Goal: Communication & Community: Connect with others

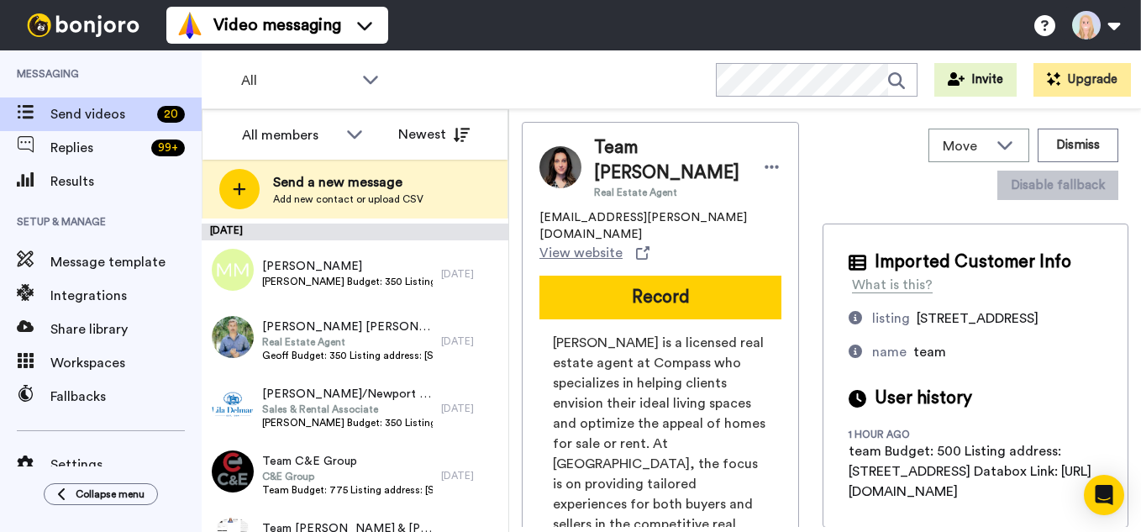
scroll to position [1082, 0]
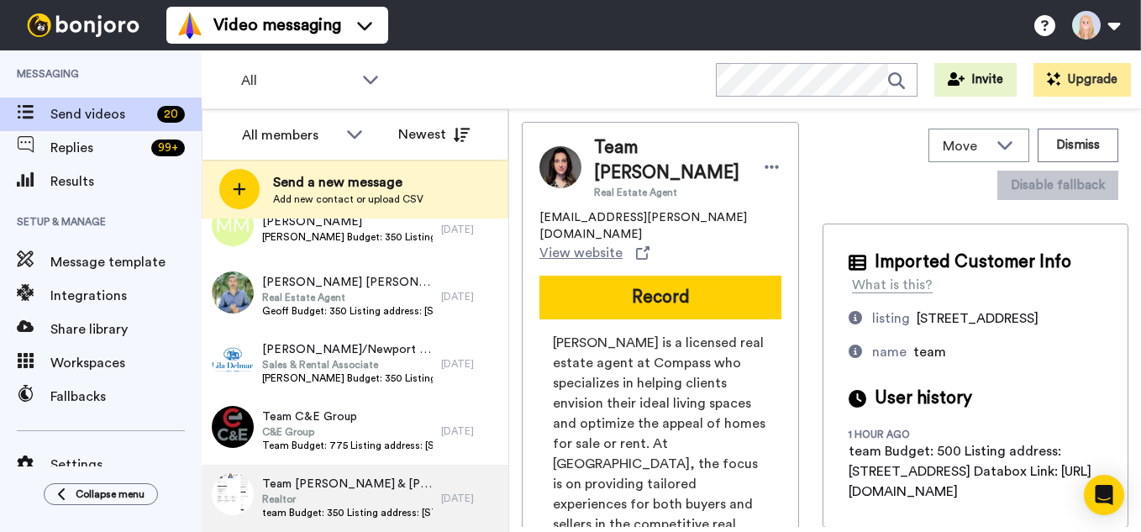
click at [376, 529] on div "Team Casey Aboulafia & Jennifer Touchette Realtor team Budget: 350 Listing addr…" at bounding box center [322, 498] width 240 height 67
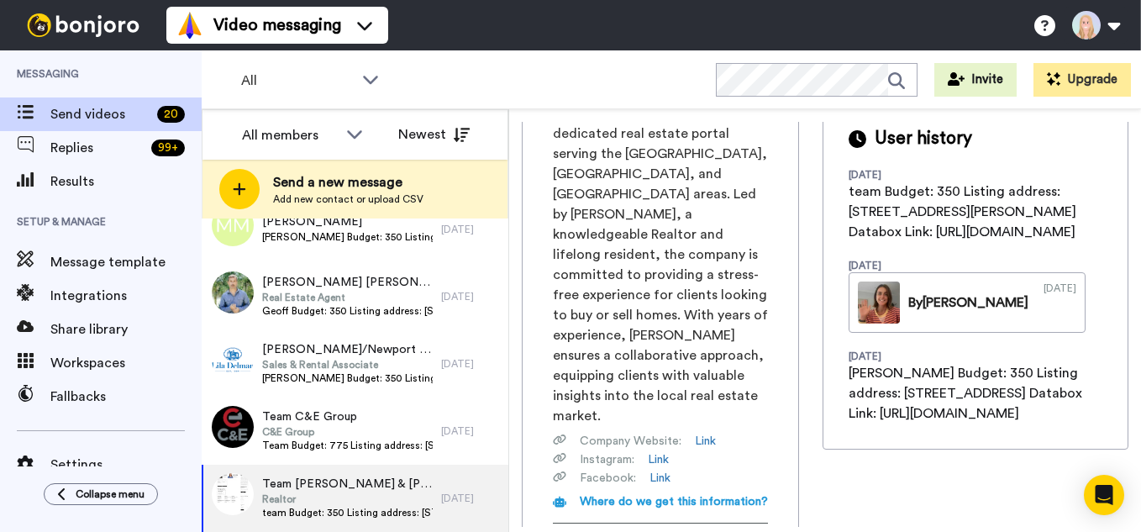
scroll to position [0, 187]
drag, startPoint x: 552, startPoint y: 416, endPoint x: 822, endPoint y: 421, distance: 269.8
click at [782, 421] on div "Homes with Casey is a dedicated real estate portal serving the DC, MD, and VA a…" at bounding box center [661, 383] width 242 height 560
copy span "https://app.databox.com/datawall/4f4b9af315e14282113f7fa75e331112496166868c824a8"
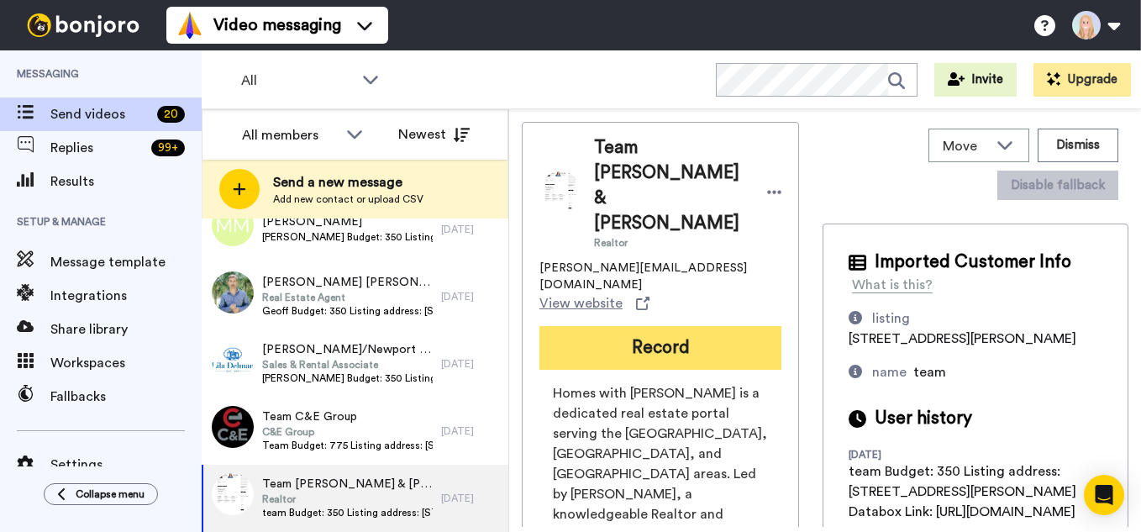
click at [572, 326] on button "Record" at bounding box center [661, 348] width 242 height 44
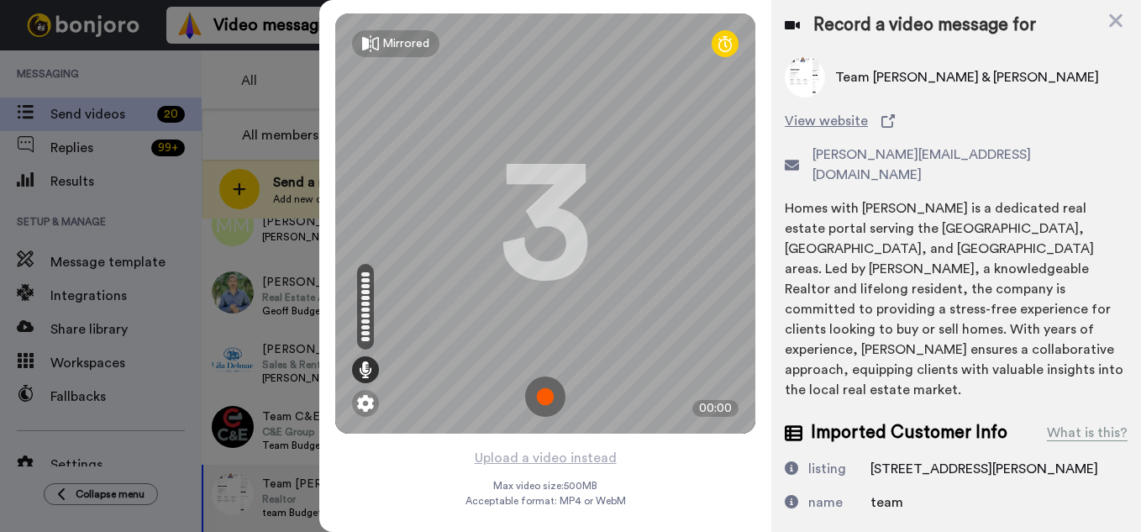
click at [550, 391] on img at bounding box center [545, 396] width 40 height 40
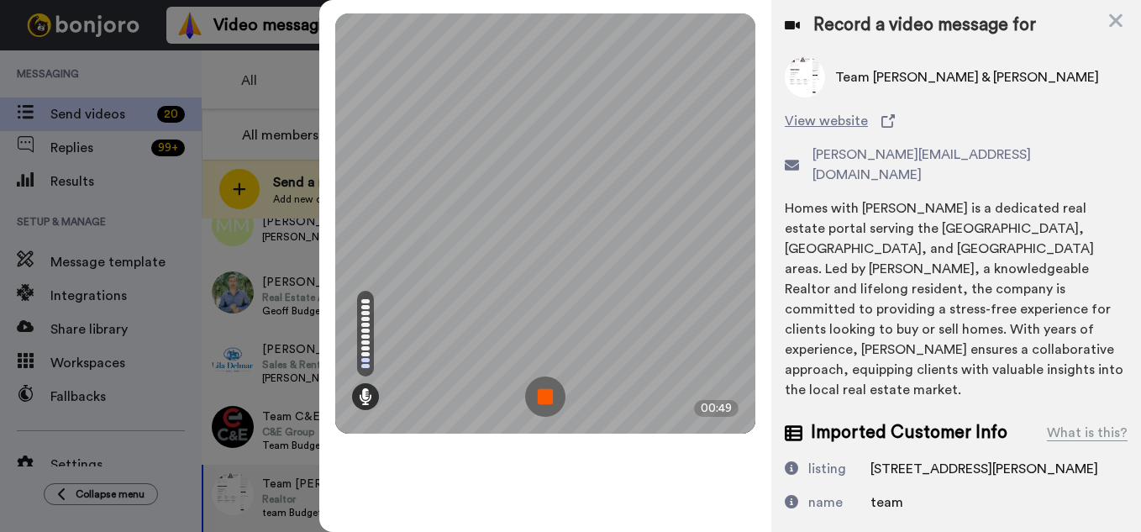
click at [550, 393] on img at bounding box center [545, 396] width 40 height 40
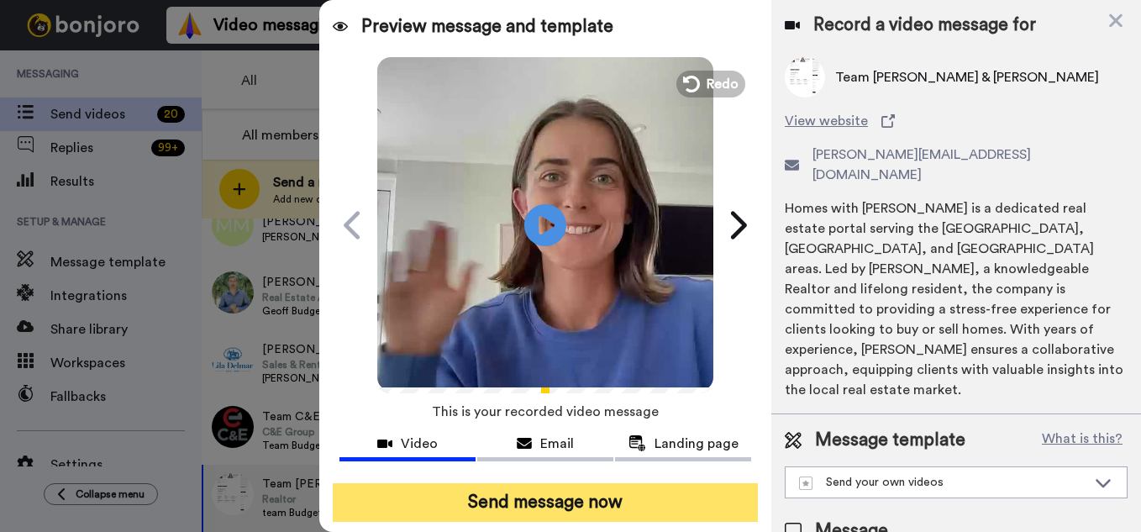
click at [603, 502] on button "Send message now" at bounding box center [545, 502] width 425 height 39
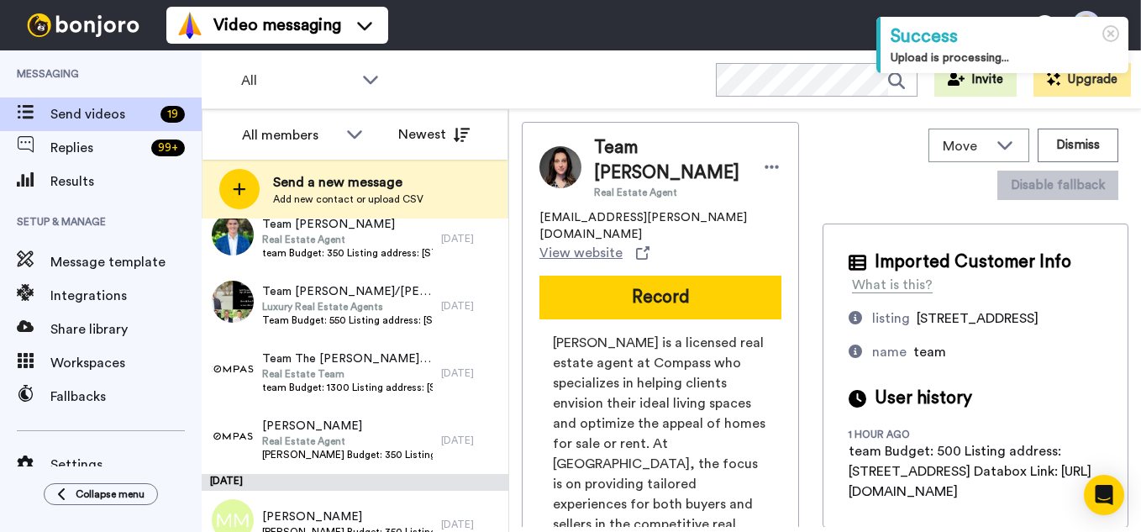
scroll to position [1014, 0]
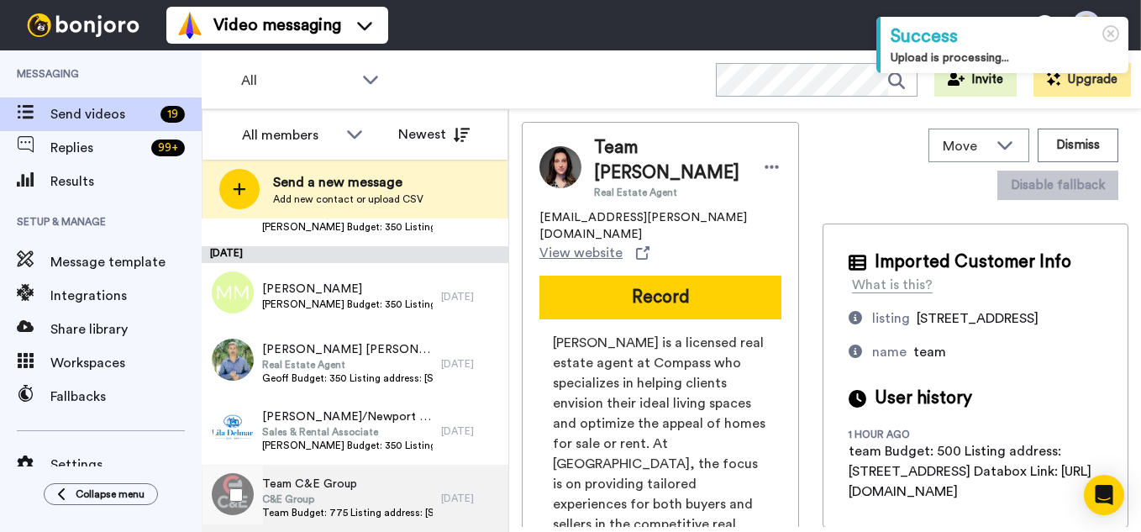
click at [362, 503] on span "C&E Group" at bounding box center [347, 498] width 171 height 13
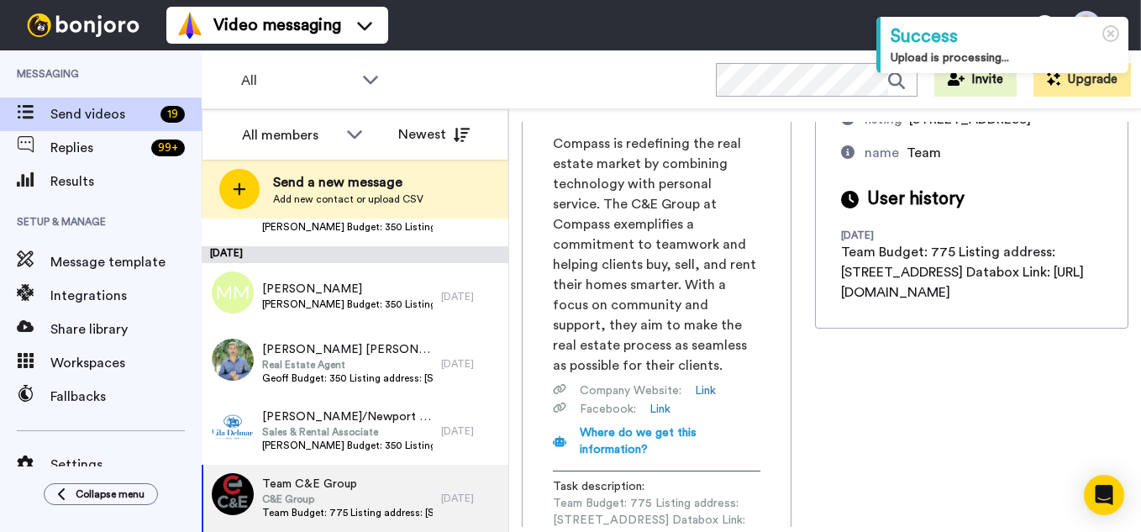
scroll to position [0, 196]
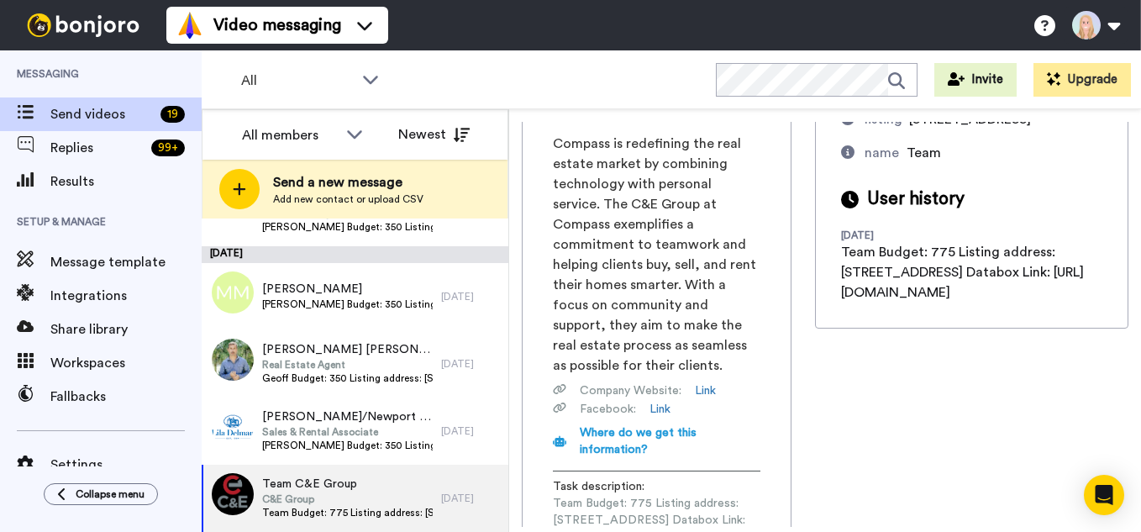
drag, startPoint x: 552, startPoint y: 421, endPoint x: 825, endPoint y: 422, distance: 273.1
click at [825, 422] on div "Team C&E Group C&E Group Mike.mercatoris@compass.com View website Record Compas…" at bounding box center [825, 324] width 607 height 405
copy span "https://app.databox.com/datawall/3fe1486e70b72963f97ff7f832f895104969f2068c82e8e"
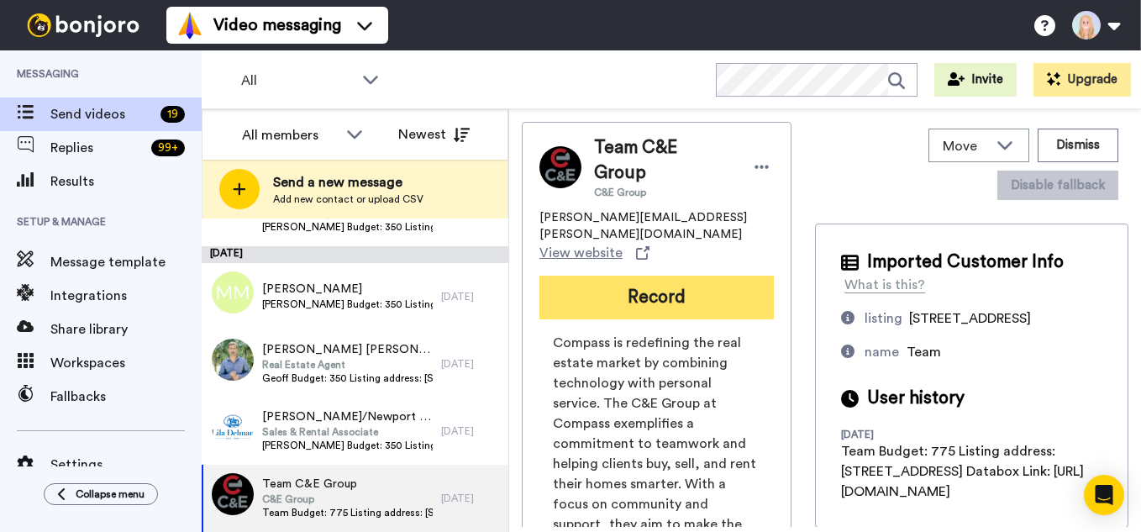
click at [665, 276] on button "Record" at bounding box center [657, 298] width 234 height 44
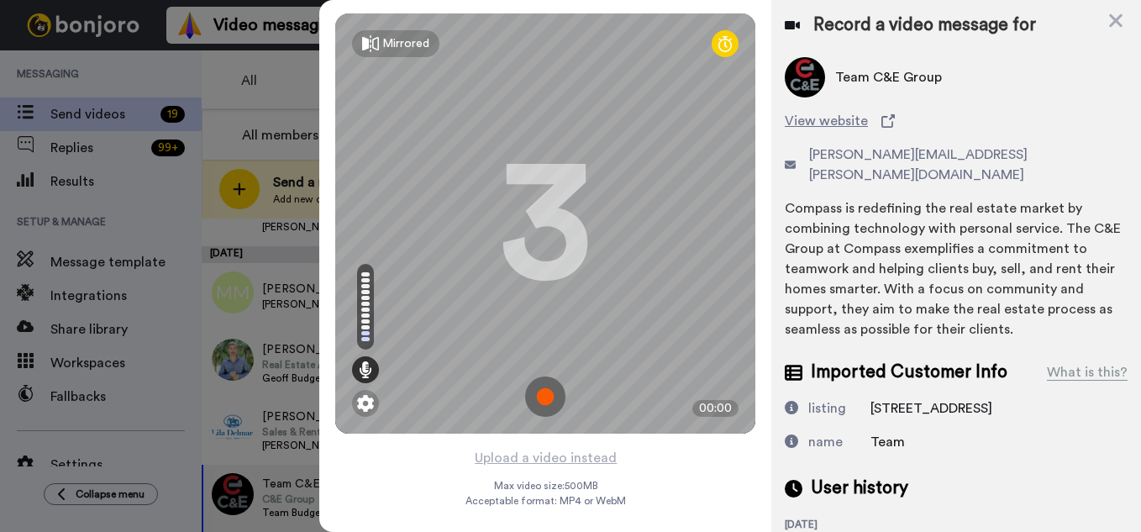
click at [550, 393] on img at bounding box center [545, 396] width 40 height 40
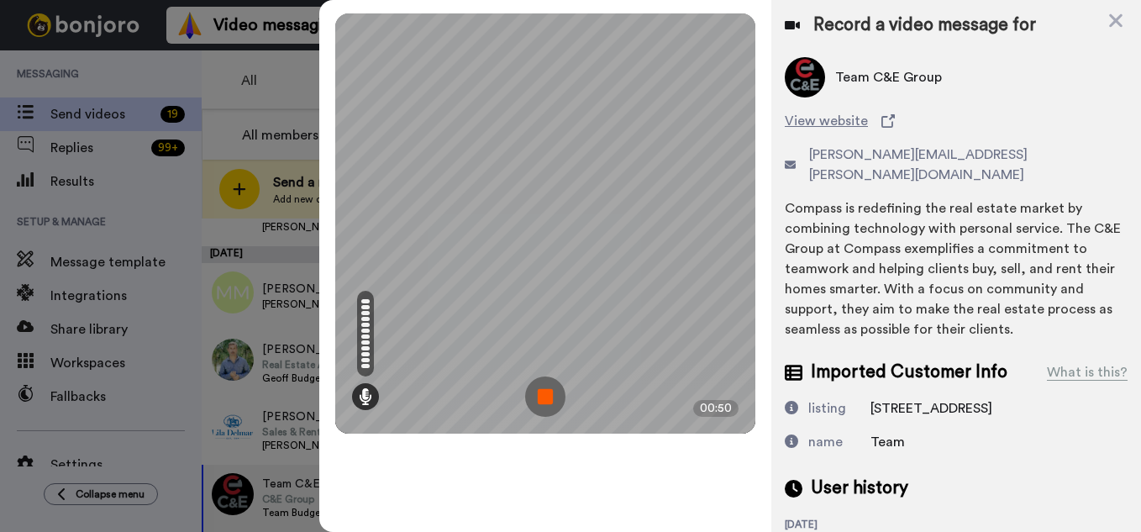
click at [550, 393] on img at bounding box center [545, 396] width 40 height 40
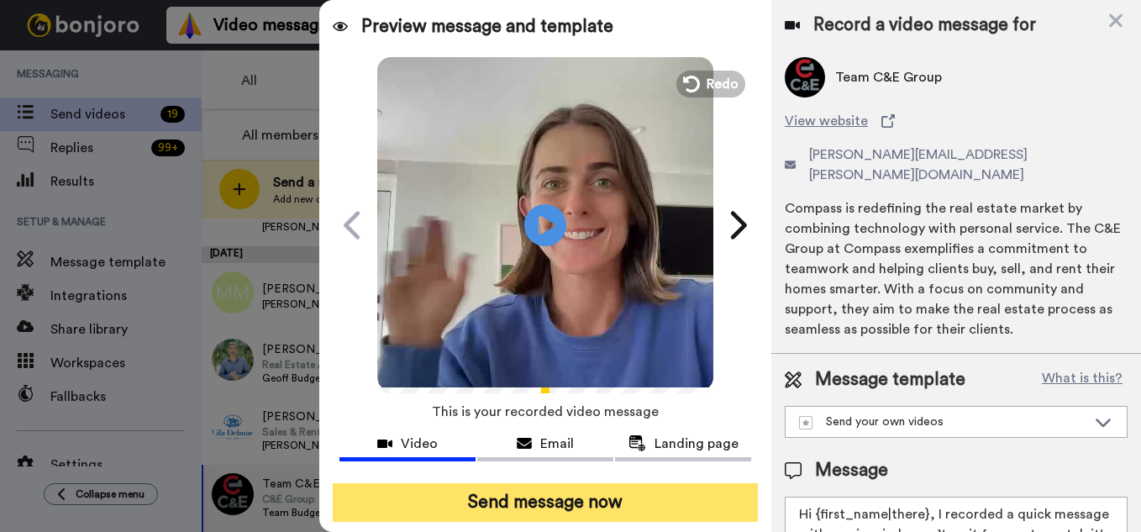
click at [606, 498] on button "Send message now" at bounding box center [545, 502] width 425 height 39
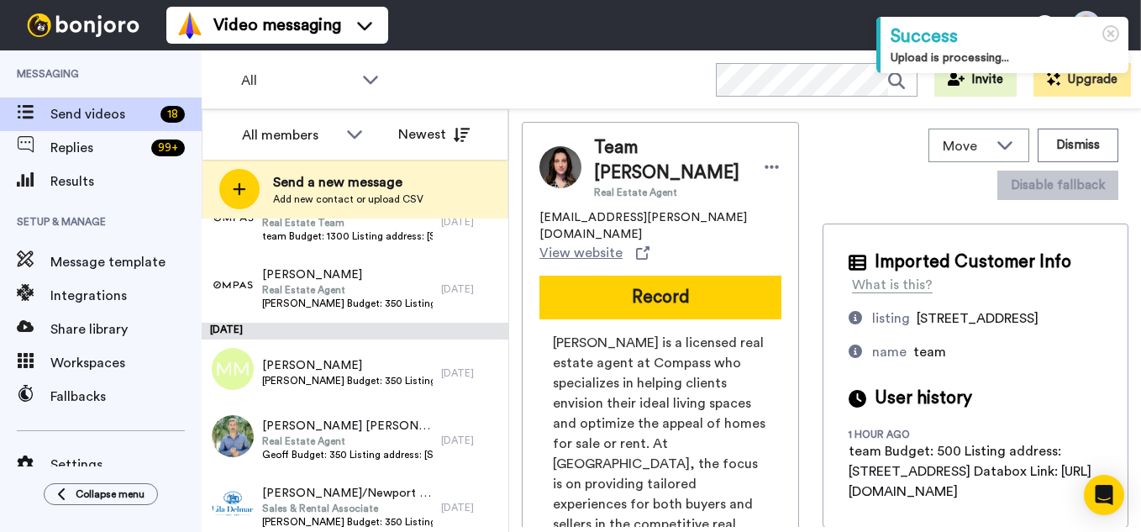
scroll to position [947, 0]
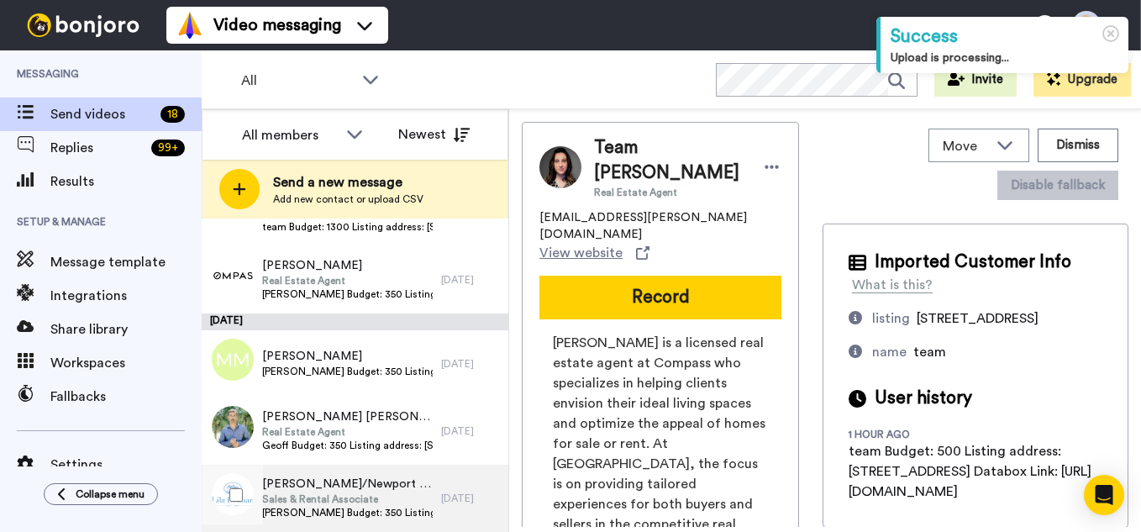
click at [372, 479] on span "[PERSON_NAME]/Newport Living Group" at bounding box center [347, 484] width 171 height 17
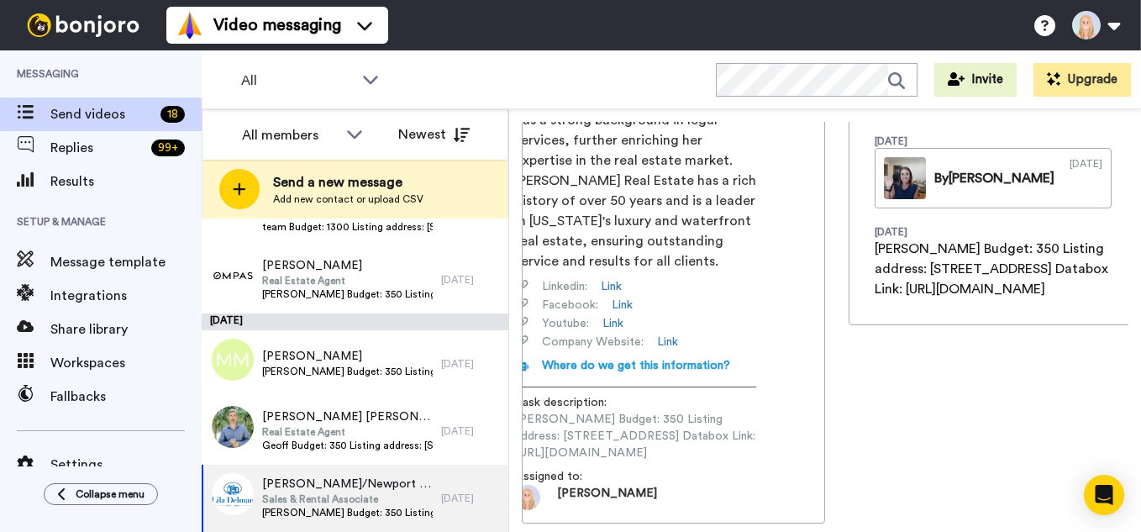
scroll to position [0, 204]
drag, startPoint x: 552, startPoint y: 439, endPoint x: 835, endPoint y: 436, distance: 282.4
click at [835, 436] on div "Karin Karin Jackson/Newport Living Group Sales & Rental Associate karin.jackson…" at bounding box center [825, 324] width 607 height 405
copy span "https://app.databox.com/datawall/d3060a63f7ae0d467cd7a21e9fd7dd8d27b134c68c82fe5"
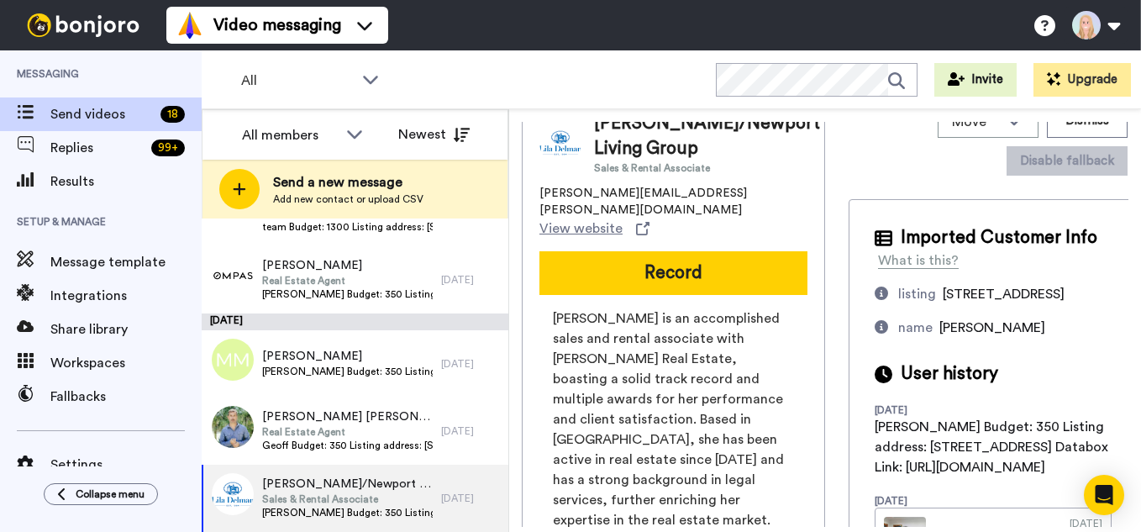
scroll to position [0, 0]
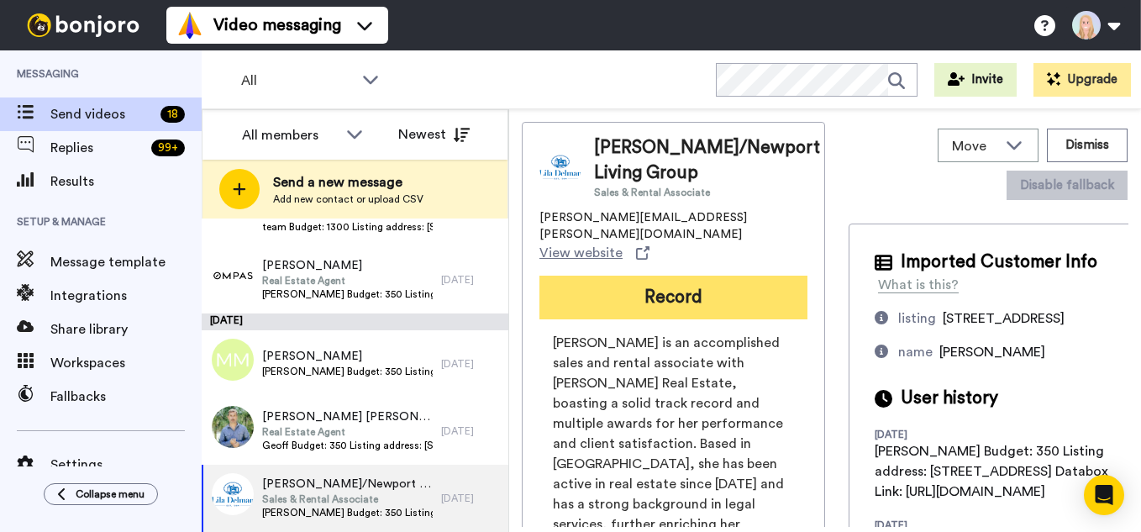
click at [666, 303] on button "Record" at bounding box center [674, 298] width 268 height 44
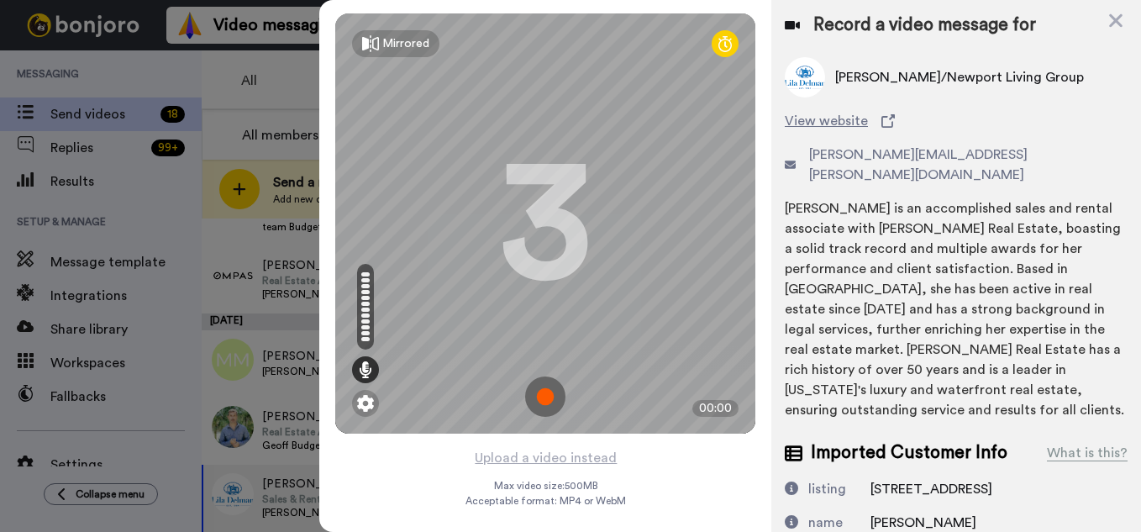
click at [546, 396] on img at bounding box center [545, 396] width 40 height 40
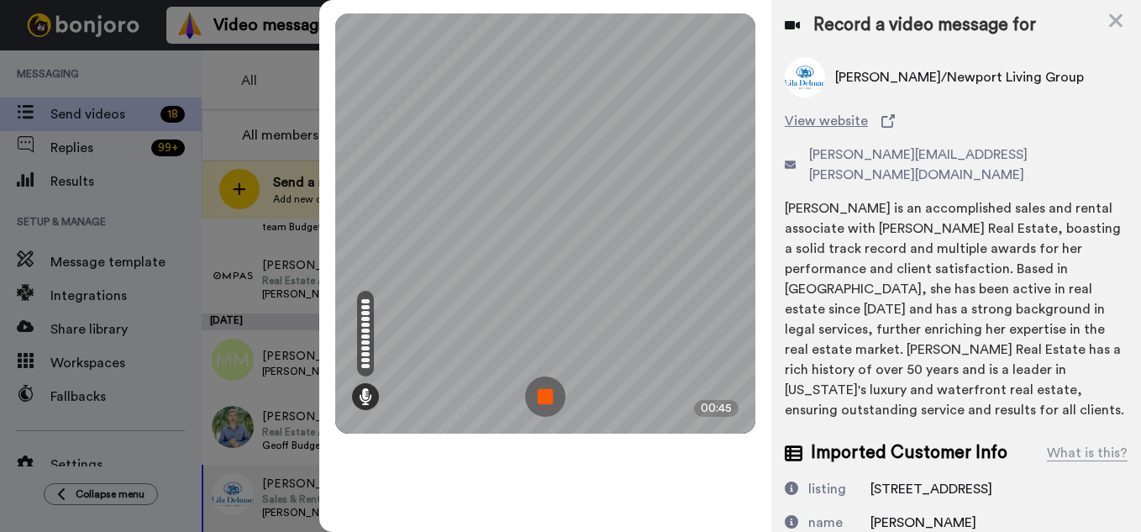
click at [546, 396] on img at bounding box center [545, 396] width 40 height 40
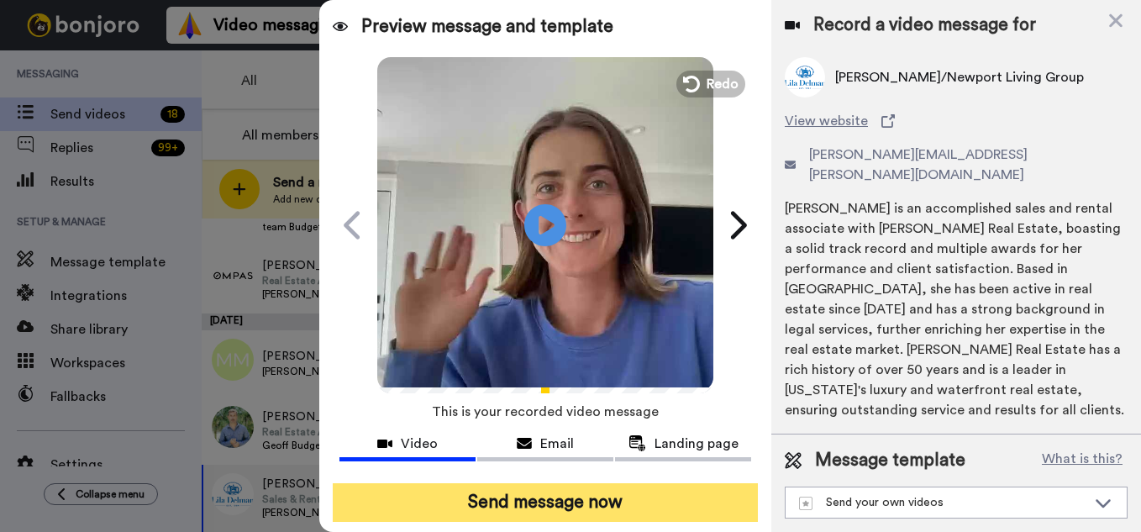
click at [516, 503] on button "Send message now" at bounding box center [545, 502] width 425 height 39
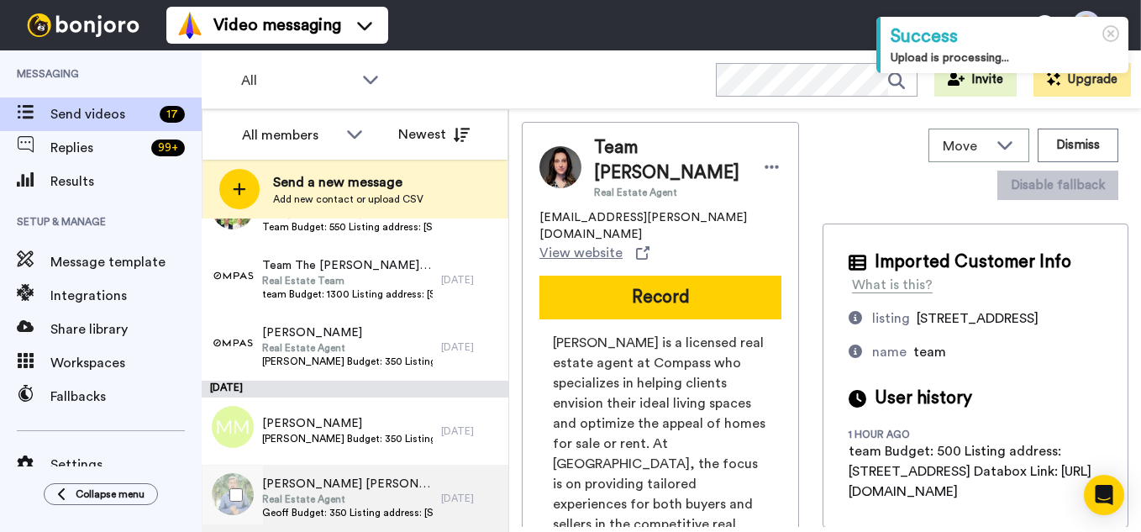
click at [363, 498] on span "Real Estate Agent" at bounding box center [347, 498] width 171 height 13
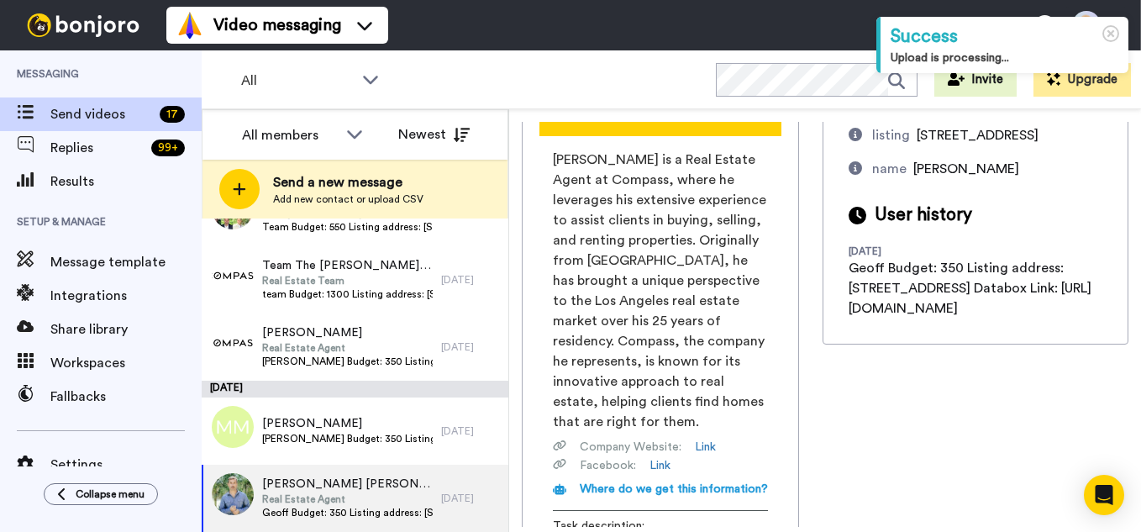
scroll to position [0, 195]
drag, startPoint x: 551, startPoint y: 482, endPoint x: 826, endPoint y: 476, distance: 274.9
click at [826, 476] on div "Geoff Geoff Clark Real Estate Agent geoff.clark@compass.com View website Record…" at bounding box center [825, 324] width 607 height 405
copy span "https://app.databox.com/datawall/671d60dfc14235fadb72221e31029f1e154efb068c840a5"
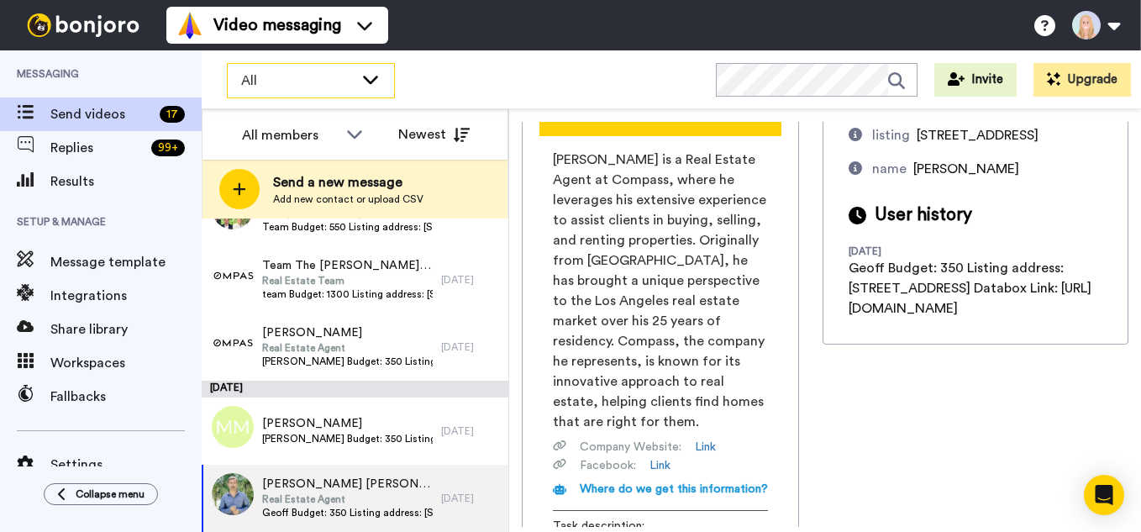
scroll to position [0, 0]
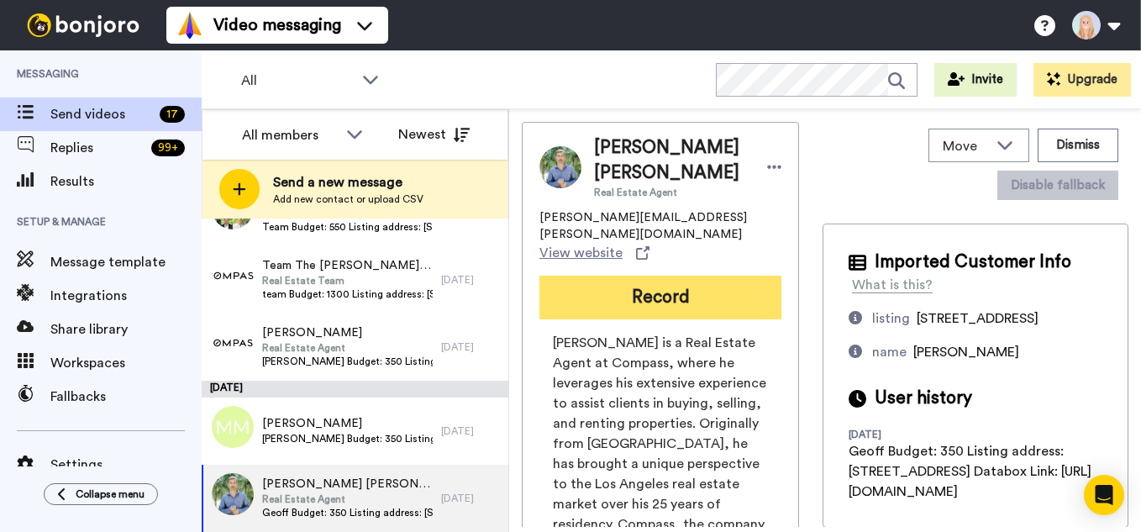
click at [675, 276] on button "Record" at bounding box center [661, 298] width 242 height 44
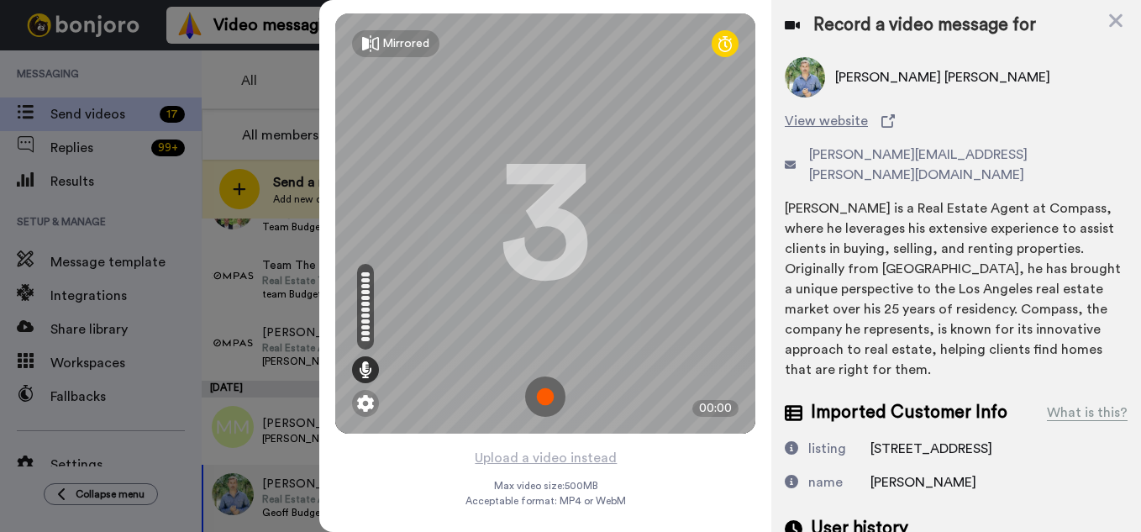
click at [543, 394] on img at bounding box center [545, 396] width 40 height 40
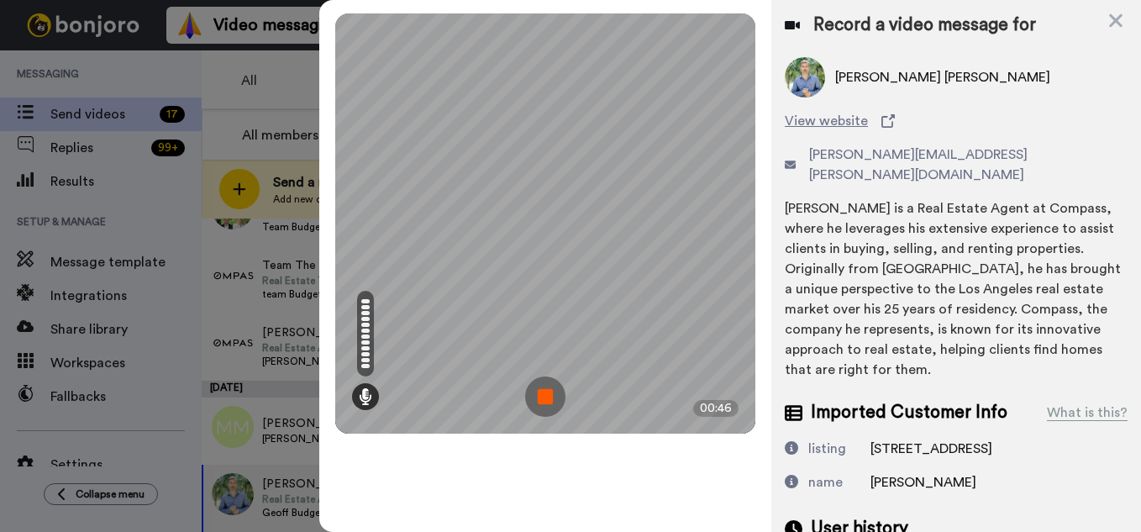
click at [543, 395] on img at bounding box center [545, 396] width 40 height 40
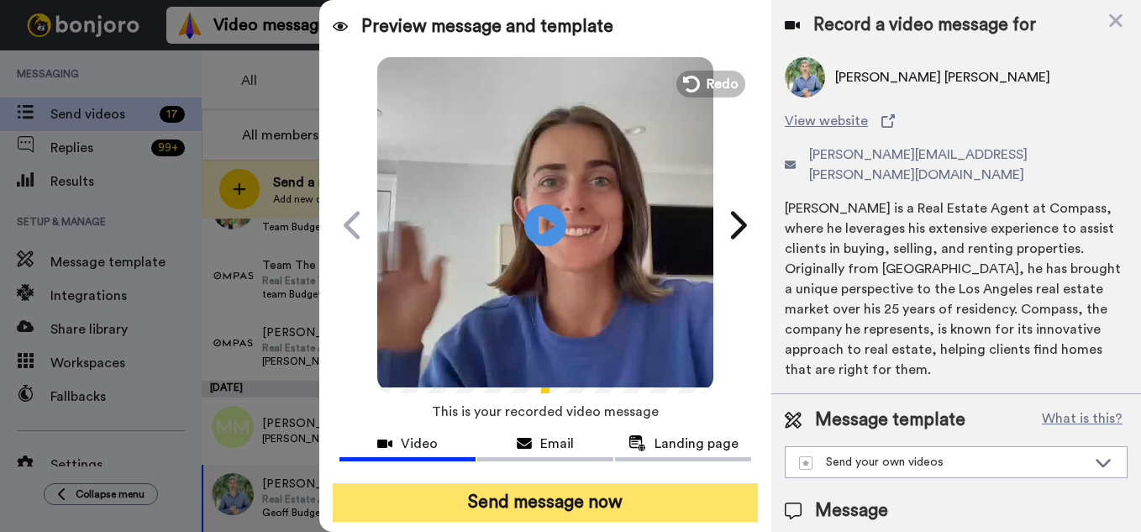
click at [567, 505] on button "Send message now" at bounding box center [545, 502] width 425 height 39
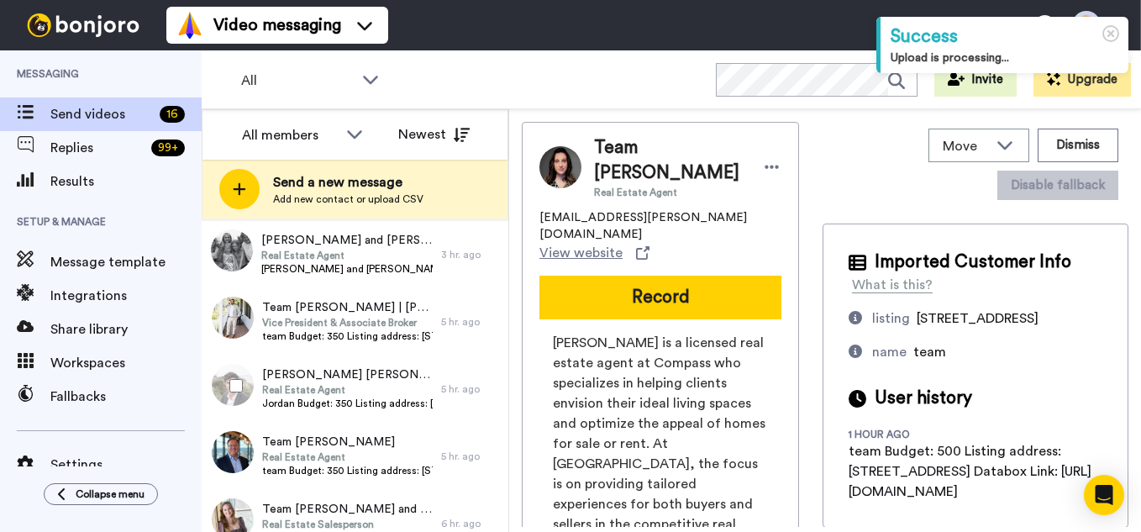
scroll to position [813, 0]
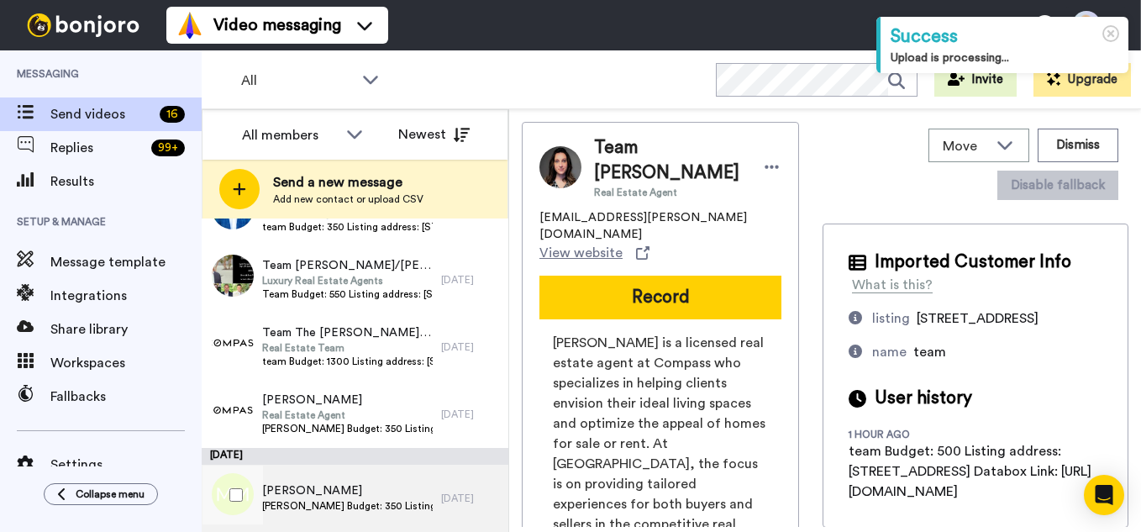
click at [363, 494] on span "Michele Michele Marcombe" at bounding box center [347, 490] width 171 height 17
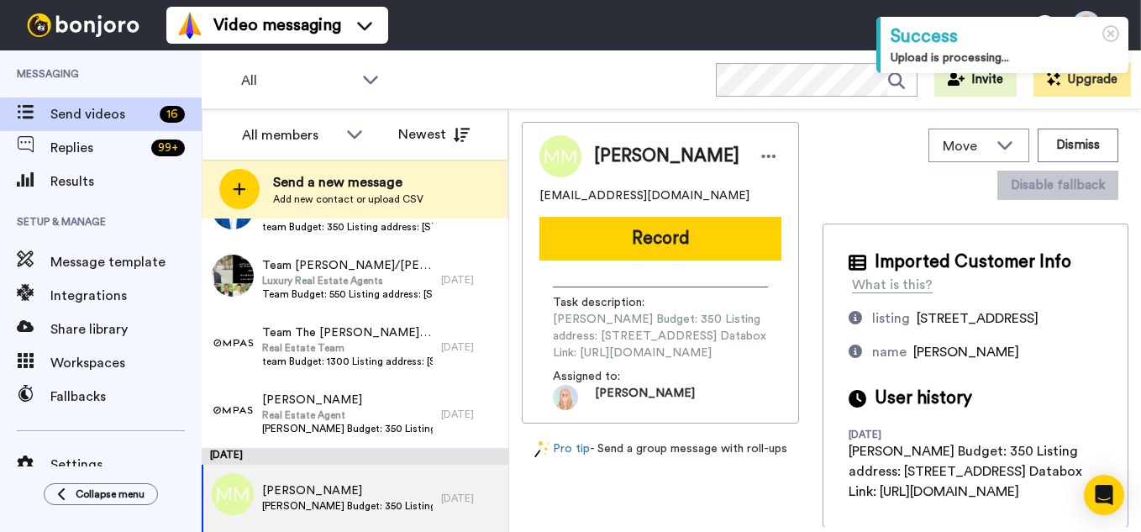
scroll to position [0, 200]
drag, startPoint x: 553, startPoint y: 361, endPoint x: 829, endPoint y: 356, distance: 276.5
click at [829, 356] on div "Michele Michele Marcombe micheleagentla@gmail.com Record Task description : Mic…" at bounding box center [825, 324] width 607 height 405
copy span "https://app.databox.com/datawall/17aa3c6828946a5b689d2c4164b1eada111afac68c85c25"
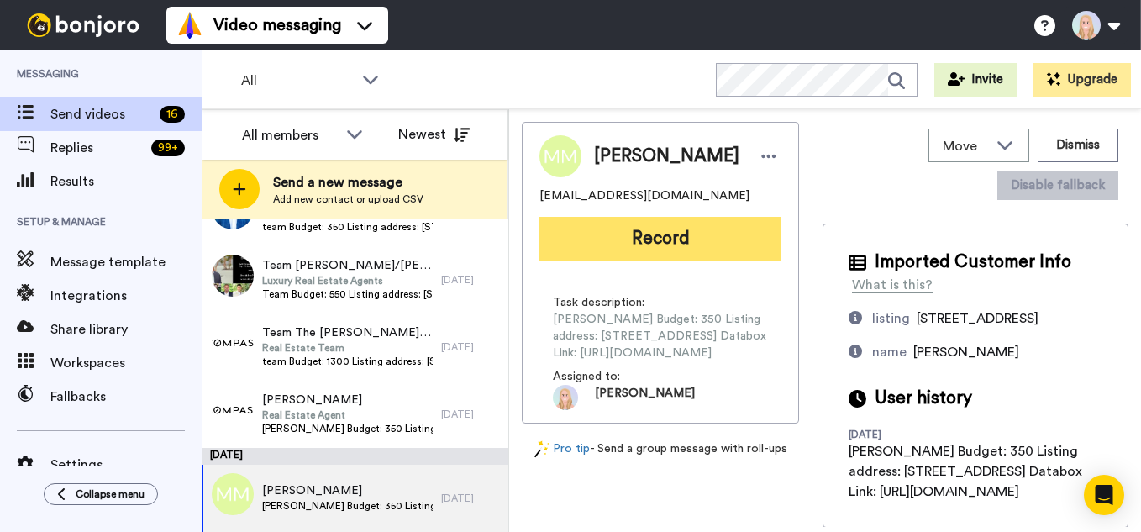
click at [556, 251] on button "Record" at bounding box center [661, 239] width 242 height 44
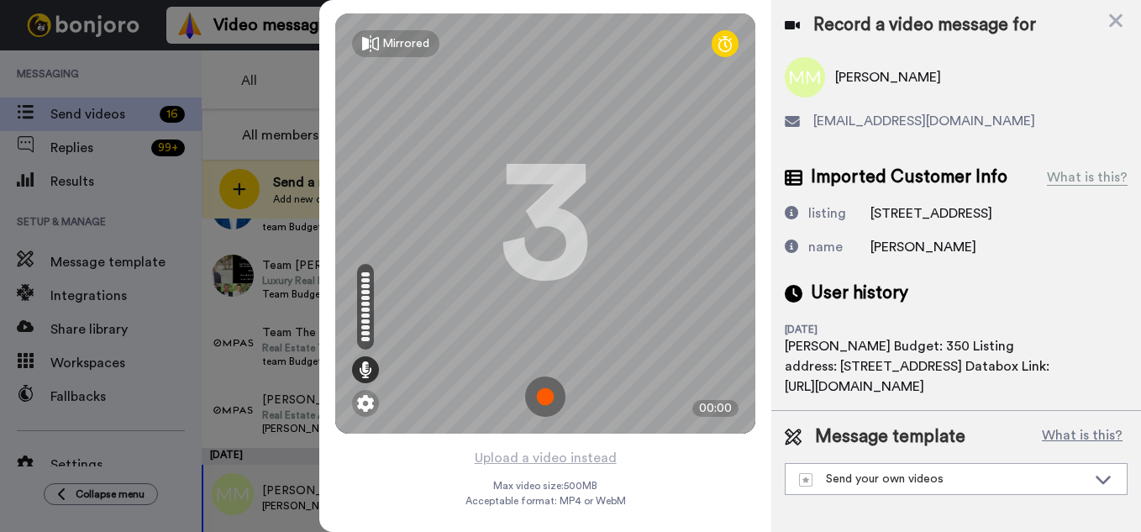
click at [549, 392] on img at bounding box center [545, 396] width 40 height 40
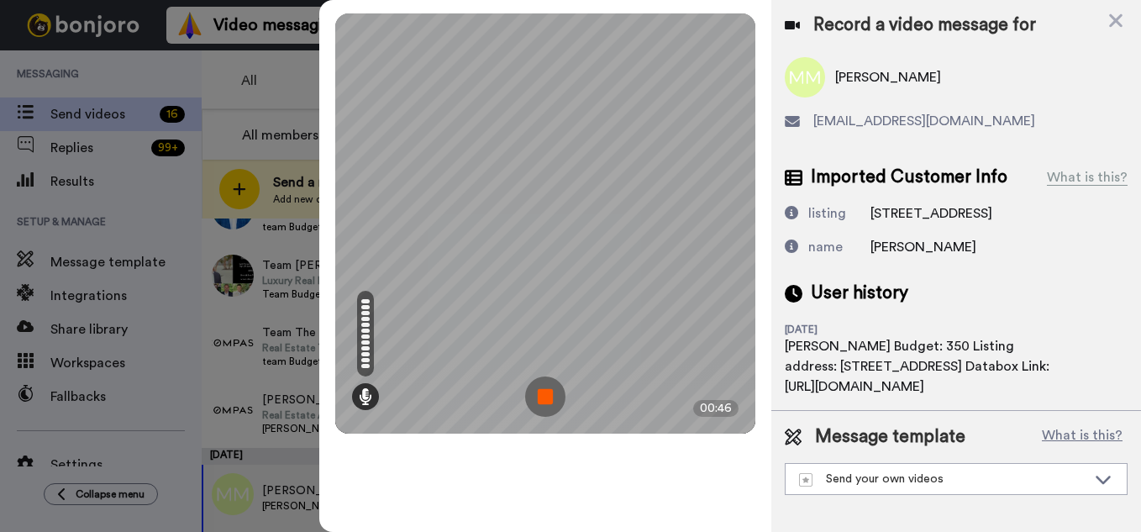
click at [549, 393] on img at bounding box center [545, 396] width 40 height 40
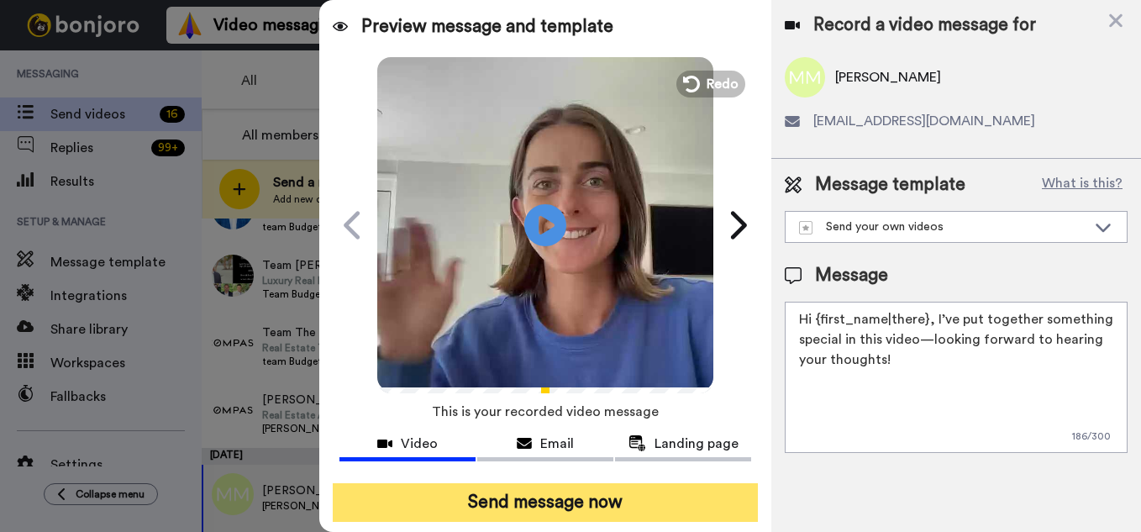
click at [593, 488] on button "Send message now" at bounding box center [545, 502] width 425 height 39
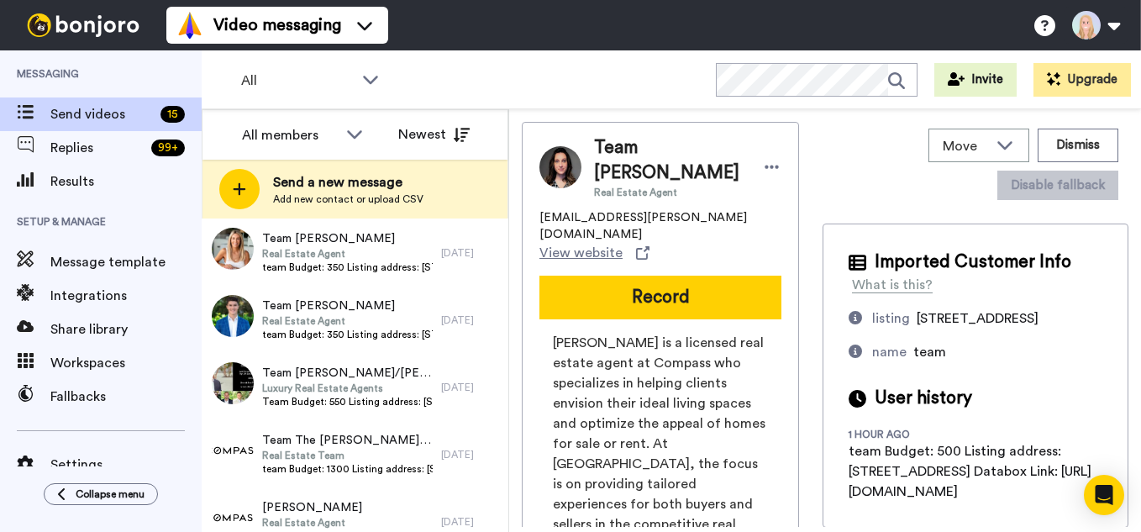
scroll to position [729, 0]
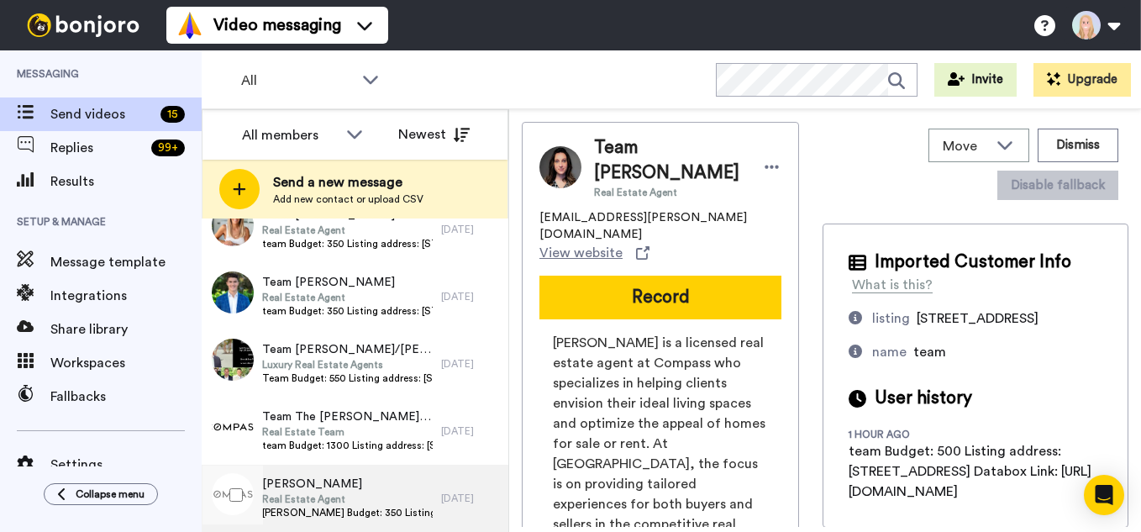
click at [350, 492] on span "Real Estate Agent" at bounding box center [347, 498] width 171 height 13
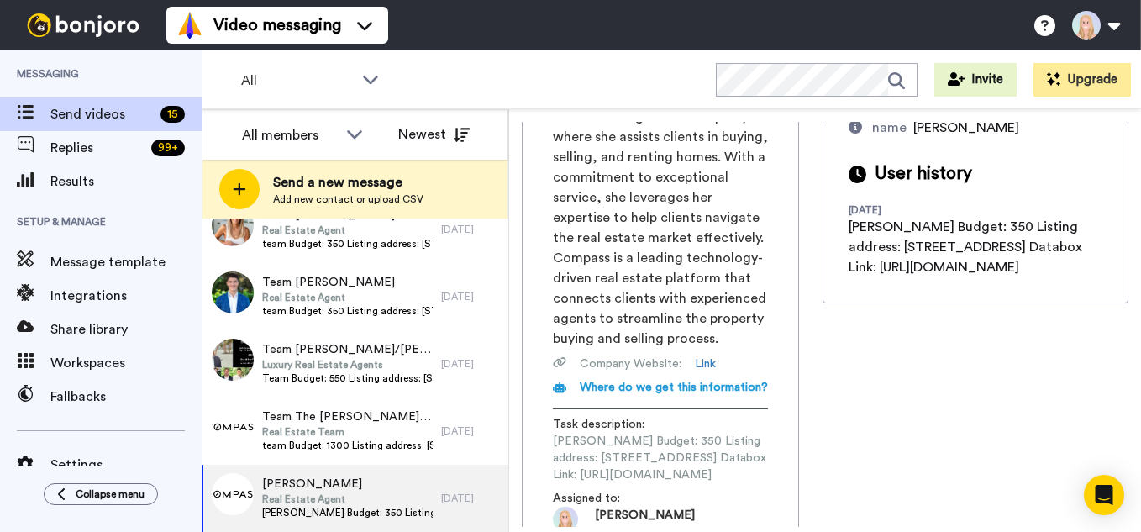
scroll to position [0, 204]
drag, startPoint x: 554, startPoint y: 422, endPoint x: 823, endPoint y: 419, distance: 268.9
click at [768, 433] on span "Julie Budget: 350 Listing address: 565 S Corona St Databox Link: https://app.da…" at bounding box center [660, 458] width 215 height 50
copy span "https://app.databox.com/datawall/90beb0173638a700665fd98451be0ccd411ff9068c973cc"
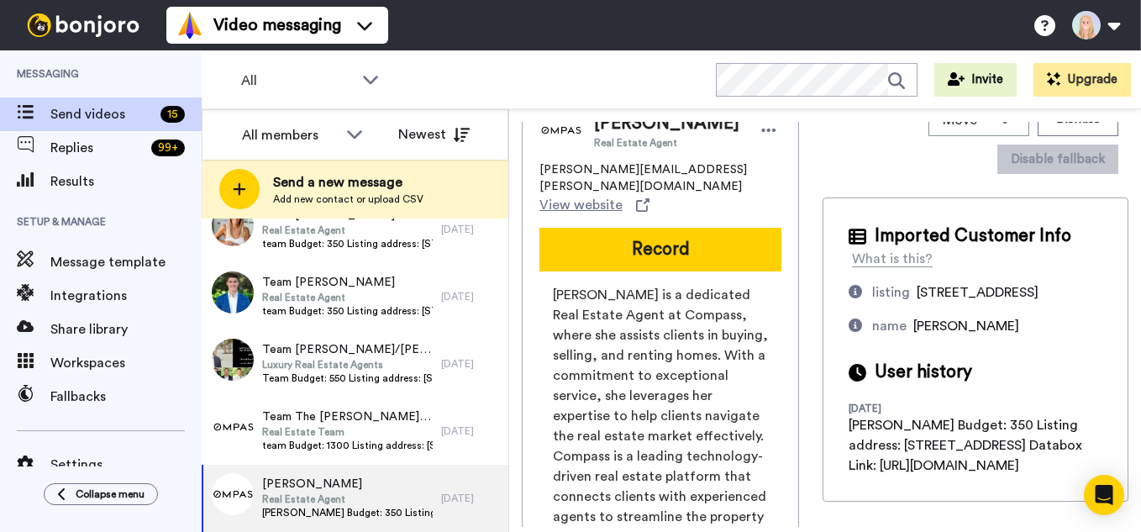
scroll to position [0, 0]
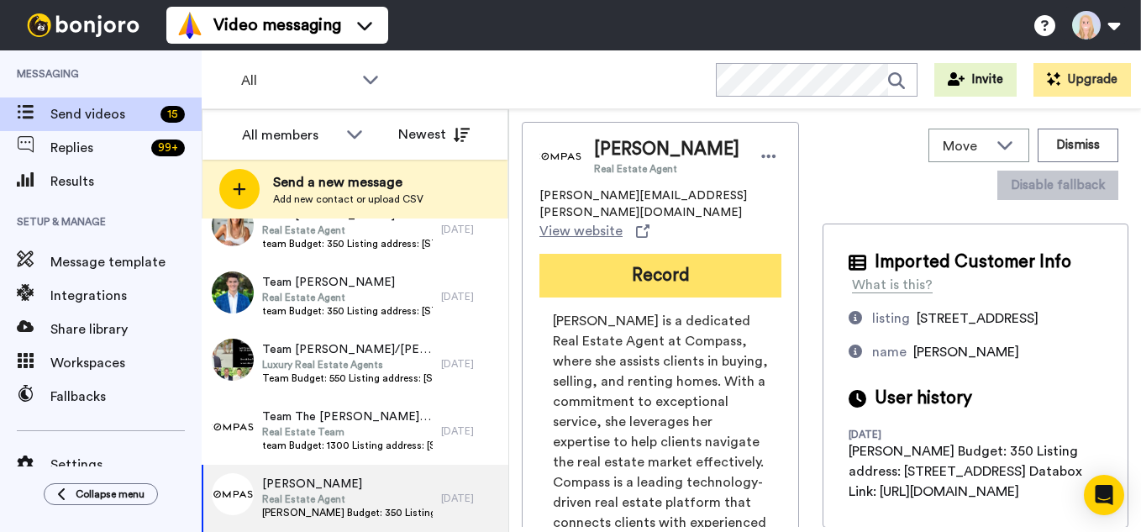
click at [677, 254] on button "Record" at bounding box center [661, 276] width 242 height 44
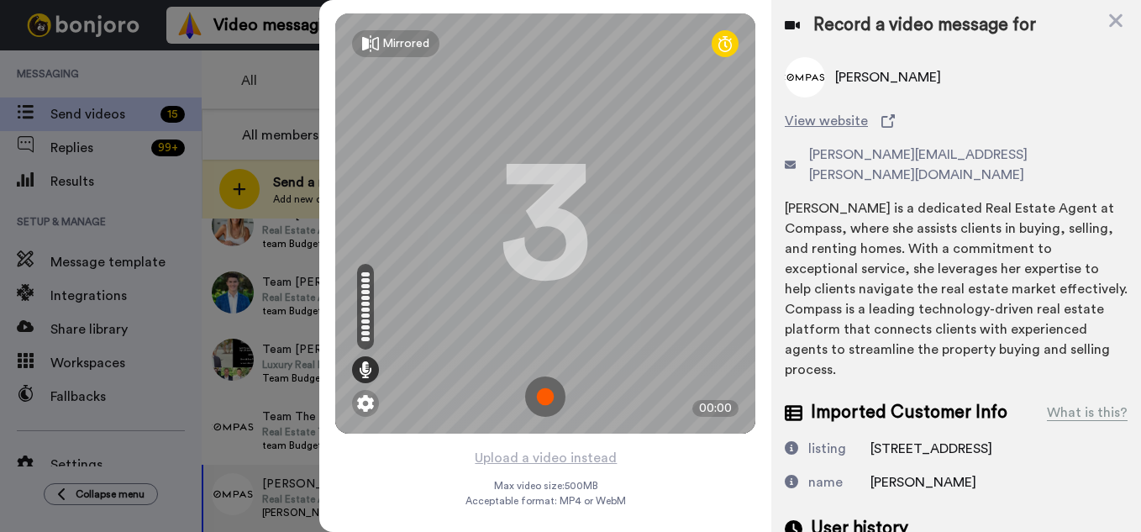
click at [541, 394] on img at bounding box center [545, 396] width 40 height 40
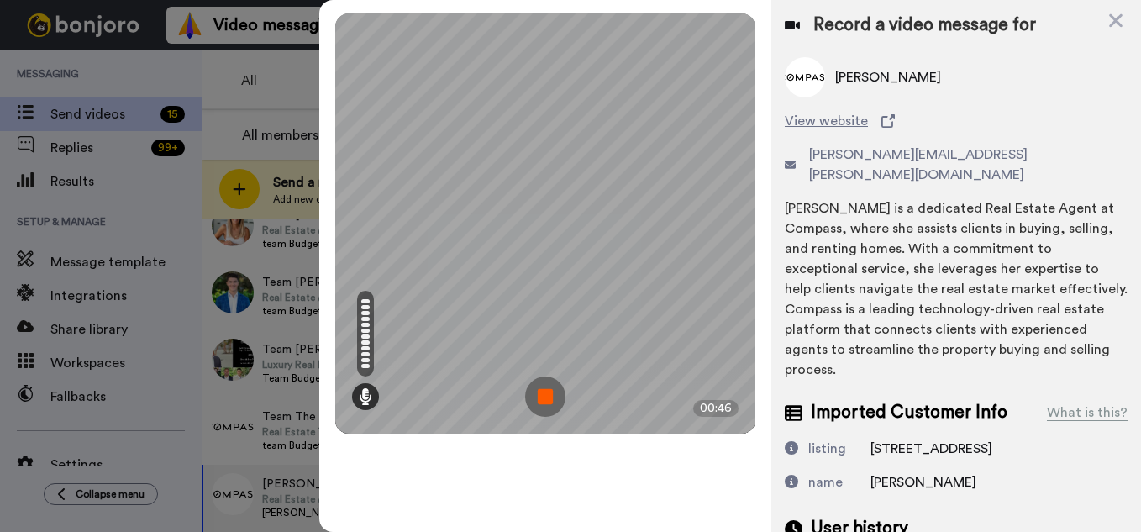
click at [541, 394] on img at bounding box center [545, 396] width 40 height 40
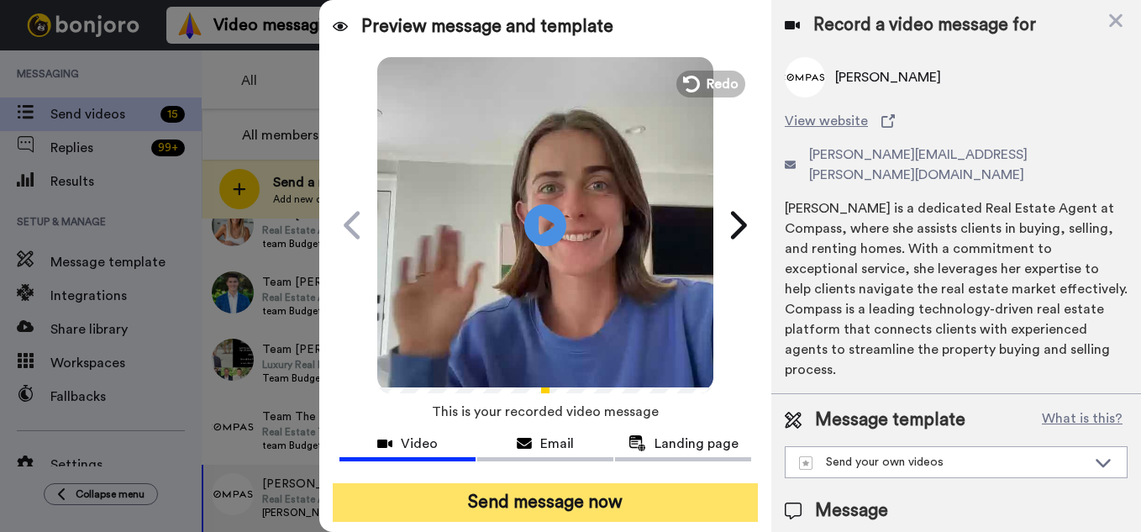
click at [564, 519] on button "Send message now" at bounding box center [545, 502] width 425 height 39
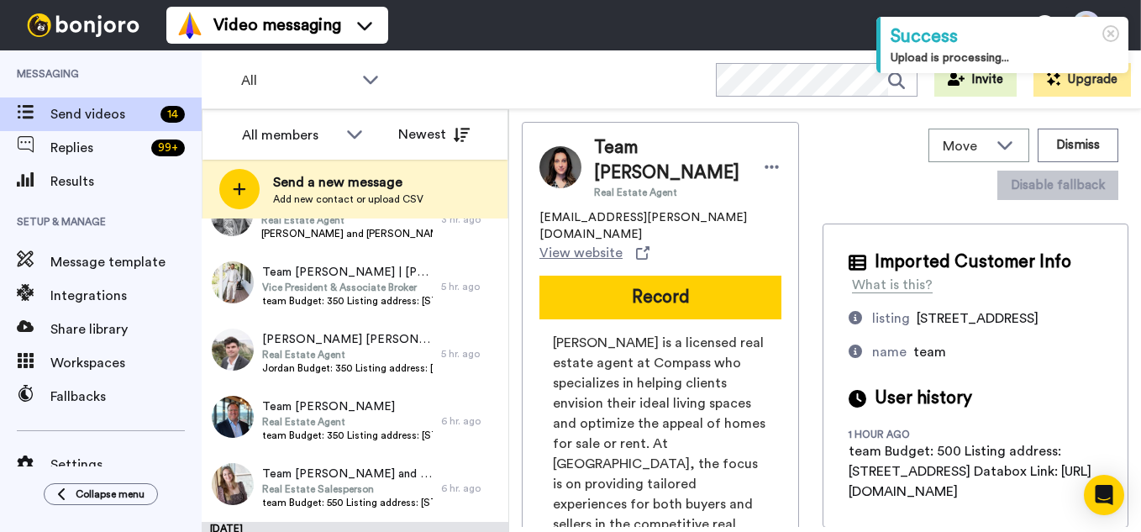
scroll to position [661, 0]
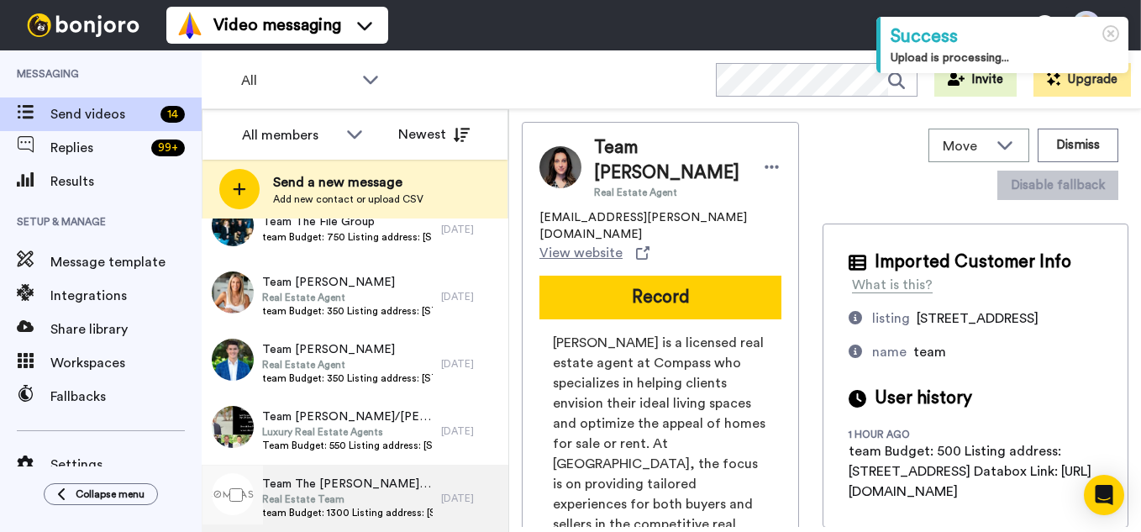
click at [328, 511] on span "team Budget: 1300 Listing address: [STREET_ADDRESS] Databox Link: [URL][DOMAIN_…" at bounding box center [347, 512] width 171 height 13
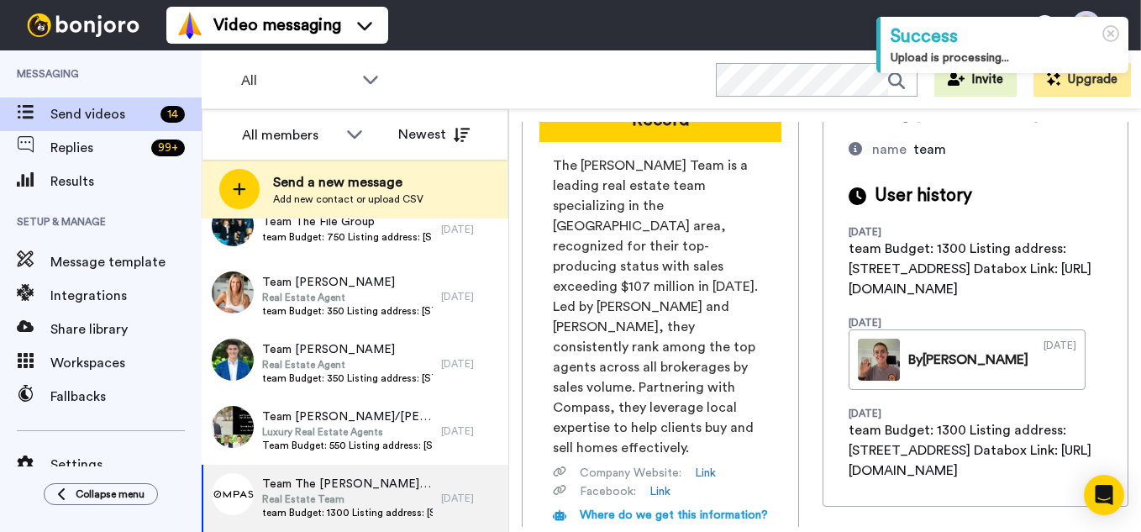
scroll to position [0, 199]
drag, startPoint x: 552, startPoint y: 419, endPoint x: 828, endPoint y: 422, distance: 275.7
click at [828, 422] on div "Team The [PERSON_NAME] Team Real Estate Team [PERSON_NAME][EMAIL_ADDRESS][PERSO…" at bounding box center [825, 324] width 607 height 405
copy span "[URL][DOMAIN_NAME]"
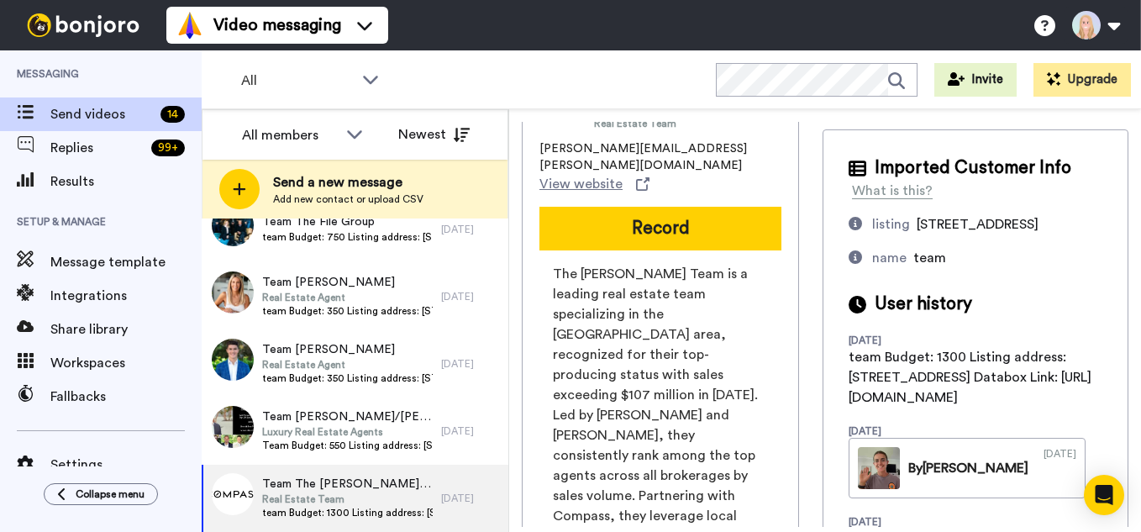
scroll to position [0, 0]
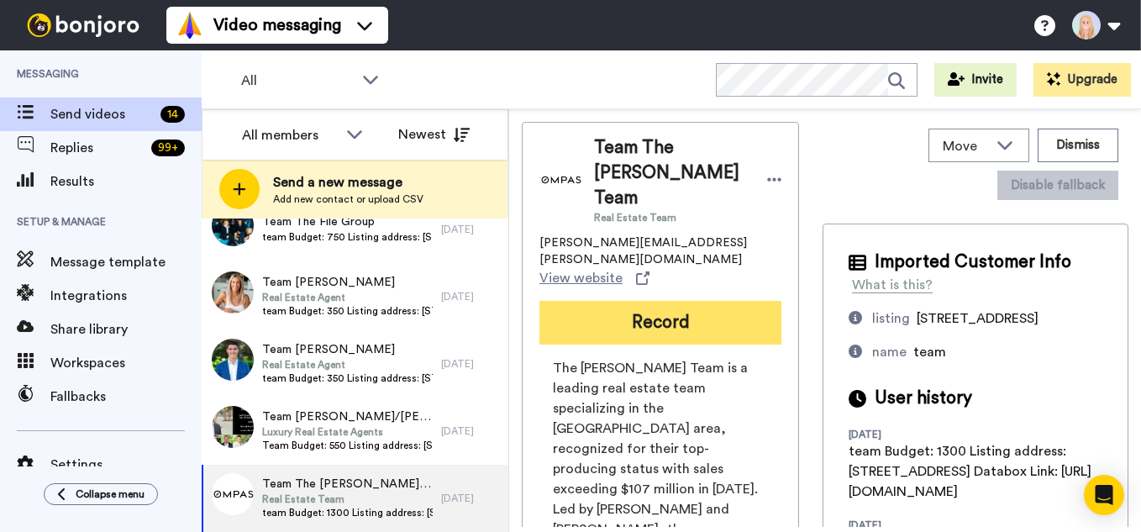
click at [671, 301] on button "Record" at bounding box center [661, 323] width 242 height 44
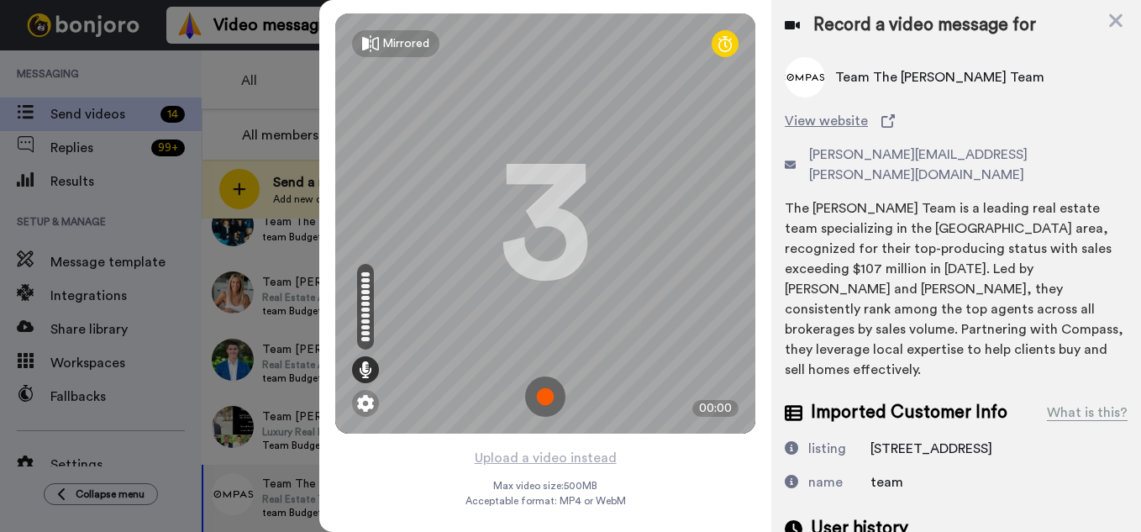
click at [547, 392] on img at bounding box center [545, 396] width 40 height 40
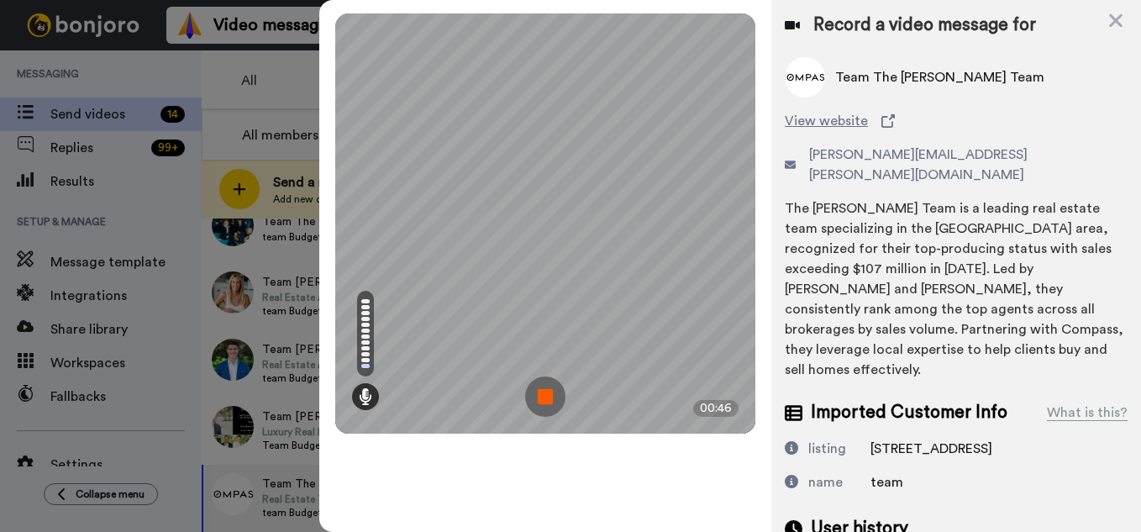
click at [547, 392] on img at bounding box center [545, 396] width 40 height 40
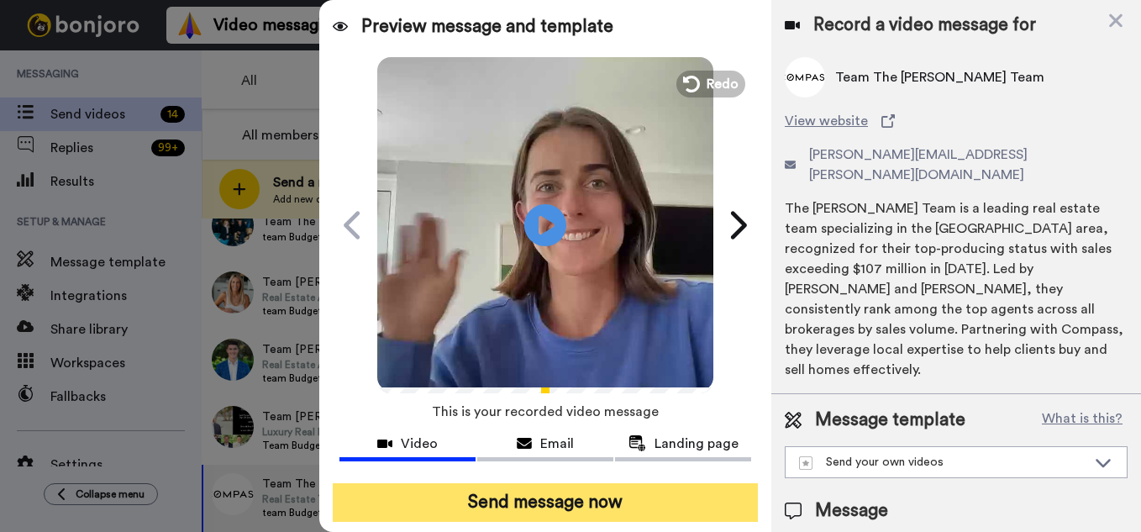
click at [547, 509] on button "Send message now" at bounding box center [545, 502] width 425 height 39
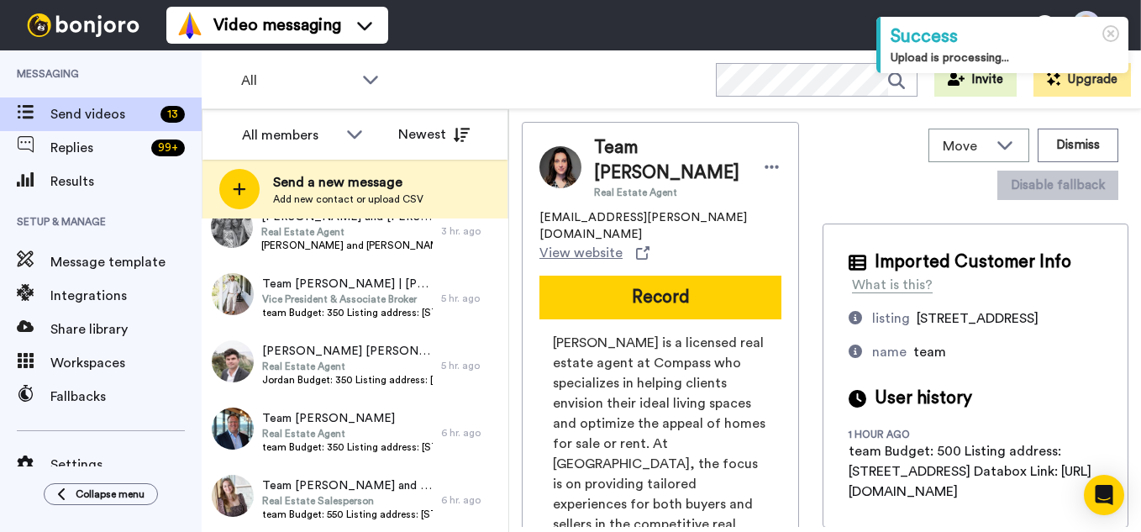
scroll to position [594, 0]
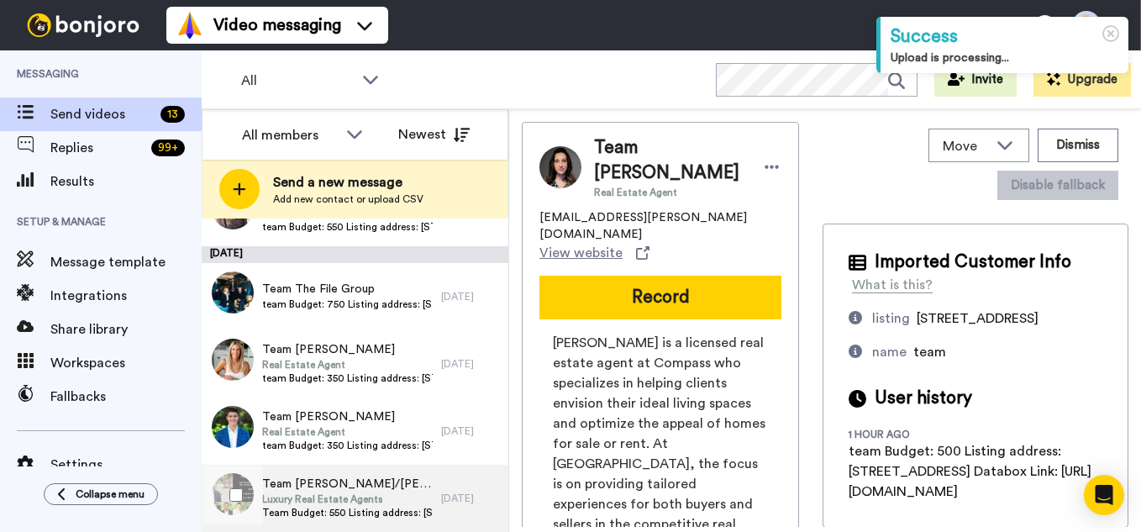
click at [355, 480] on span "Team Ben Moss/Ben Moss Group" at bounding box center [347, 484] width 171 height 17
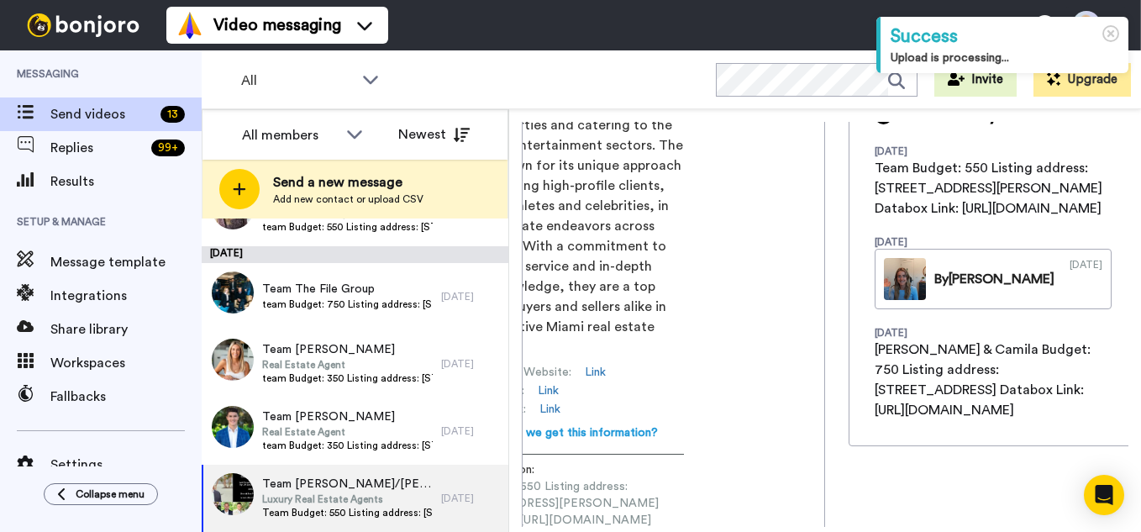
scroll to position [0, 207]
drag, startPoint x: 551, startPoint y: 422, endPoint x: 831, endPoint y: 418, distance: 279.9
click at [831, 418] on div "Team Ben Moss/Ben Moss Group Luxury Real Estate Agents lisa@benmossgroup.com Vi…" at bounding box center [825, 324] width 607 height 405
copy span "https://app.databox.com/datawall/3bdd52a67062dd707d17ce91cc68ed46270bff068c986f0"
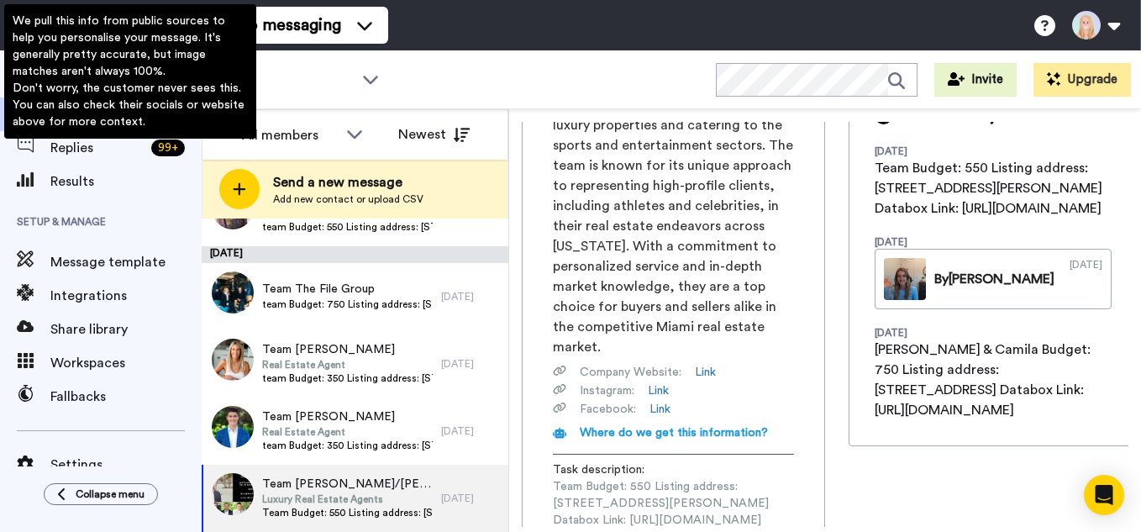
scroll to position [0, 0]
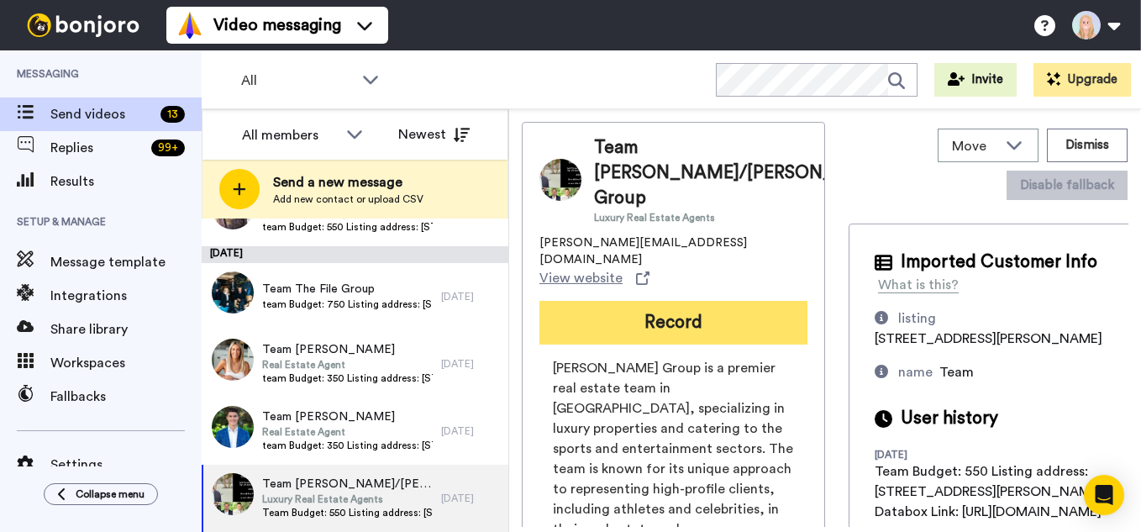
click at [668, 301] on button "Record" at bounding box center [674, 323] width 268 height 44
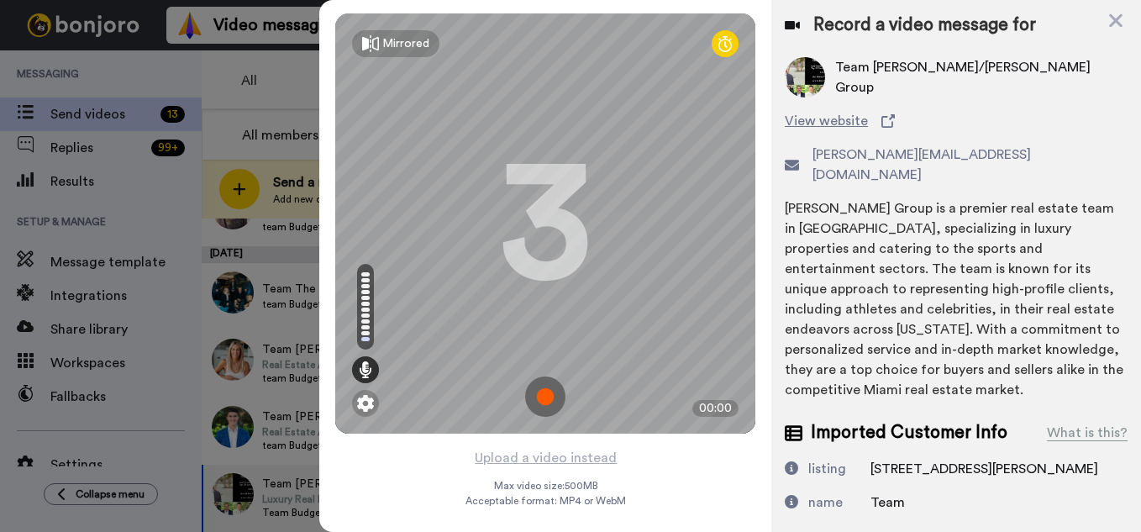
click at [550, 398] on img at bounding box center [545, 396] width 40 height 40
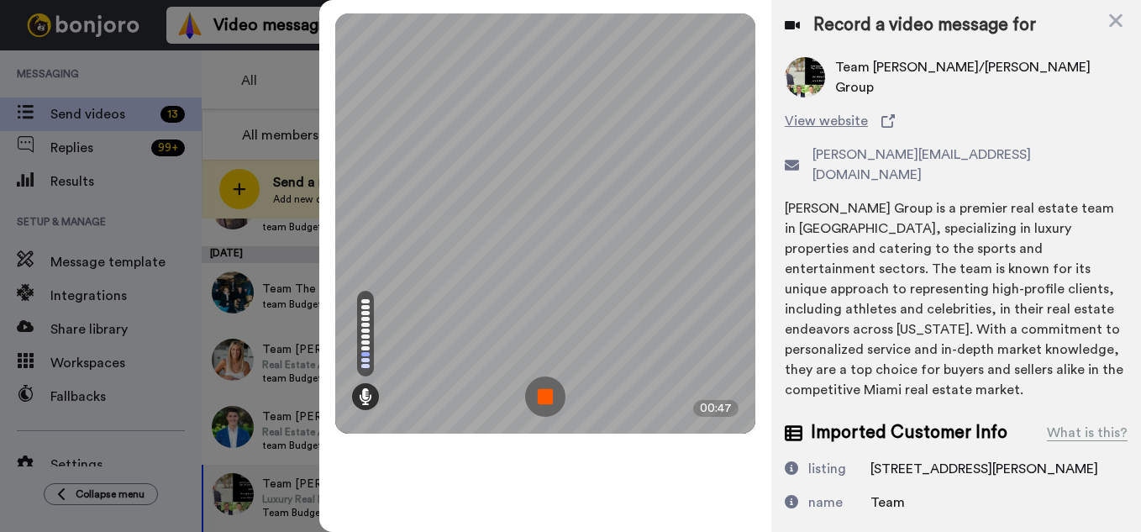
click at [550, 398] on img at bounding box center [545, 396] width 40 height 40
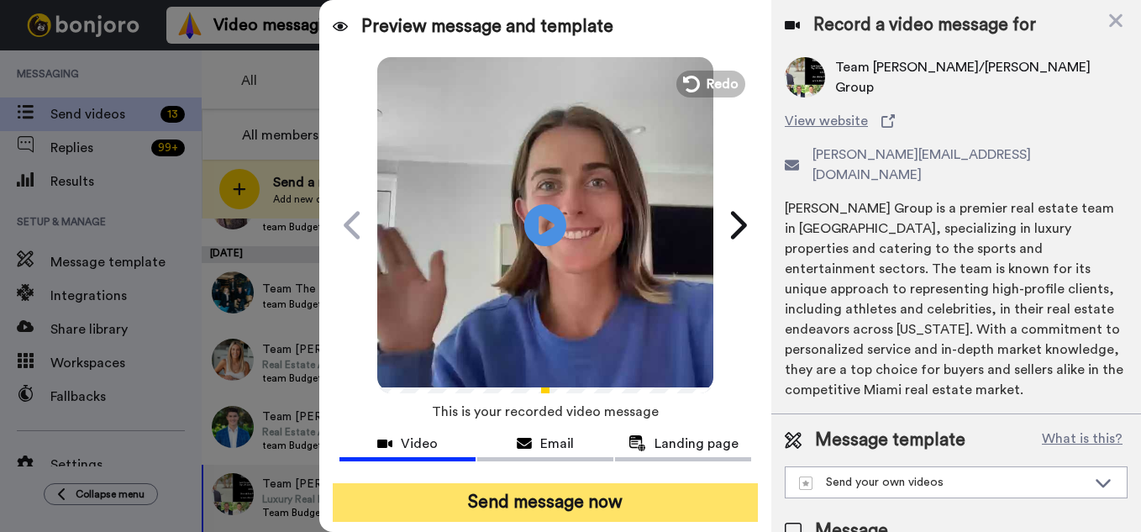
click at [566, 510] on button "Send message now" at bounding box center [545, 502] width 425 height 39
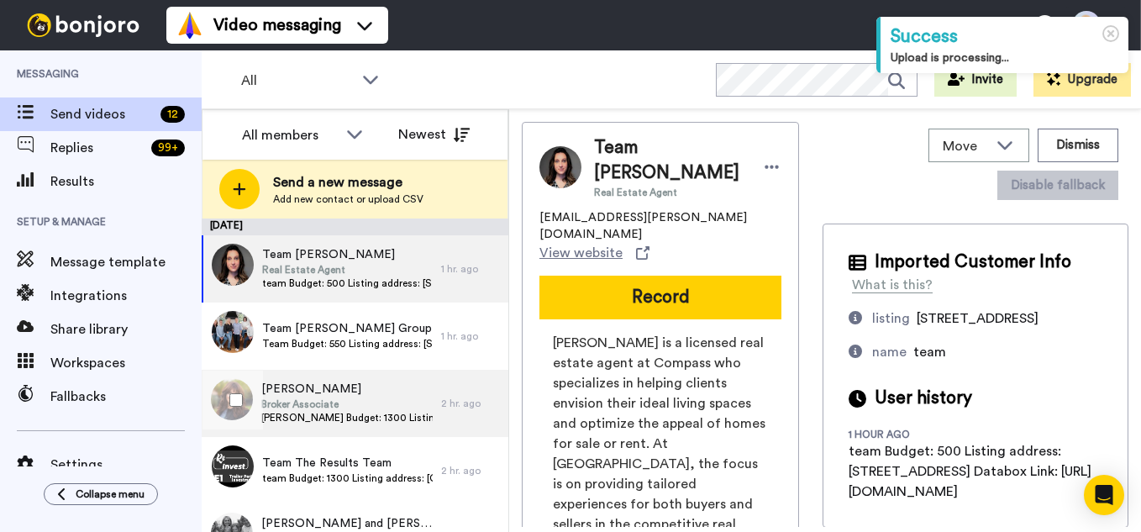
scroll to position [527, 0]
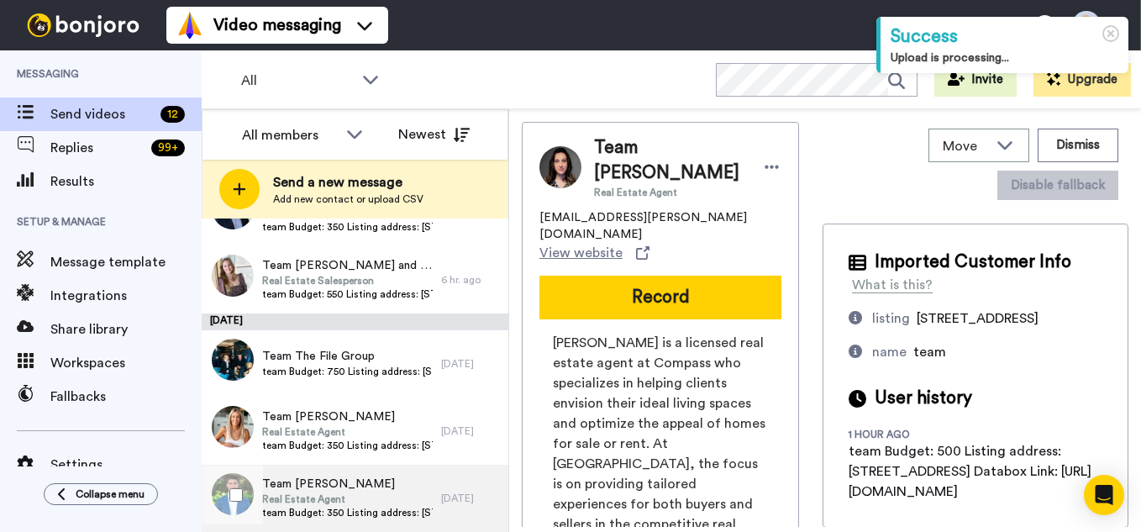
click at [348, 491] on span "Team Travis Vuich" at bounding box center [347, 484] width 171 height 17
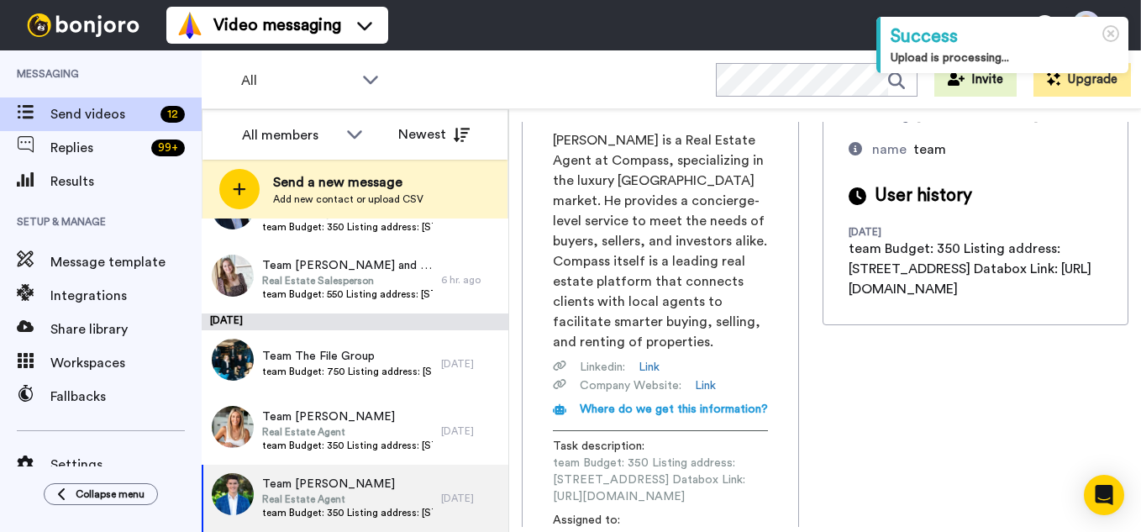
scroll to position [0, 204]
drag, startPoint x: 555, startPoint y: 426, endPoint x: 835, endPoint y: 421, distance: 279.9
click at [835, 421] on div "Team Travis Vuich Real Estate Agent travis.vuich@compass.com View website Recor…" at bounding box center [825, 324] width 607 height 405
copy span "https://app.databox.com/datawall/c3d73ac55a0d10c299372eee23e2af521edc8fc68c98829"
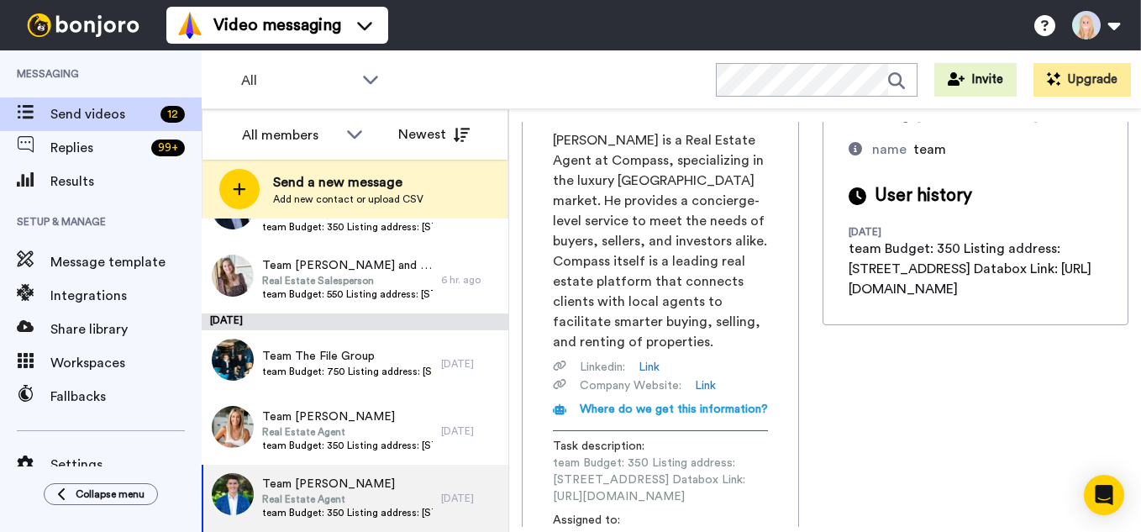
scroll to position [0, 0]
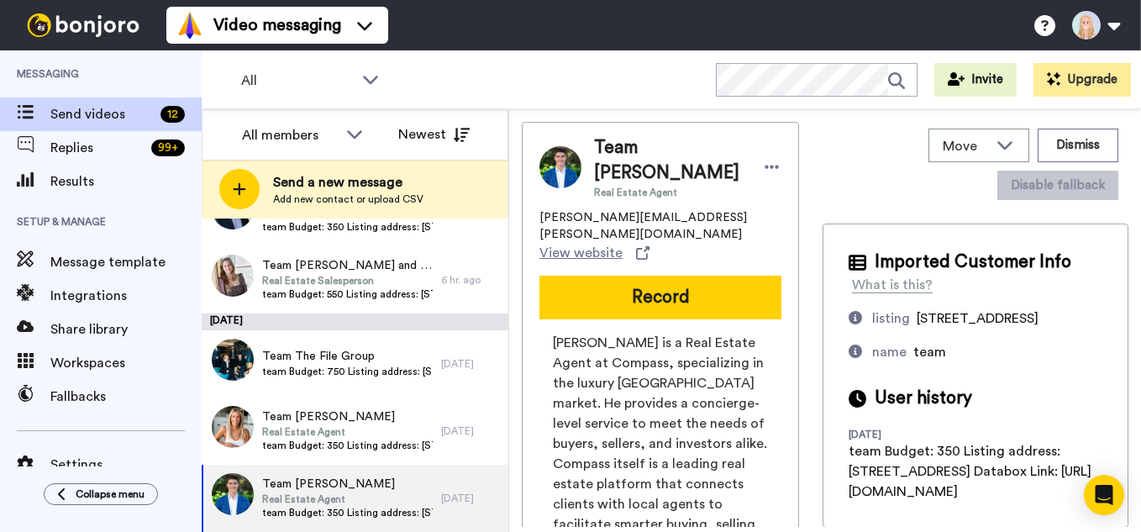
click at [671, 213] on div "Team Travis Vuich Real Estate Agent travis.vuich@compass.com View website Recor…" at bounding box center [660, 446] width 277 height 648
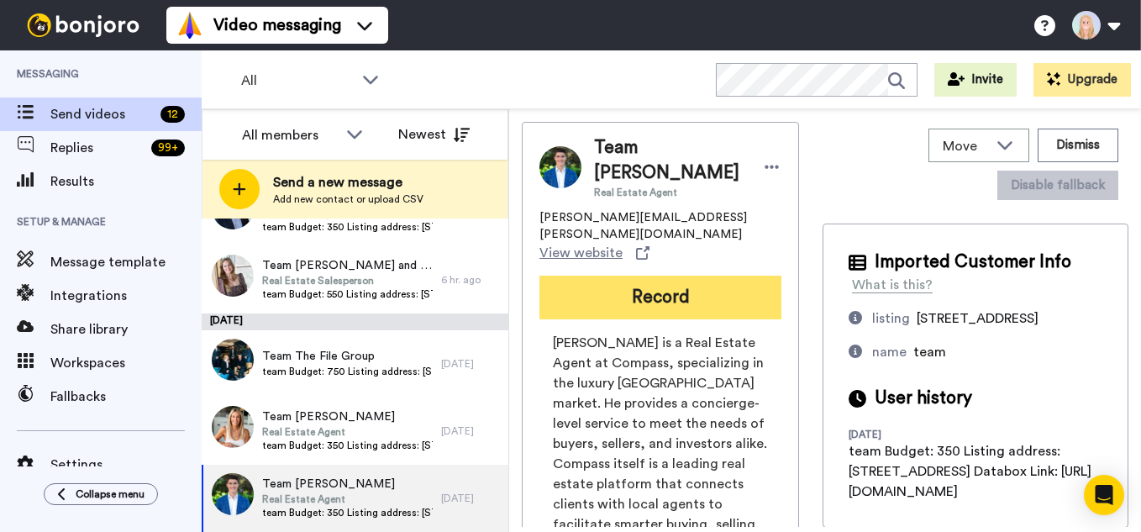
click at [676, 276] on button "Record" at bounding box center [661, 298] width 242 height 44
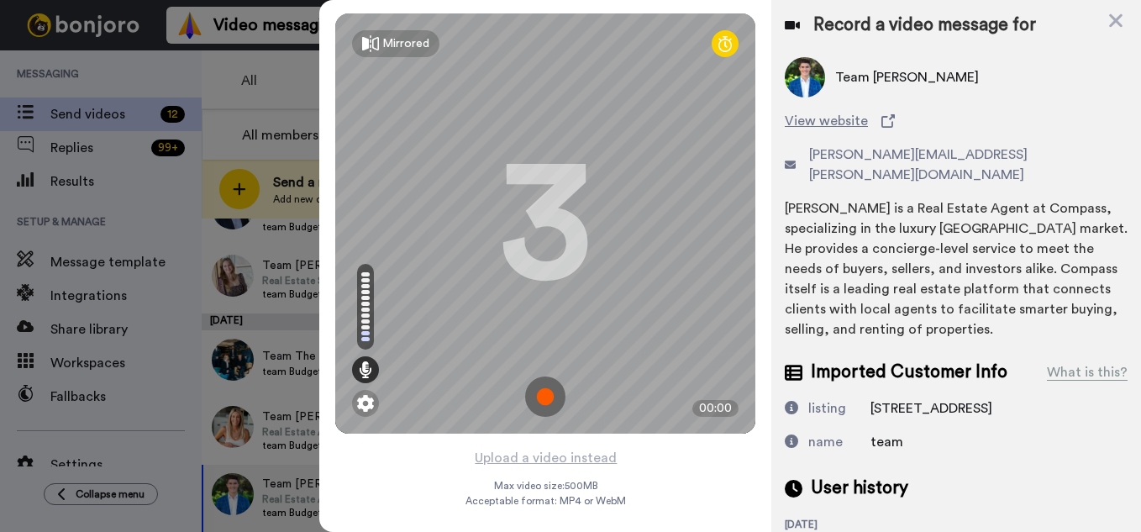
click at [550, 408] on img at bounding box center [545, 396] width 40 height 40
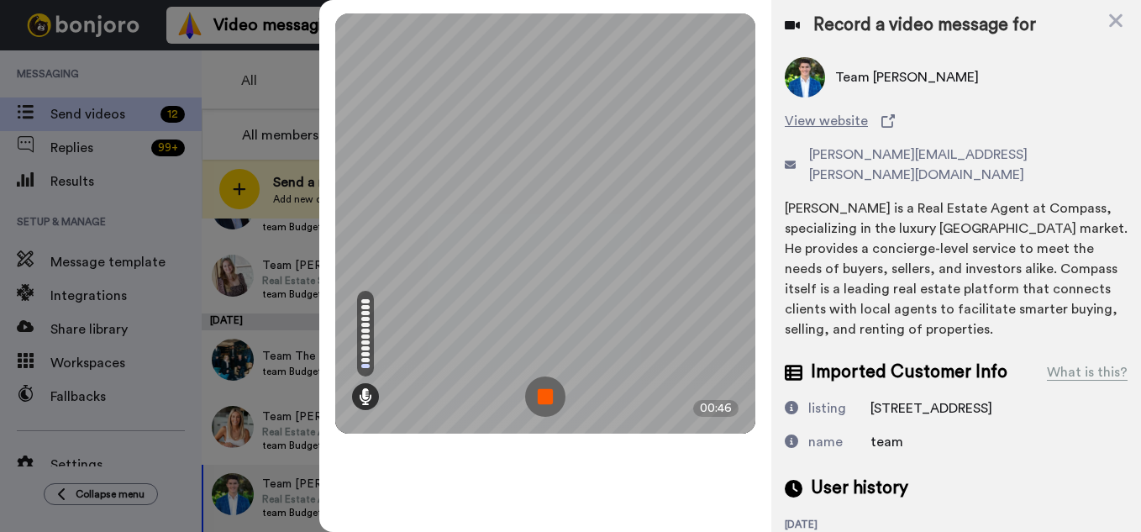
click at [550, 408] on img at bounding box center [545, 396] width 40 height 40
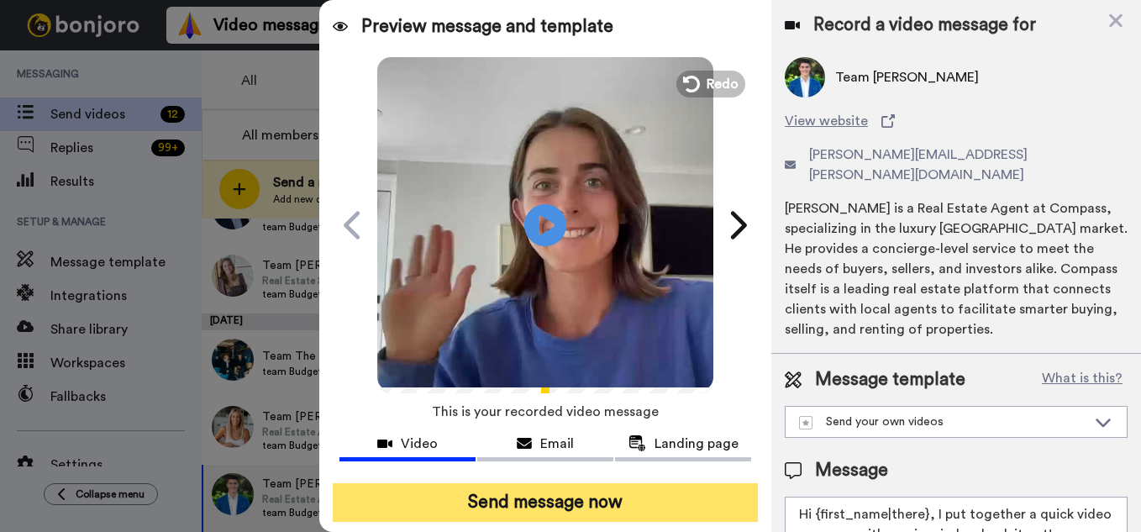
click at [530, 505] on button "Send message now" at bounding box center [545, 502] width 425 height 39
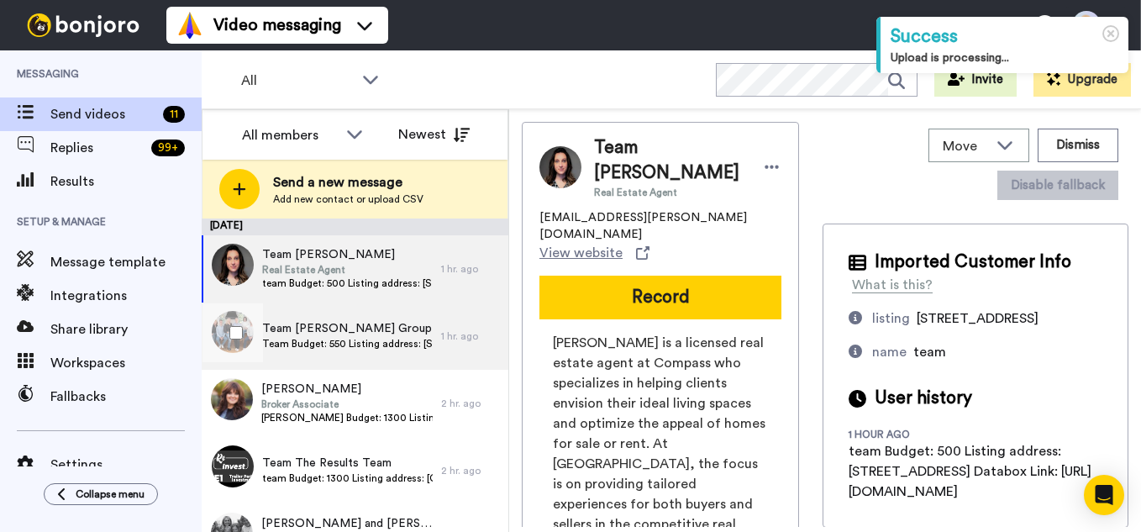
scroll to position [460, 0]
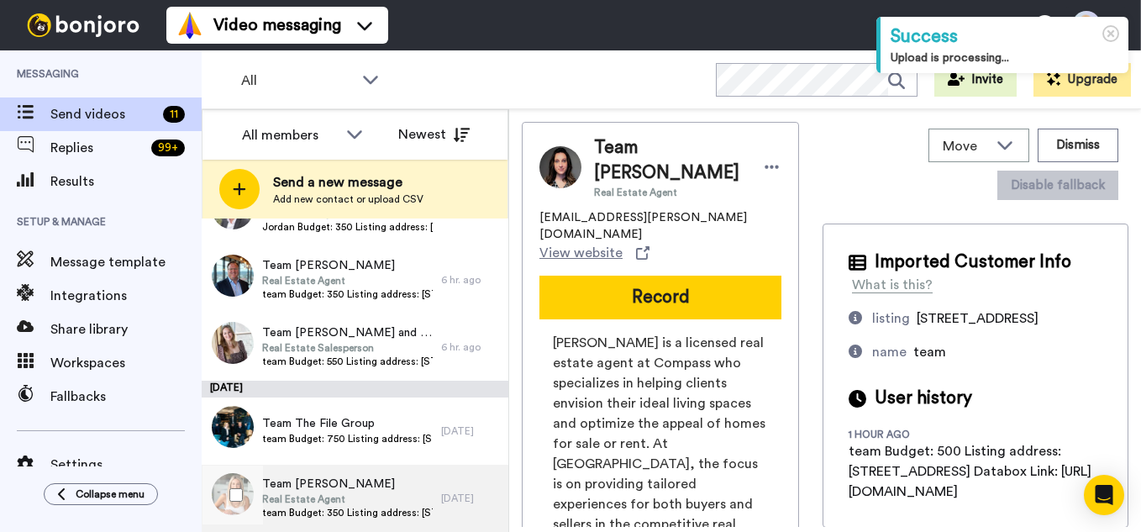
click at [387, 504] on span "Real Estate Agent" at bounding box center [347, 498] width 171 height 13
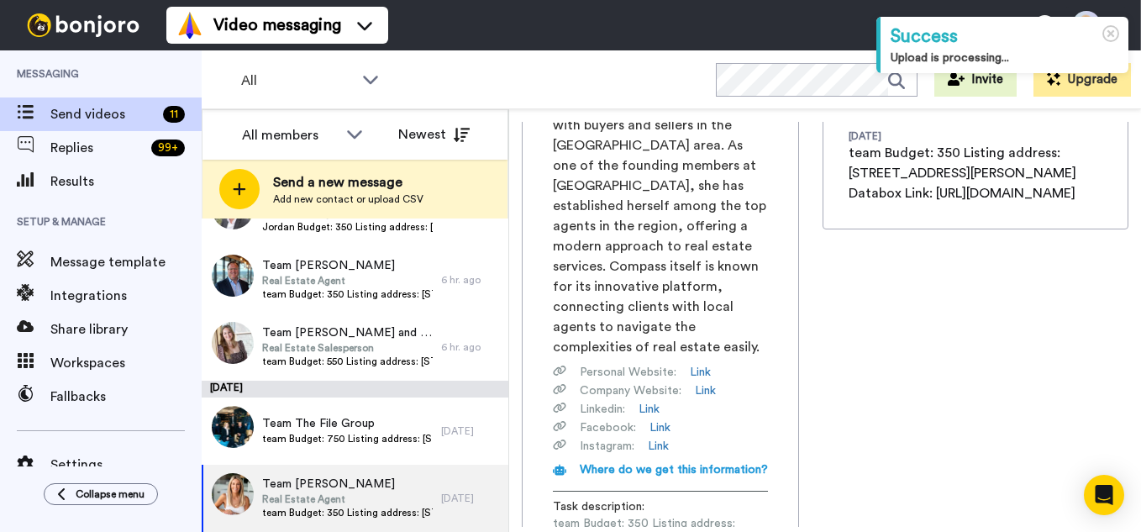
scroll to position [0, 213]
drag, startPoint x: 554, startPoint y: 422, endPoint x: 824, endPoint y: 424, distance: 270.6
click at [799, 424] on div "Team Alexandra Loyd Real Estate Agent alex.loyd@compass.com View website Record…" at bounding box center [660, 223] width 277 height 841
copy span "https://app.databox.com/datawall/f464e3d8b15aebfb6d49e948080ac9f258962c868c98da2"
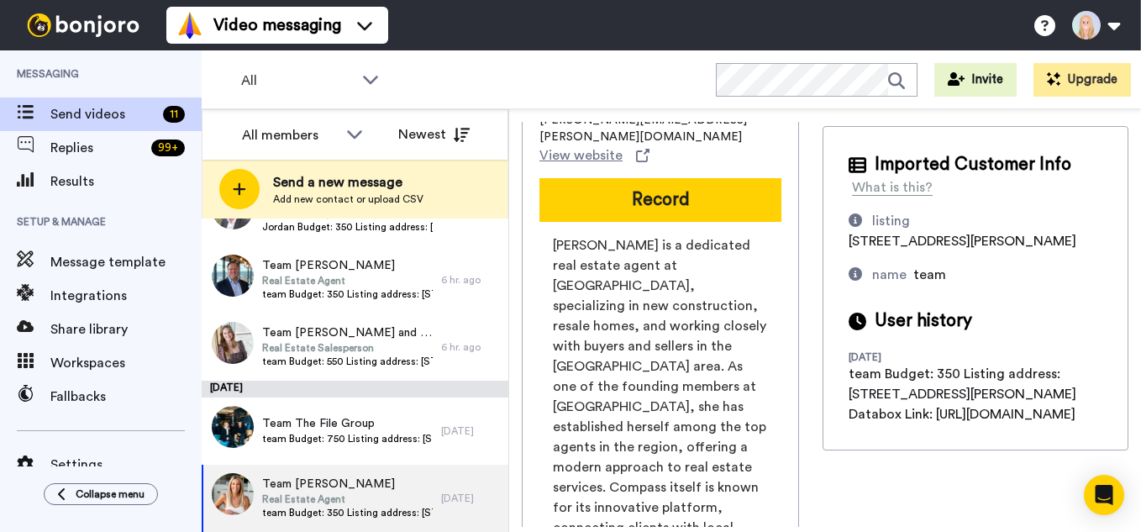
scroll to position [0, 0]
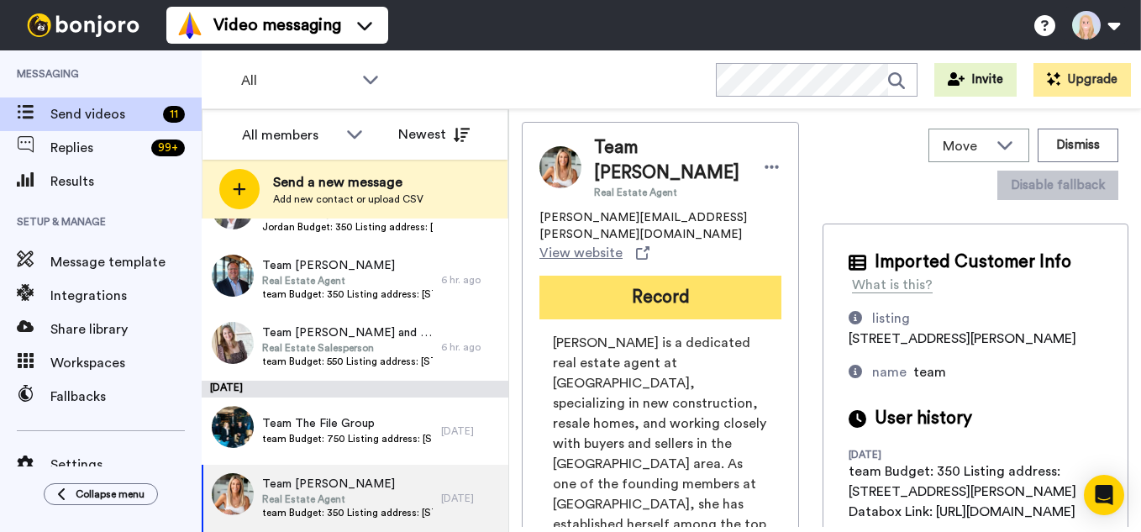
click at [660, 276] on button "Record" at bounding box center [661, 298] width 242 height 44
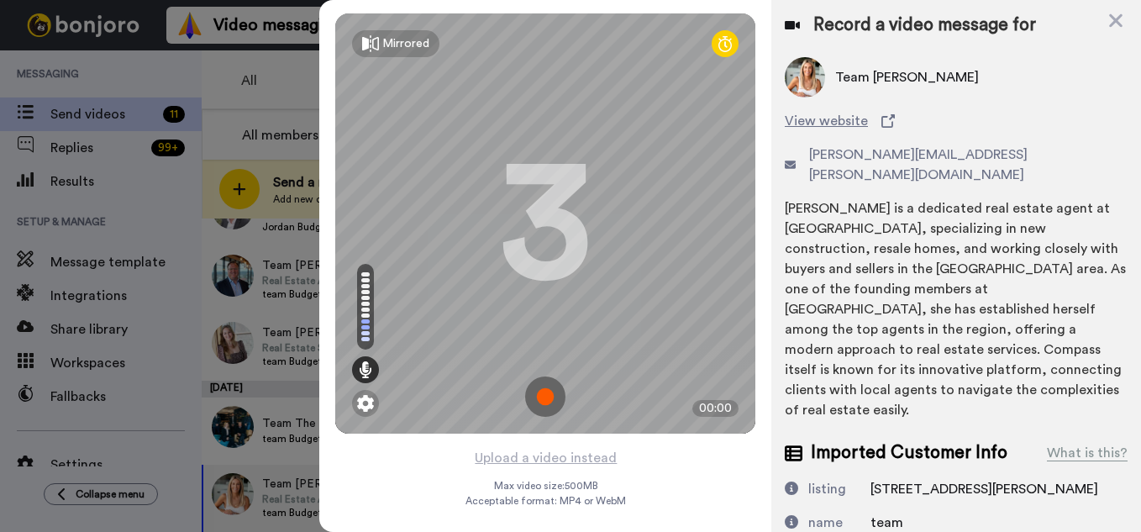
click at [545, 396] on img at bounding box center [545, 396] width 40 height 40
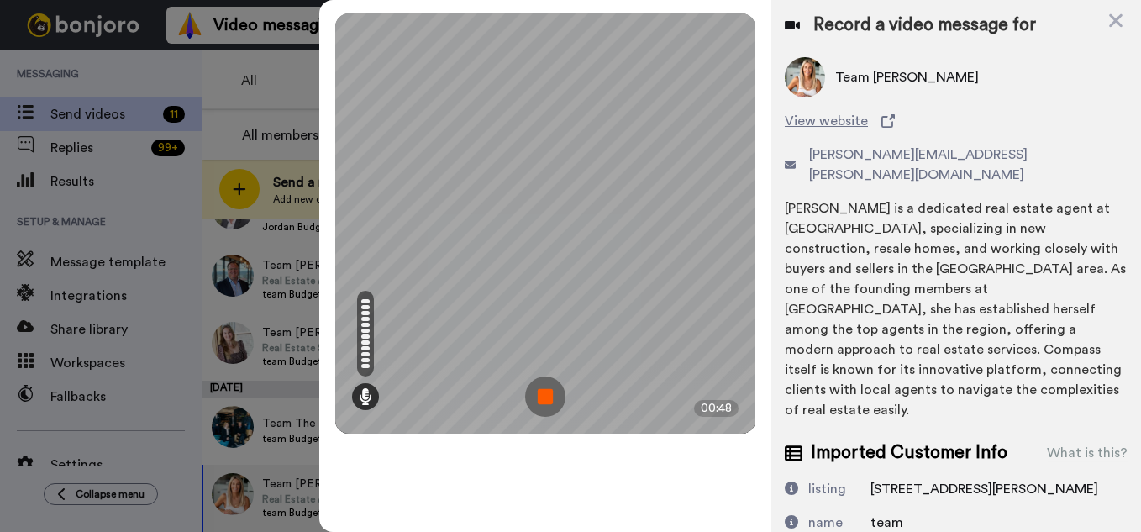
click at [545, 396] on img at bounding box center [545, 396] width 40 height 40
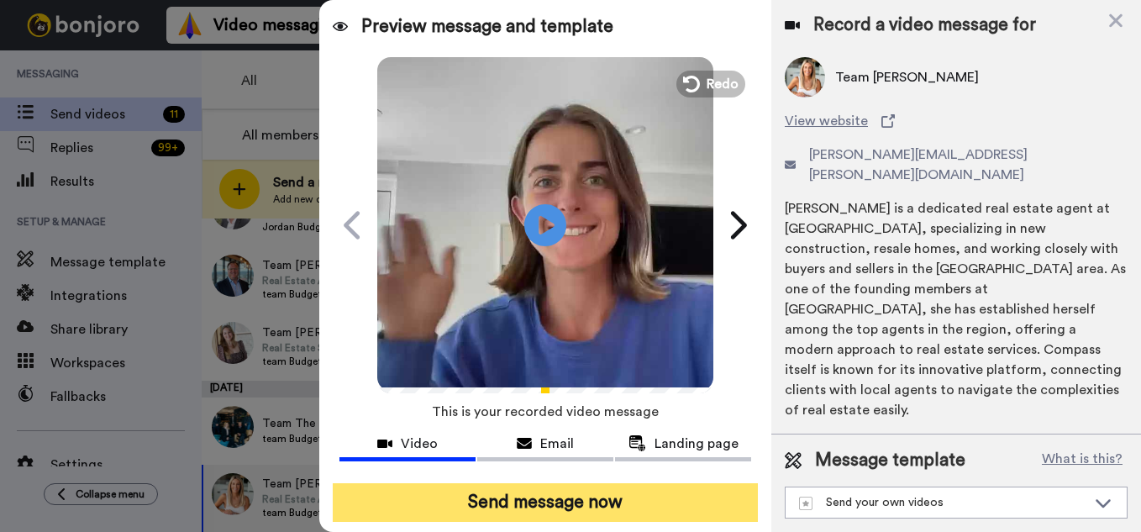
click at [555, 497] on button "Send message now" at bounding box center [545, 502] width 425 height 39
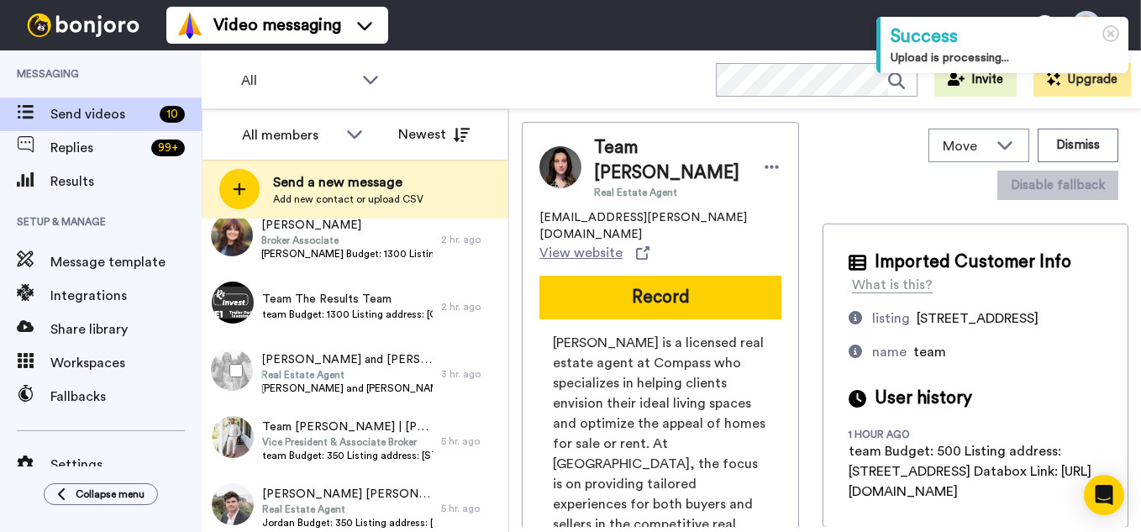
scroll to position [392, 0]
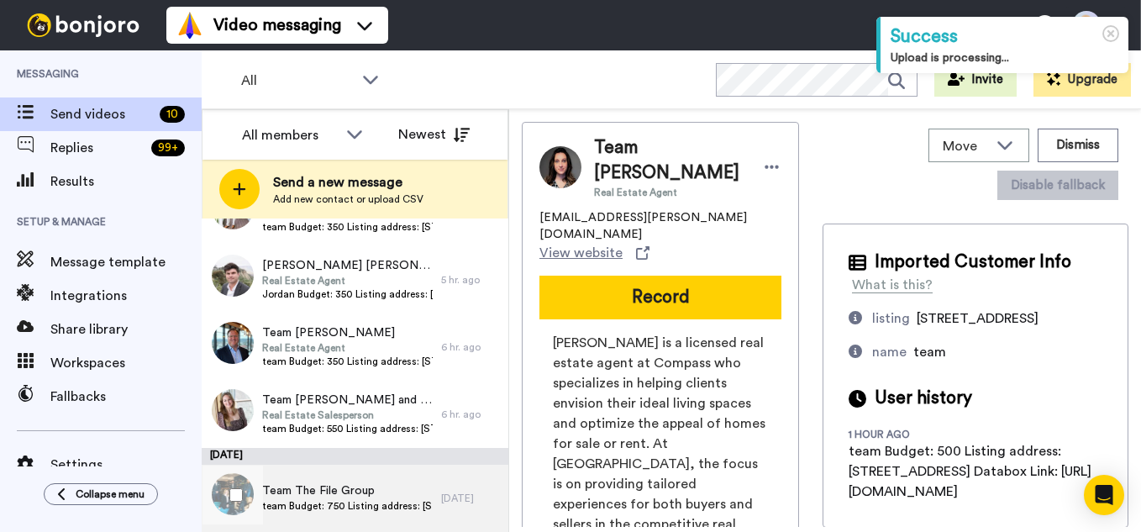
click at [355, 492] on span "Team The File Group" at bounding box center [347, 490] width 171 height 17
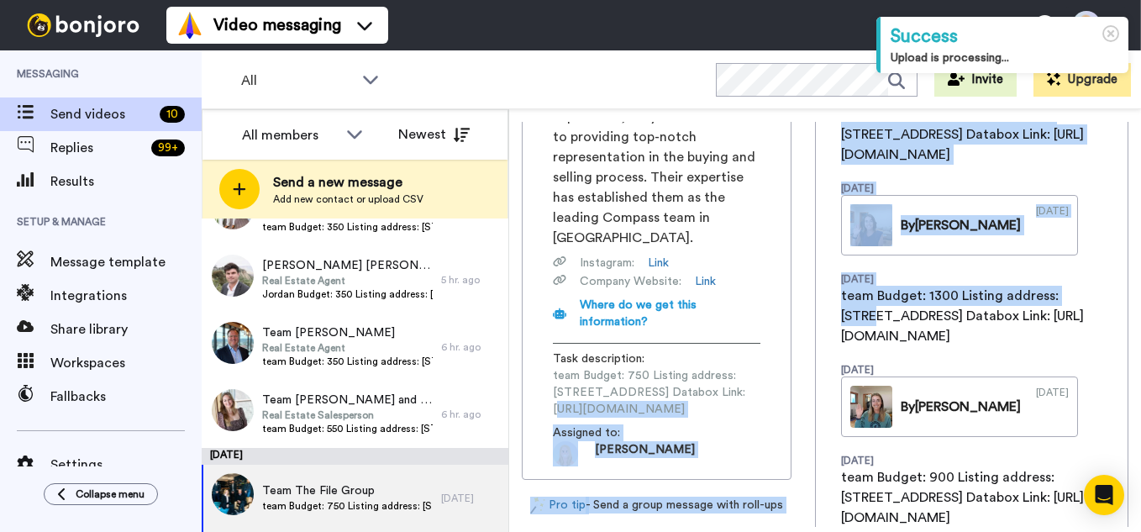
scroll to position [0, 208]
drag, startPoint x: 553, startPoint y: 329, endPoint x: 826, endPoint y: 327, distance: 273.1
click at [826, 327] on div "Team The File Group [EMAIL_ADDRESS][DOMAIN_NAME] View website Record The File G…" at bounding box center [825, 324] width 607 height 405
copy span "[URL][DOMAIN_NAME]"
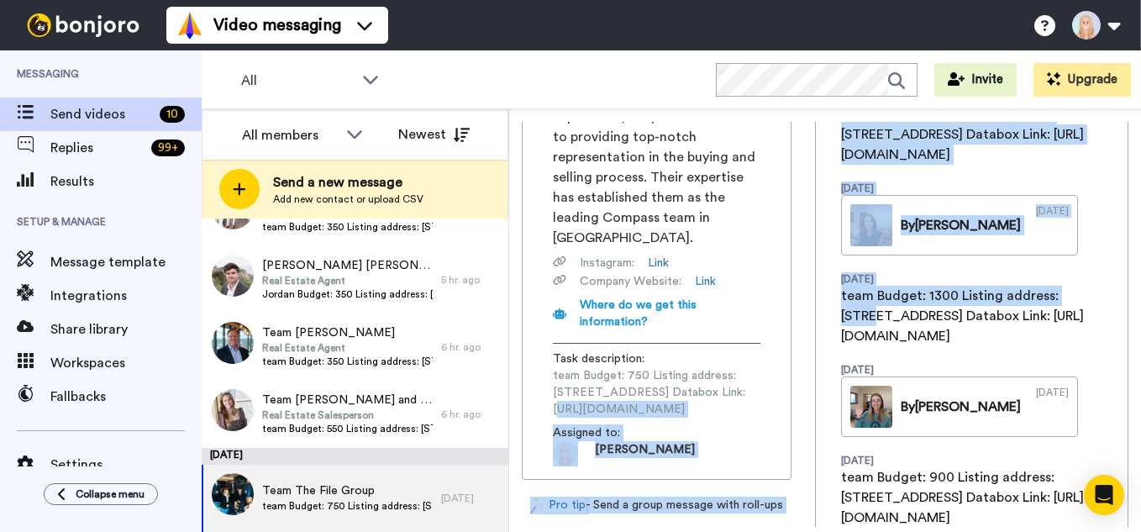
scroll to position [0, 0]
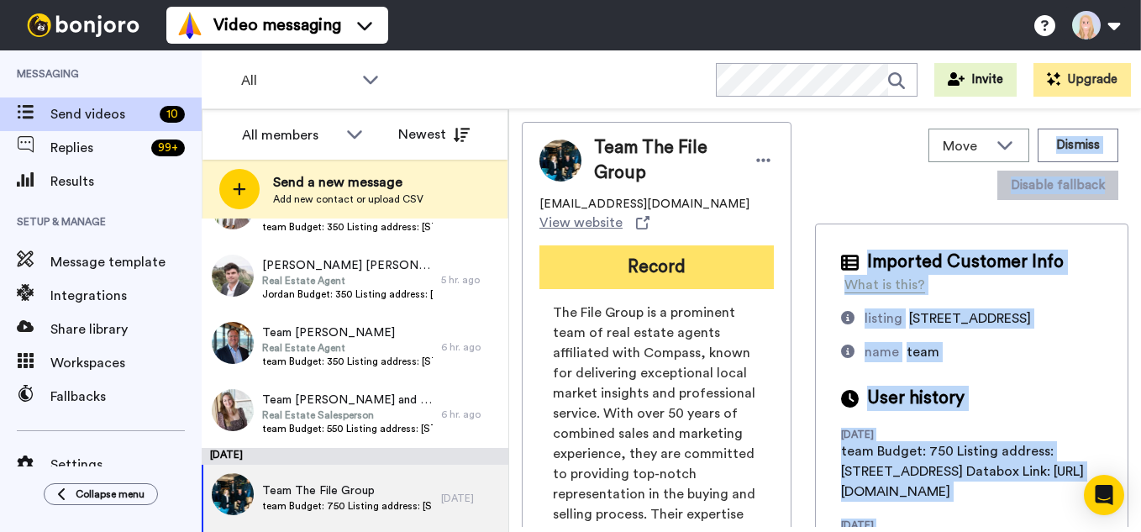
click at [688, 245] on button "Record" at bounding box center [657, 267] width 234 height 44
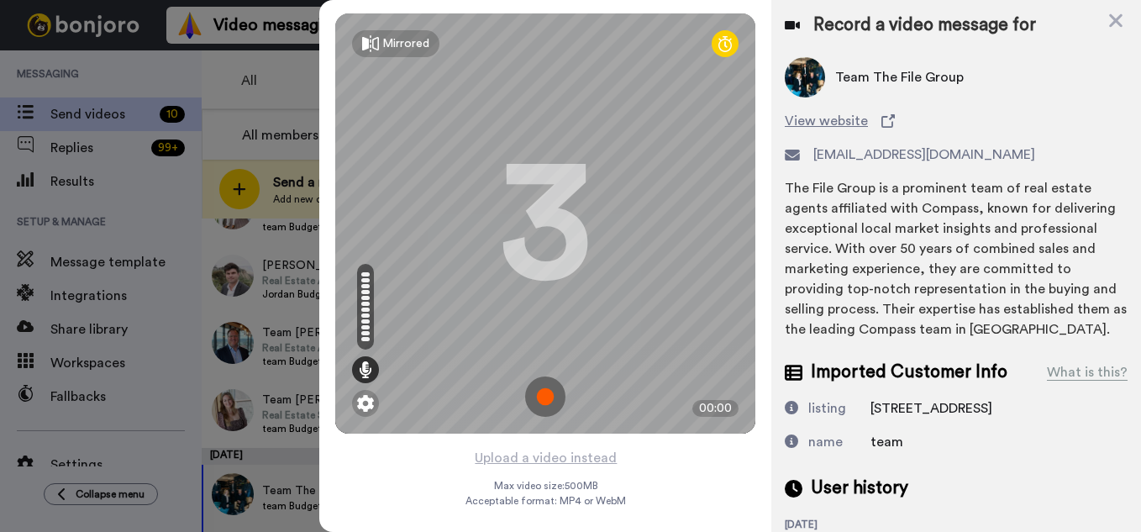
click at [544, 392] on img at bounding box center [545, 396] width 40 height 40
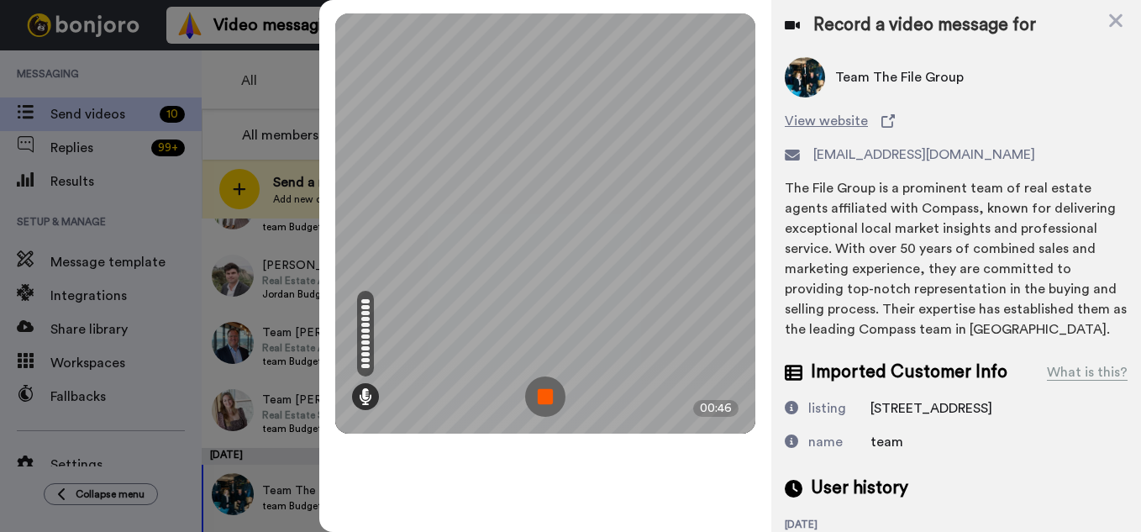
click at [544, 392] on img at bounding box center [545, 396] width 40 height 40
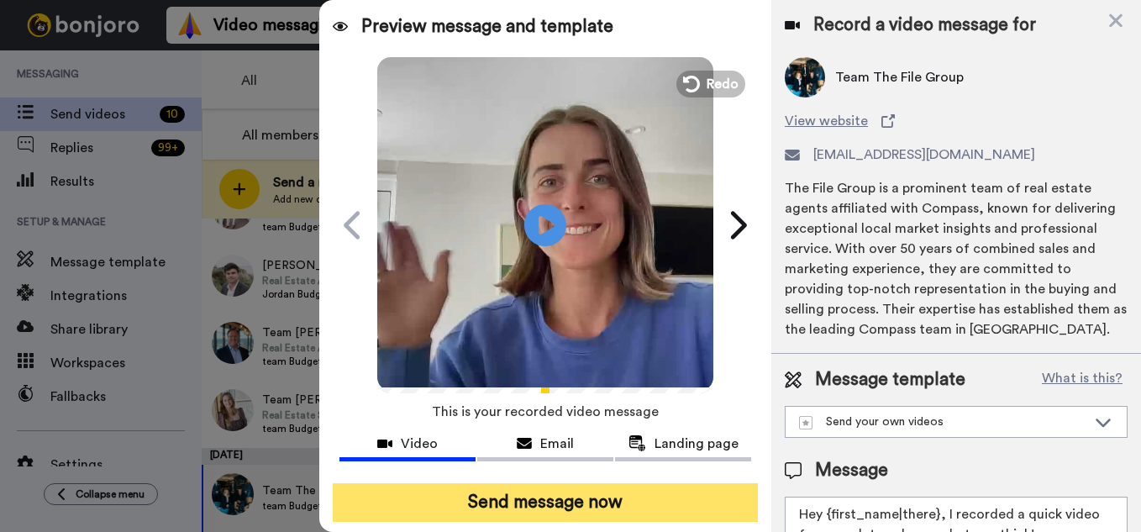
click at [586, 513] on button "Send message now" at bounding box center [545, 502] width 425 height 39
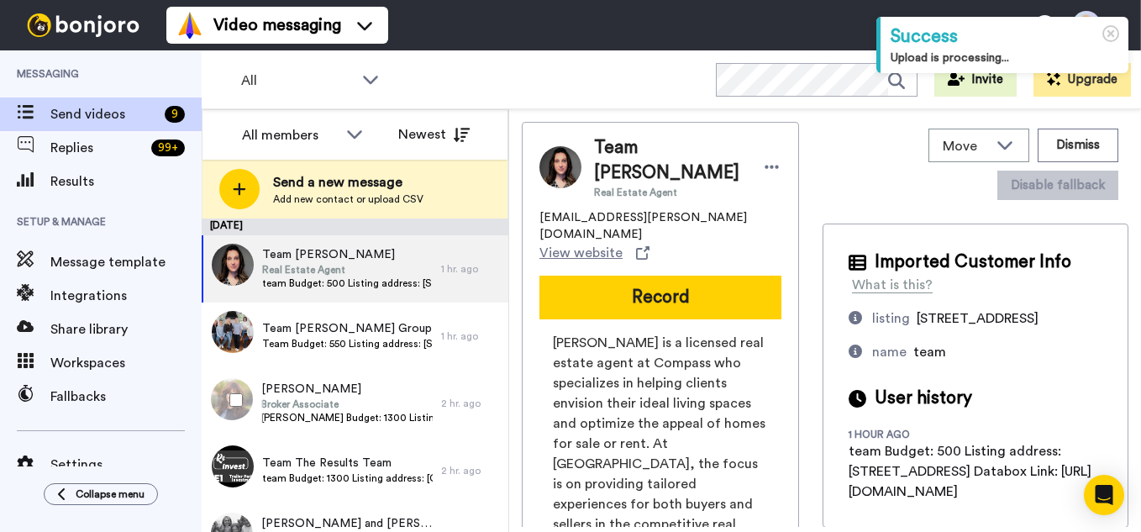
scroll to position [308, 0]
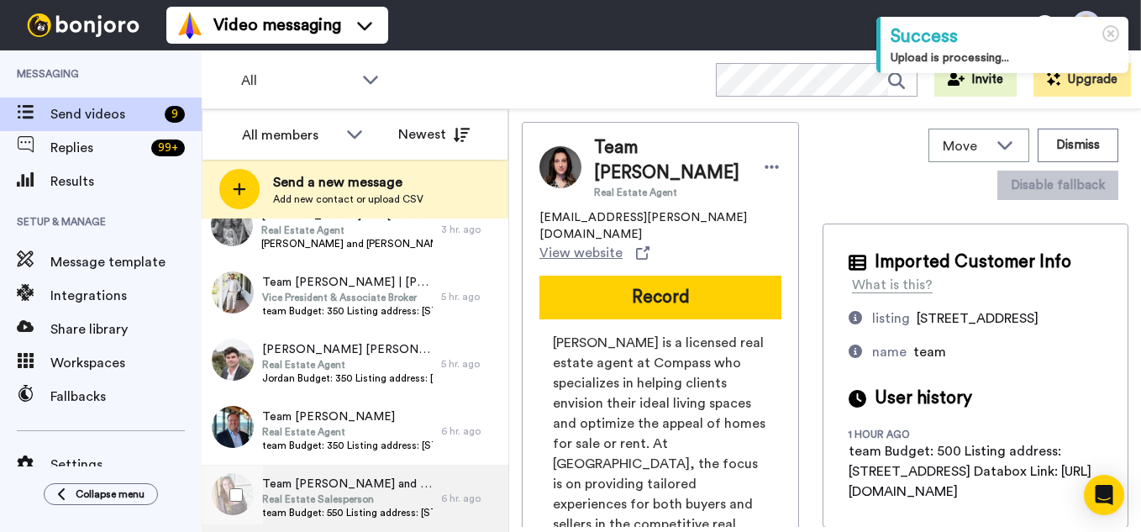
click at [369, 518] on span "team Budget: 550 Listing address: 9 Chambers Rd Databox Link: https://app.datab…" at bounding box center [347, 512] width 171 height 13
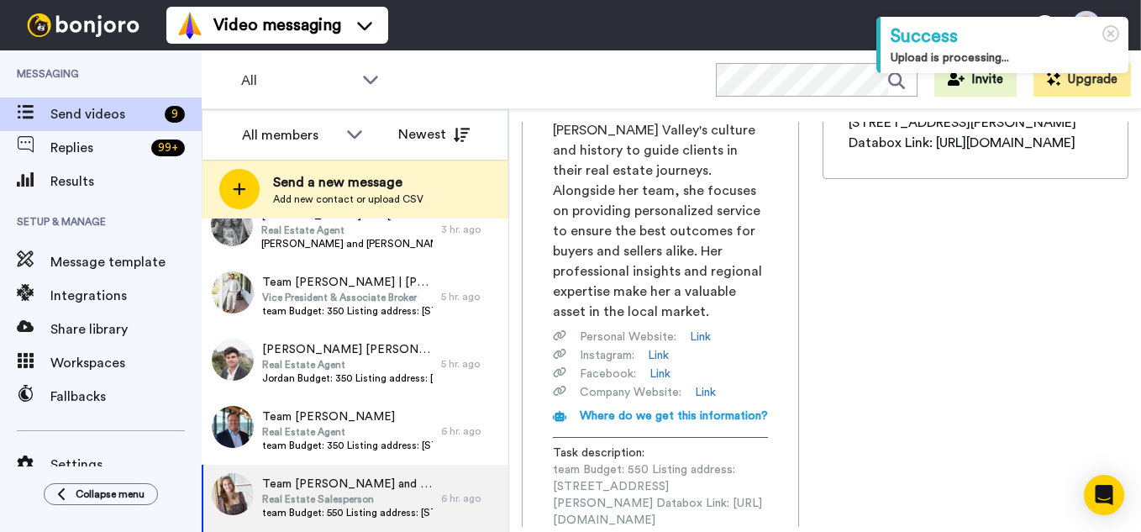
scroll to position [0, 204]
drag, startPoint x: 552, startPoint y: 420, endPoint x: 824, endPoint y: 421, distance: 271.5
click at [782, 421] on div "Genevieve Geaney is a dedicated real estate salesperson at Unlock Upstate, wher…" at bounding box center [661, 308] width 242 height 538
copy span "https://app.databox.com/datawall/90a6e651aad477c834723e700621d18f1b537bc68cac4d2"
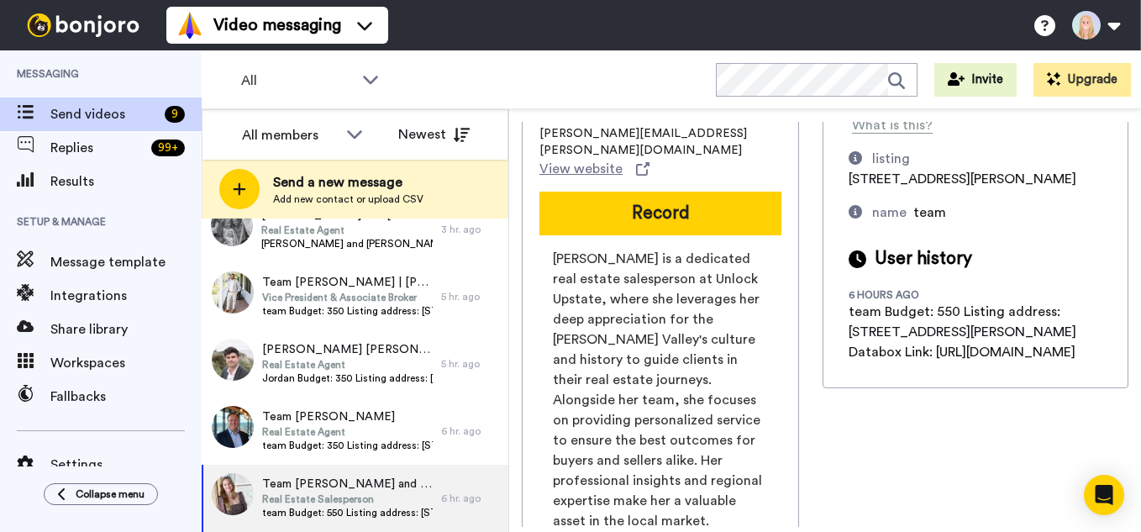
scroll to position [0, 0]
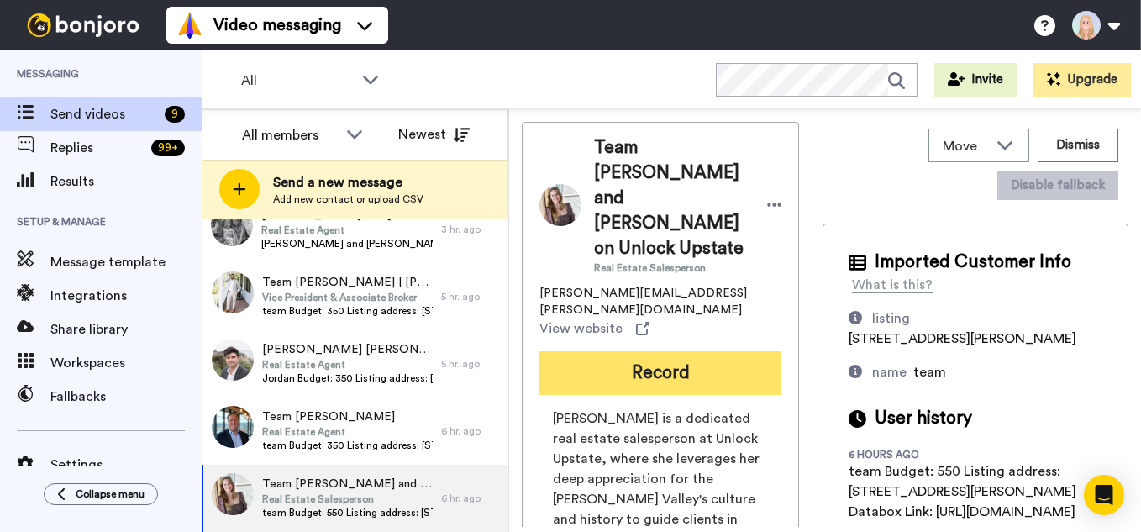
click at [671, 351] on button "Record" at bounding box center [661, 373] width 242 height 44
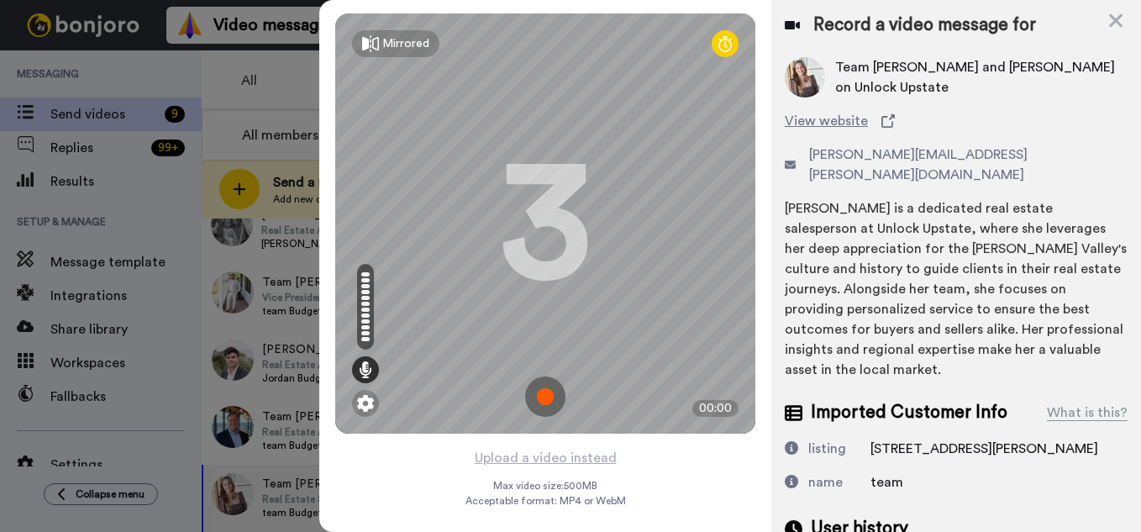
click at [541, 394] on img at bounding box center [545, 396] width 40 height 40
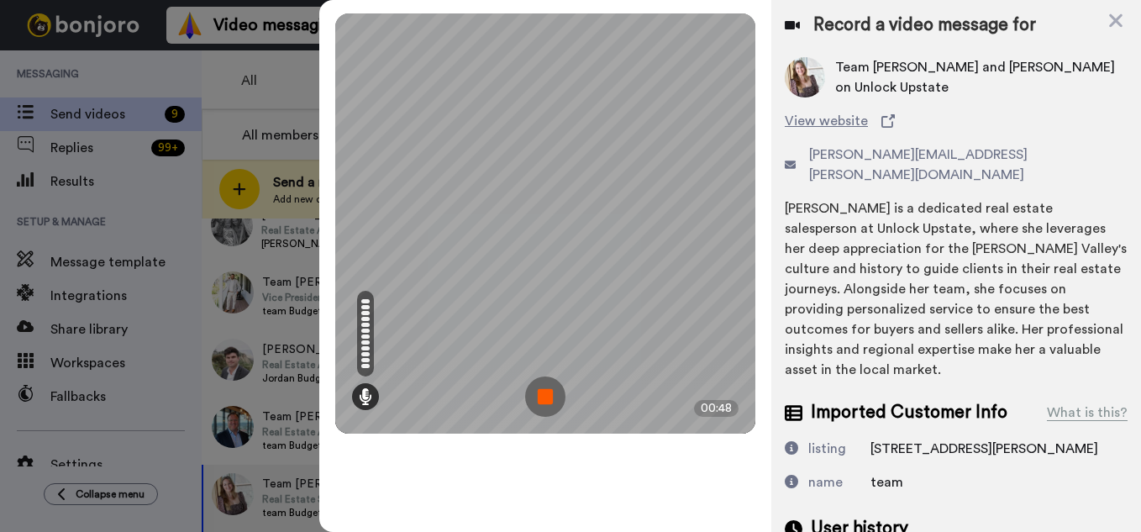
click at [541, 394] on img at bounding box center [545, 396] width 40 height 40
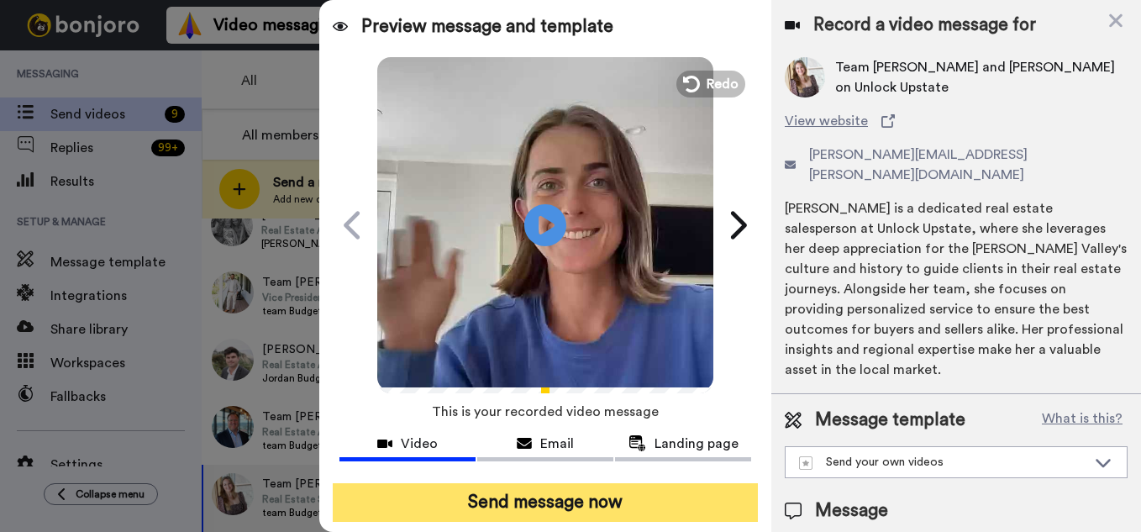
click at [596, 508] on button "Send message now" at bounding box center [545, 502] width 425 height 39
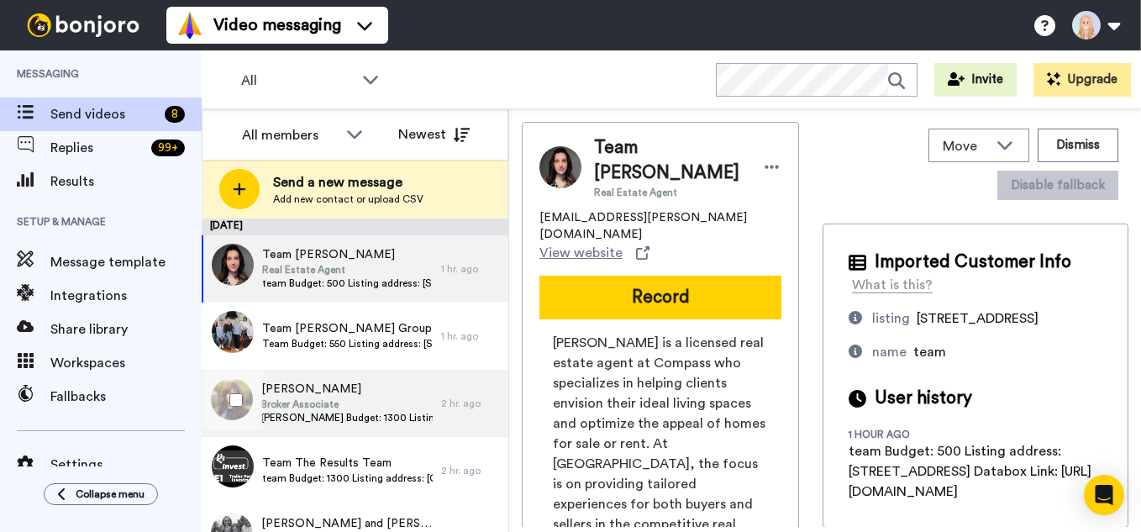
scroll to position [241, 0]
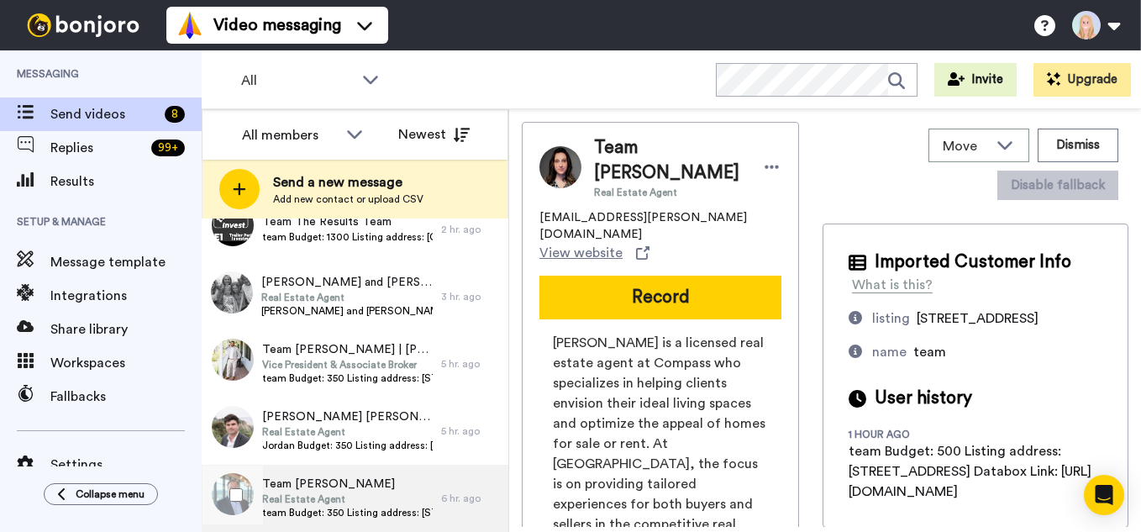
click at [342, 508] on span "team Budget: 350 Listing address: [STREET_ADDRESS] Databox Link: [URL][DOMAIN_N…" at bounding box center [347, 512] width 171 height 13
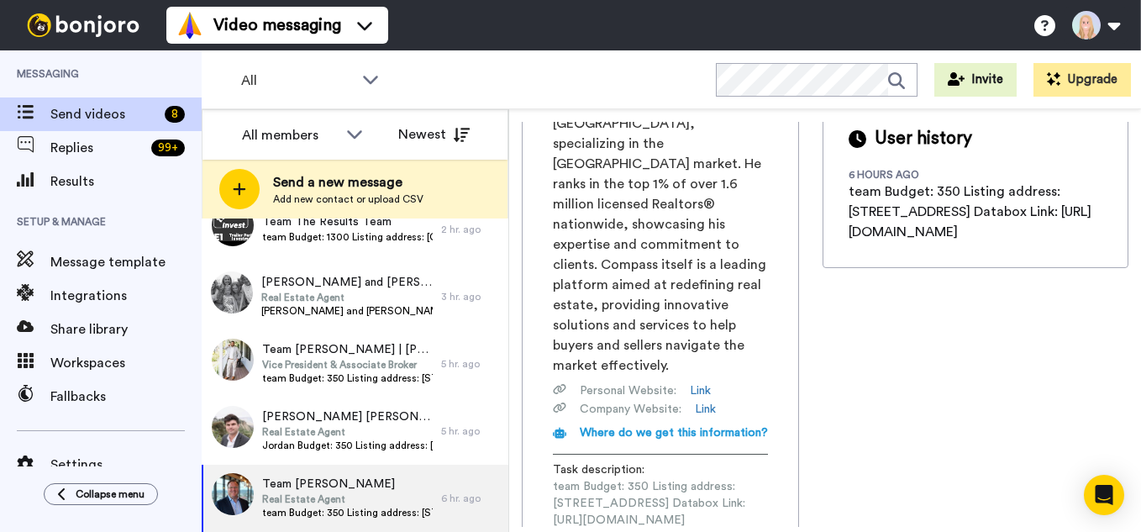
scroll to position [0, 193]
drag, startPoint x: 553, startPoint y: 419, endPoint x: 834, endPoint y: 418, distance: 280.7
click at [834, 418] on div "Team Dan Hollerman Real Estate Agent dan.hollerman@compass.com View website Rec…" at bounding box center [825, 324] width 607 height 405
copy span "https://app.databox.com/datawall/edebabf1970c7e616054f46c60af2981e22a7068cacb1e"
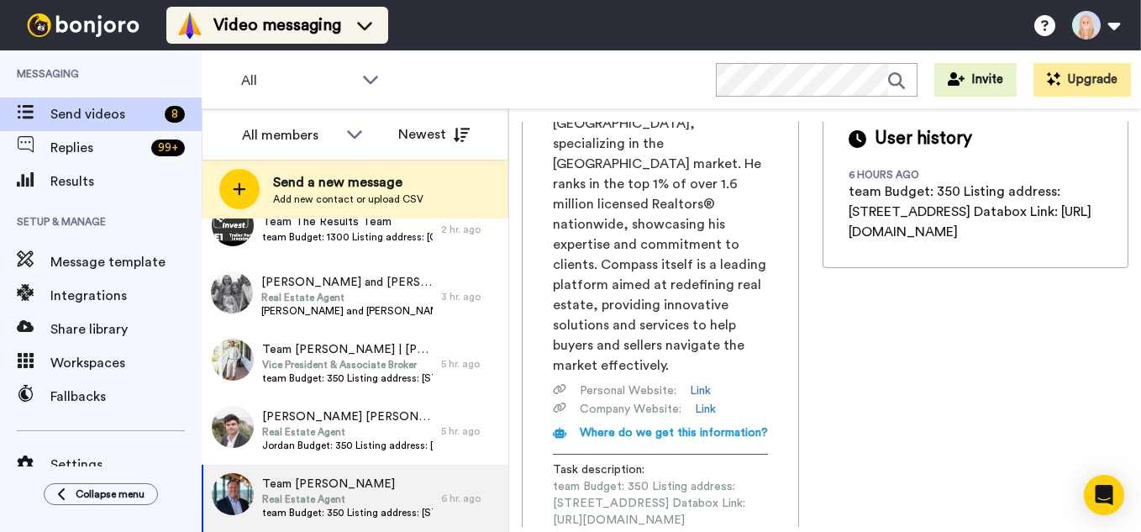
scroll to position [0, 0]
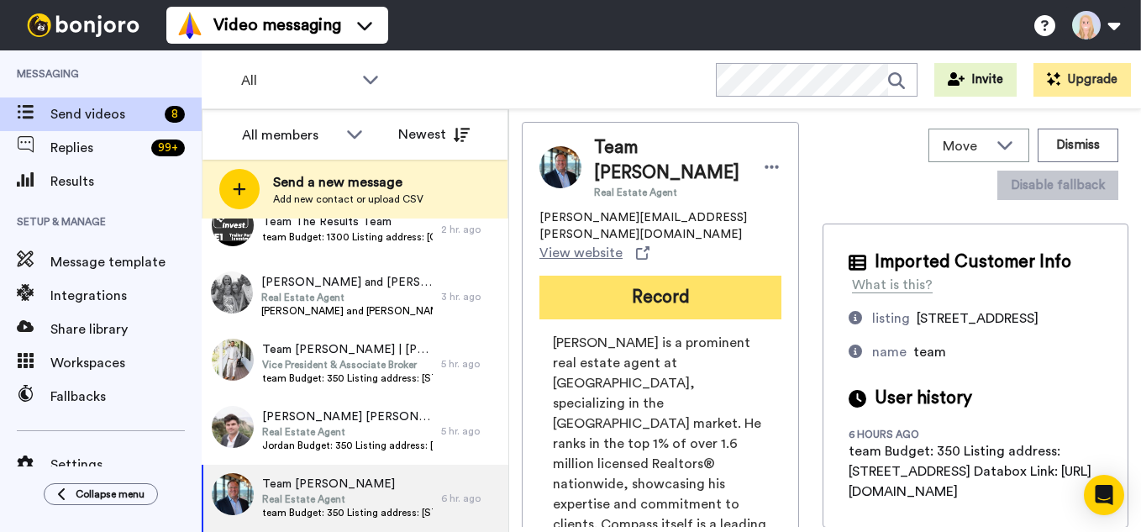
click at [692, 276] on button "Record" at bounding box center [661, 298] width 242 height 44
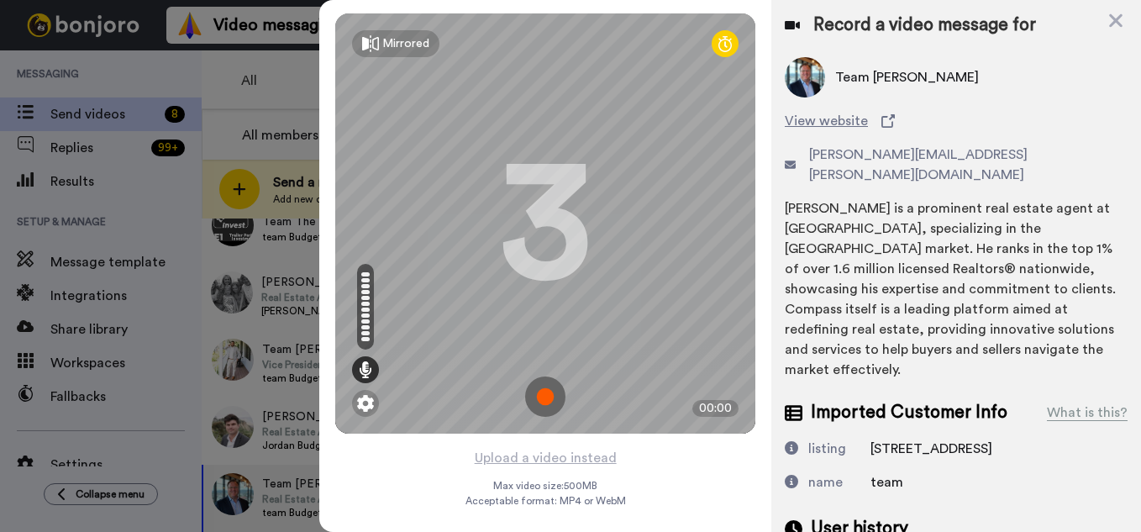
click at [542, 398] on img at bounding box center [545, 396] width 40 height 40
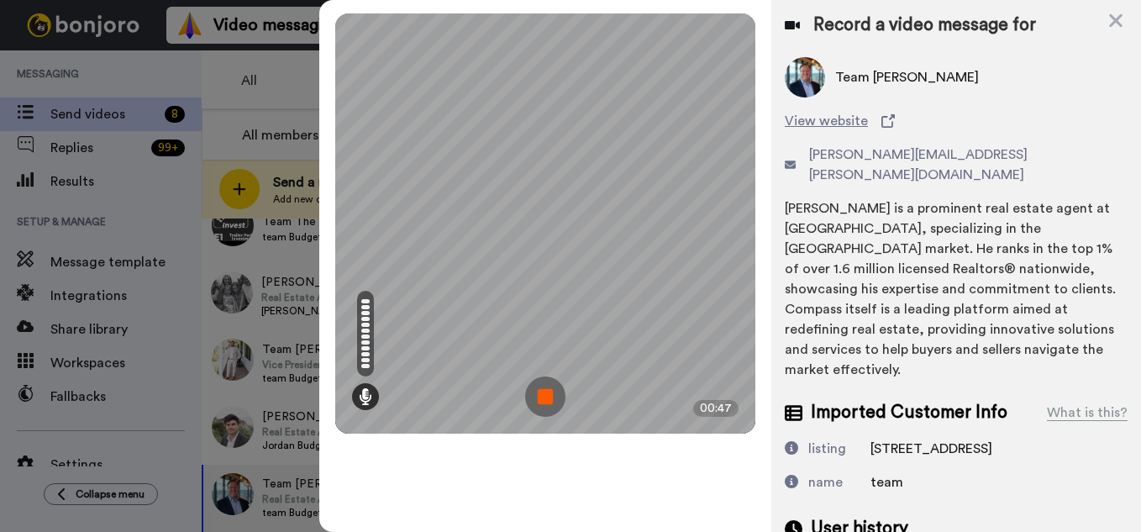
click at [542, 398] on img at bounding box center [545, 396] width 40 height 40
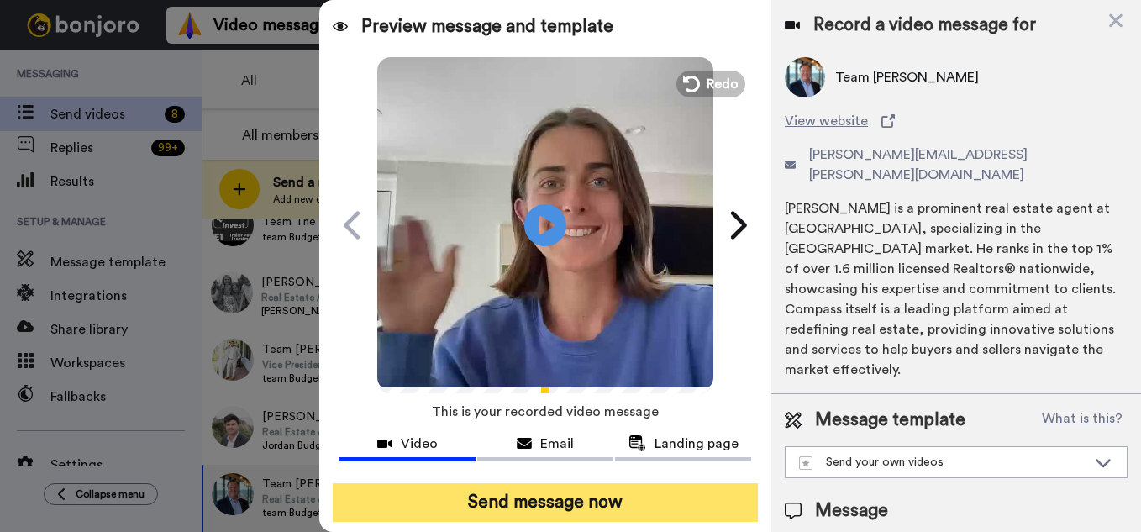
click at [575, 505] on button "Send message now" at bounding box center [545, 502] width 425 height 39
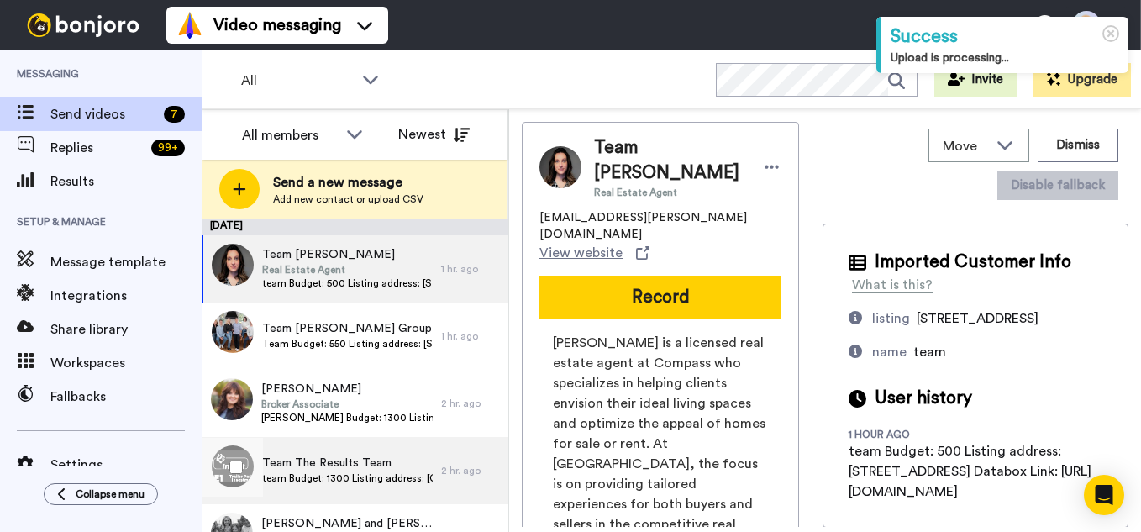
scroll to position [174, 0]
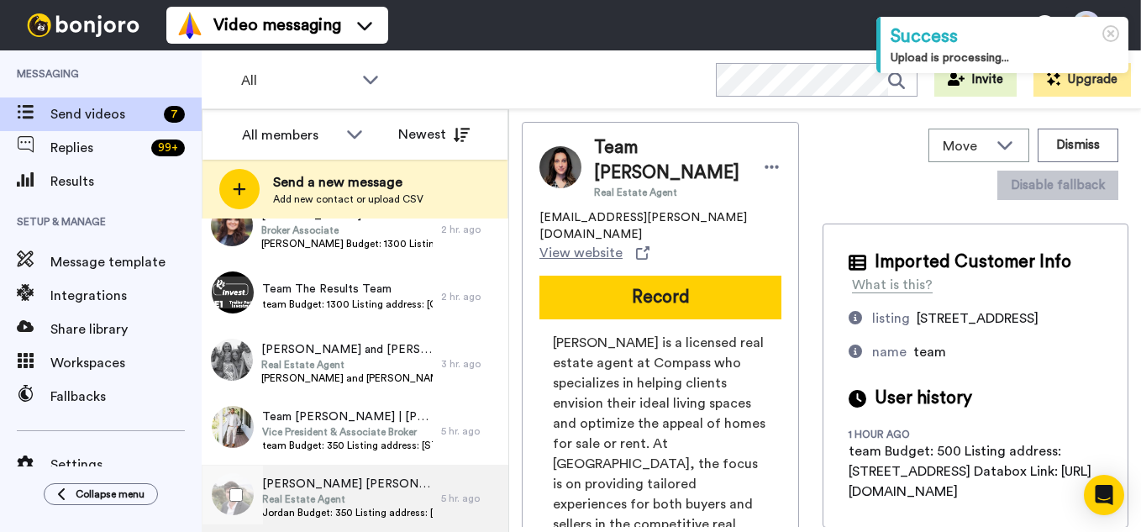
click at [355, 513] on span "Jordan Budget: 350 Listing address: [STREET_ADDRESS] Databox Link: [URL][DOMAIN…" at bounding box center [347, 512] width 171 height 13
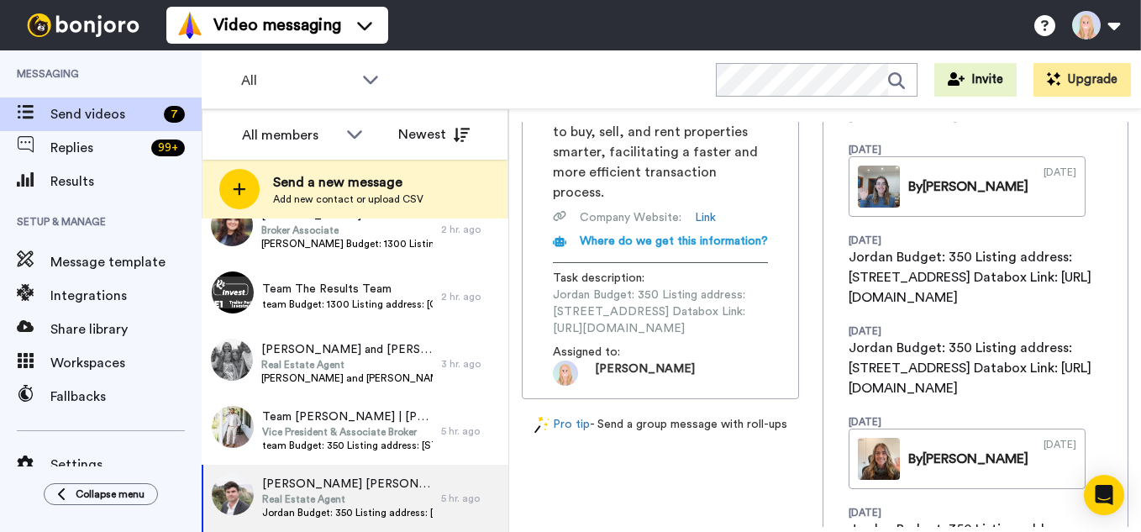
scroll to position [0, 206]
drag, startPoint x: 553, startPoint y: 265, endPoint x: 834, endPoint y: 263, distance: 280.7
click at [834, 263] on div "[PERSON_NAME] [PERSON_NAME] Real Estate Agent [PERSON_NAME][EMAIL_ADDRESS][PERS…" at bounding box center [825, 324] width 607 height 405
copy span "[URL][DOMAIN_NAME]"
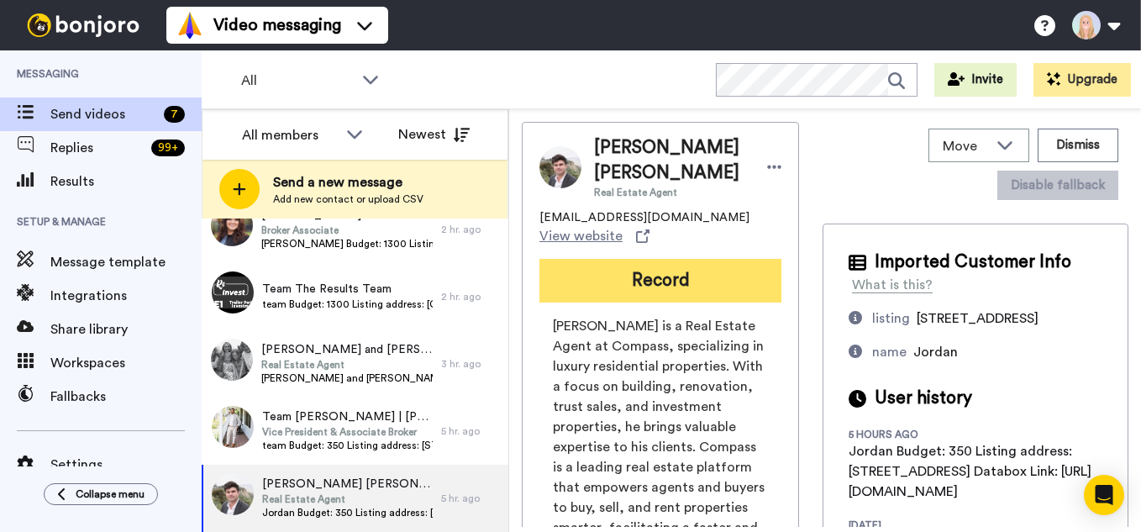
click at [644, 270] on button "Record" at bounding box center [661, 281] width 242 height 44
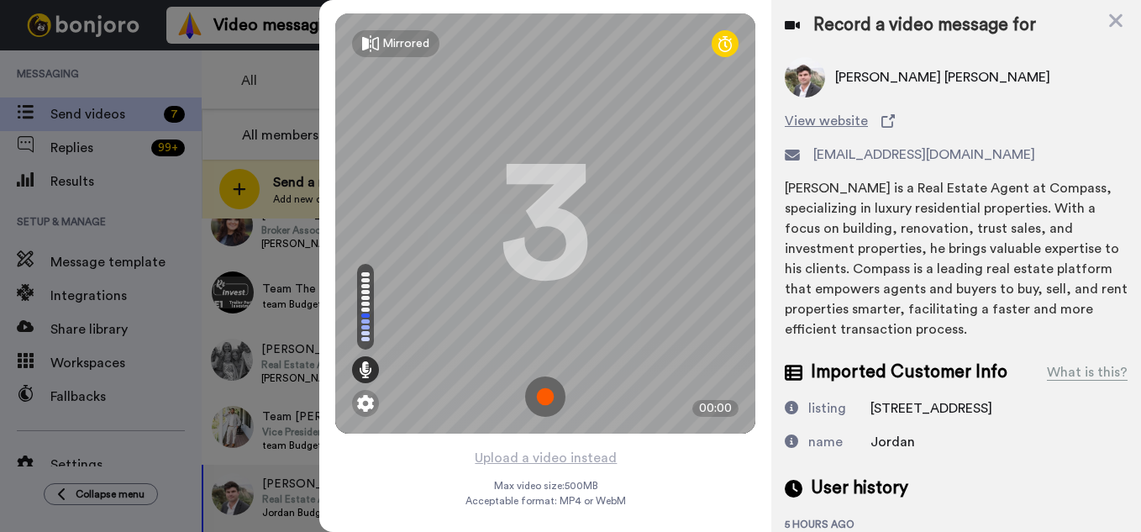
click at [545, 397] on img at bounding box center [545, 396] width 40 height 40
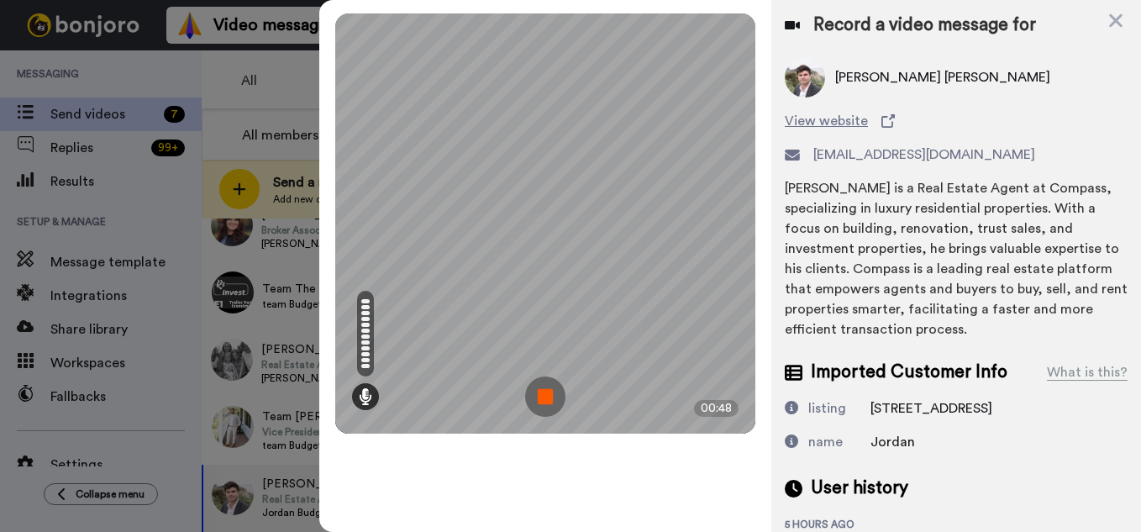
click at [545, 397] on img at bounding box center [545, 396] width 40 height 40
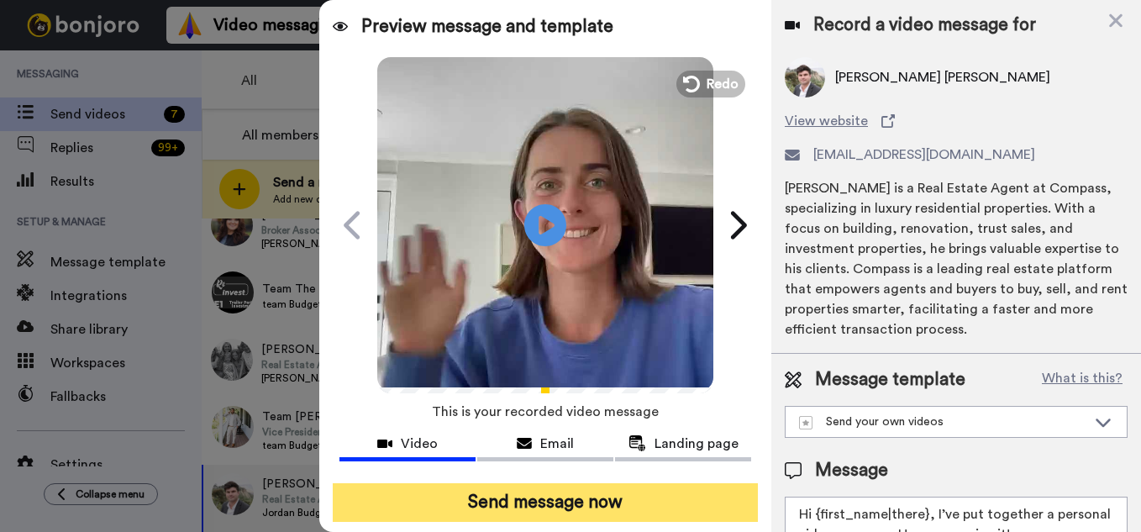
click at [561, 486] on button "Send message now" at bounding box center [545, 502] width 425 height 39
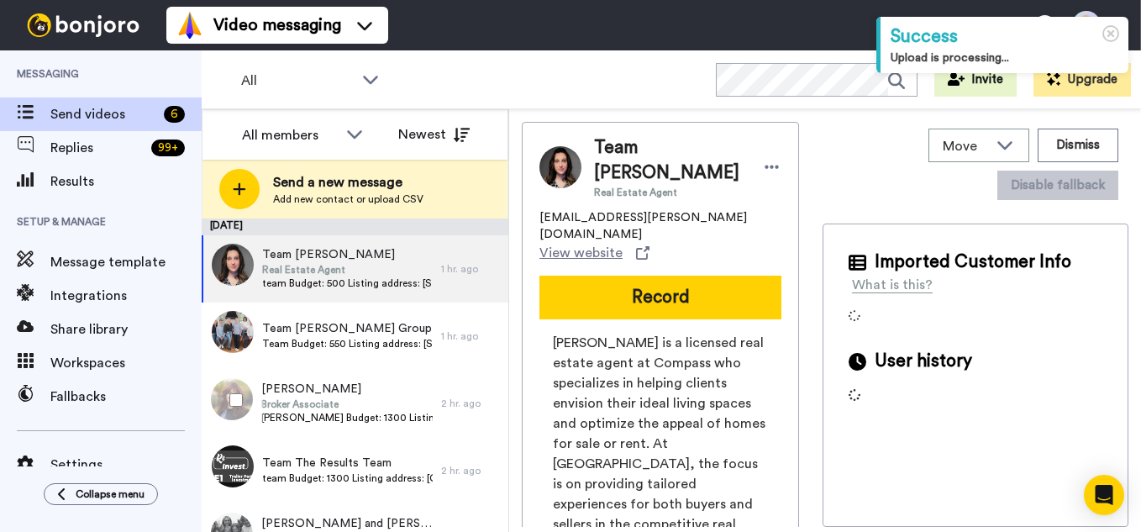
scroll to position [107, 0]
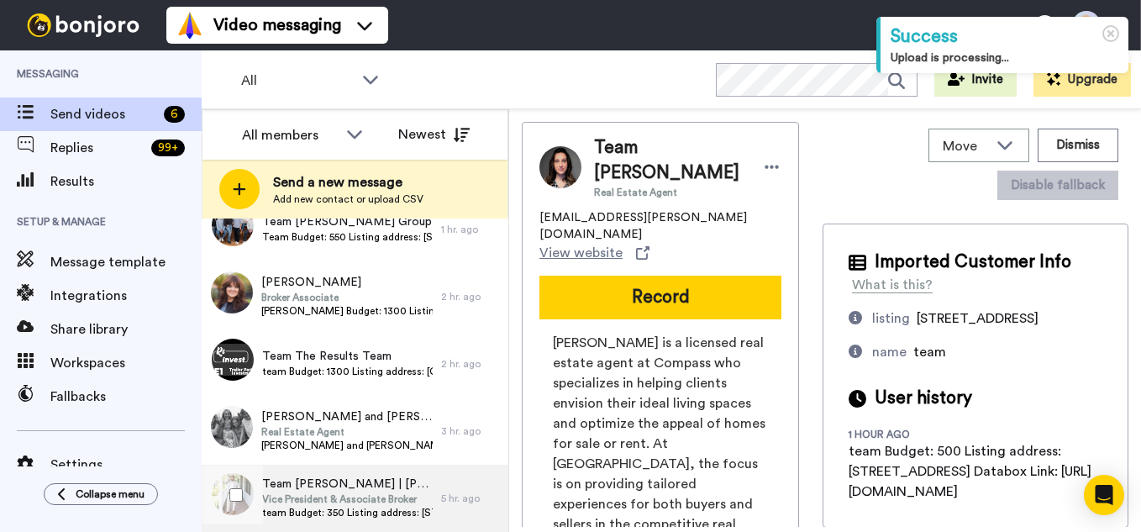
click at [379, 488] on span "Team [PERSON_NAME] | [PERSON_NAME] & Company" at bounding box center [347, 484] width 171 height 17
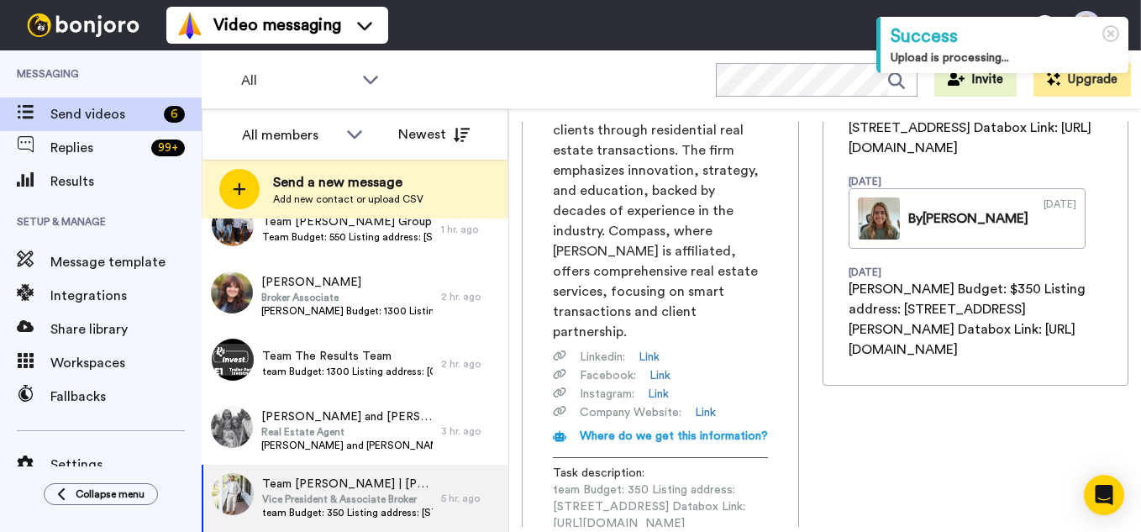
scroll to position [0, 202]
drag, startPoint x: 553, startPoint y: 424, endPoint x: 824, endPoint y: 423, distance: 271.5
click at [799, 423] on div "Team [PERSON_NAME] | [PERSON_NAME] & Company Vice President & Associate [PERSON…" at bounding box center [660, 186] width 277 height 816
copy span "[URL][DOMAIN_NAME]"
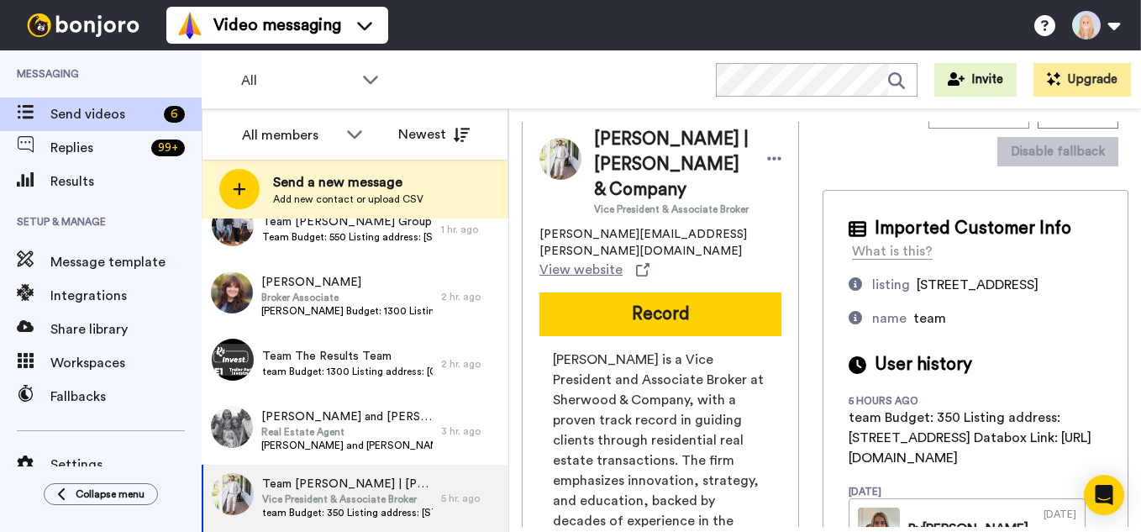
scroll to position [0, 0]
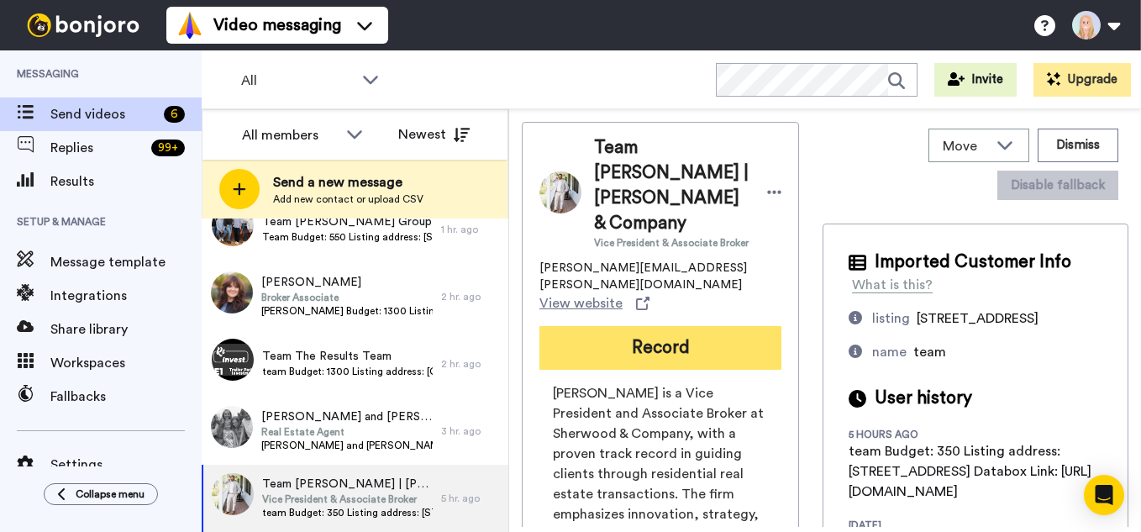
click at [652, 326] on button "Record" at bounding box center [661, 348] width 242 height 44
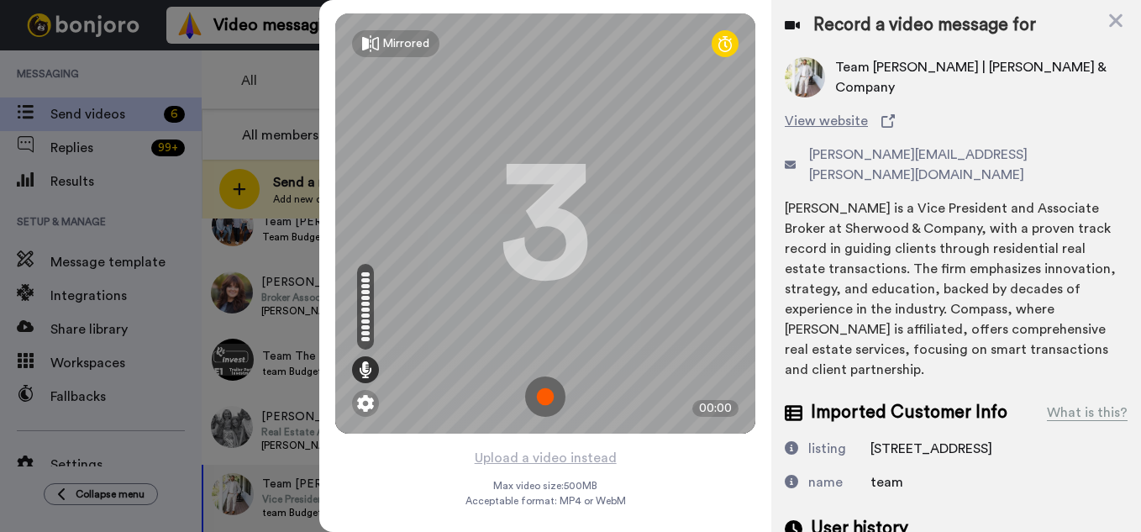
click at [540, 397] on img at bounding box center [545, 396] width 40 height 40
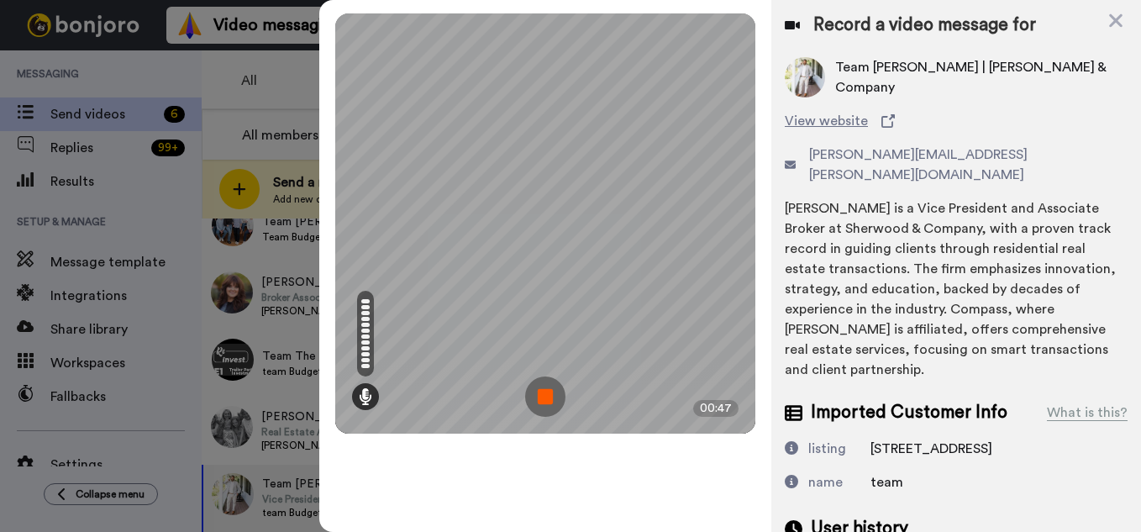
click at [540, 396] on img at bounding box center [545, 396] width 40 height 40
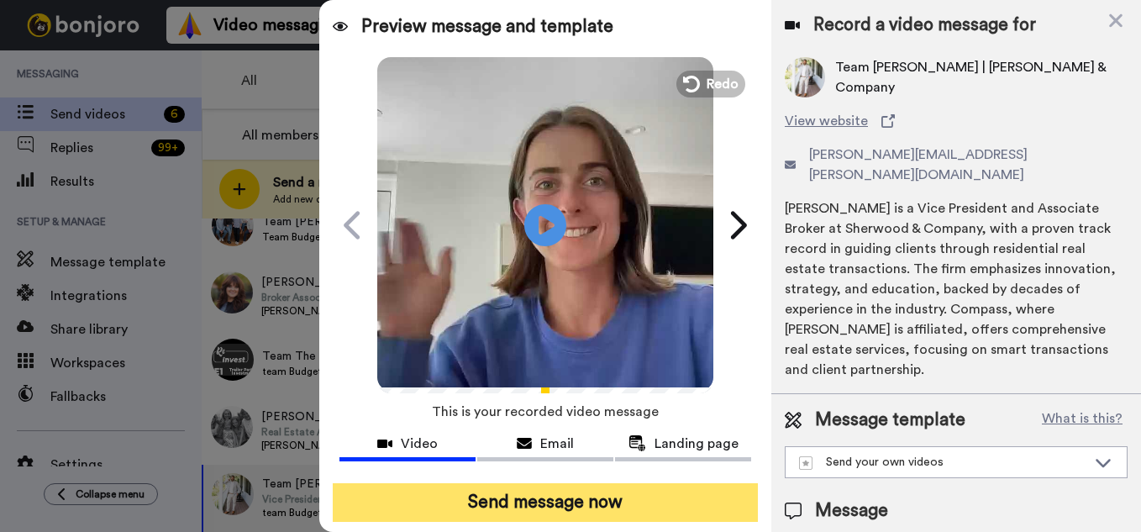
click at [574, 507] on button "Send message now" at bounding box center [545, 502] width 425 height 39
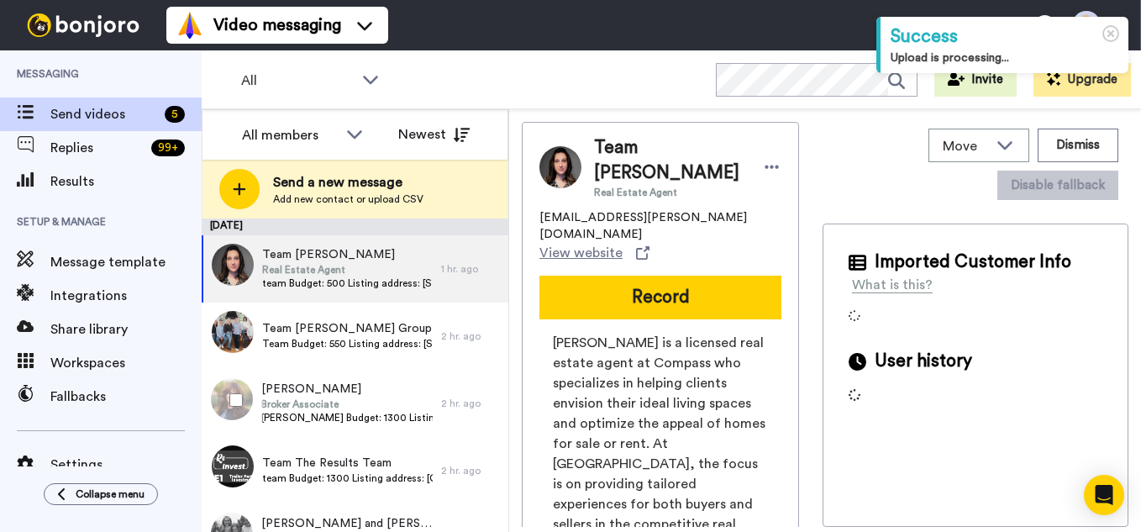
scroll to position [39, 0]
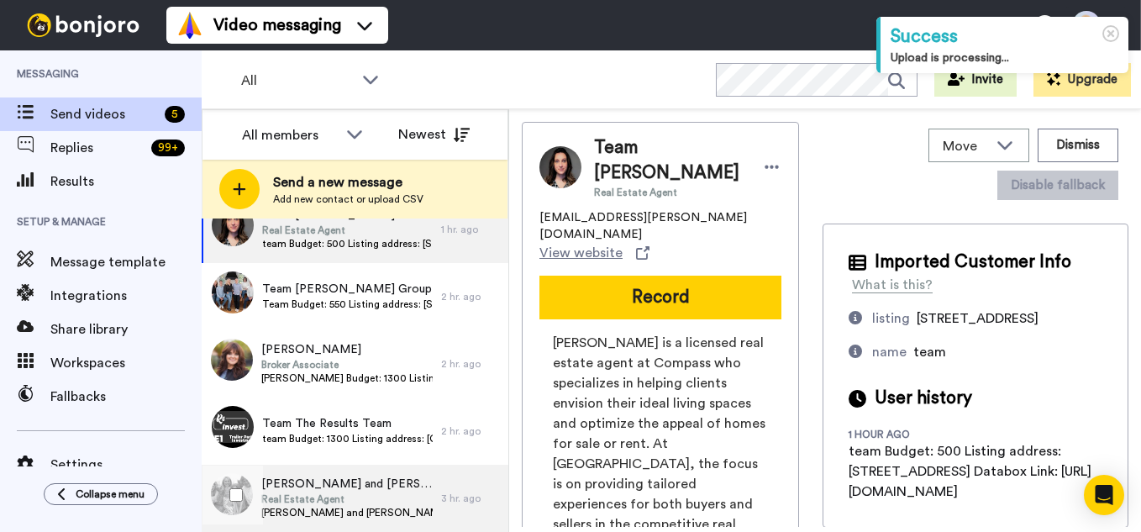
click at [356, 508] on span "Scott and Barbara Budget: 1300 Listing address: 97 Sugarloaf drive Databox Link…" at bounding box center [346, 512] width 171 height 13
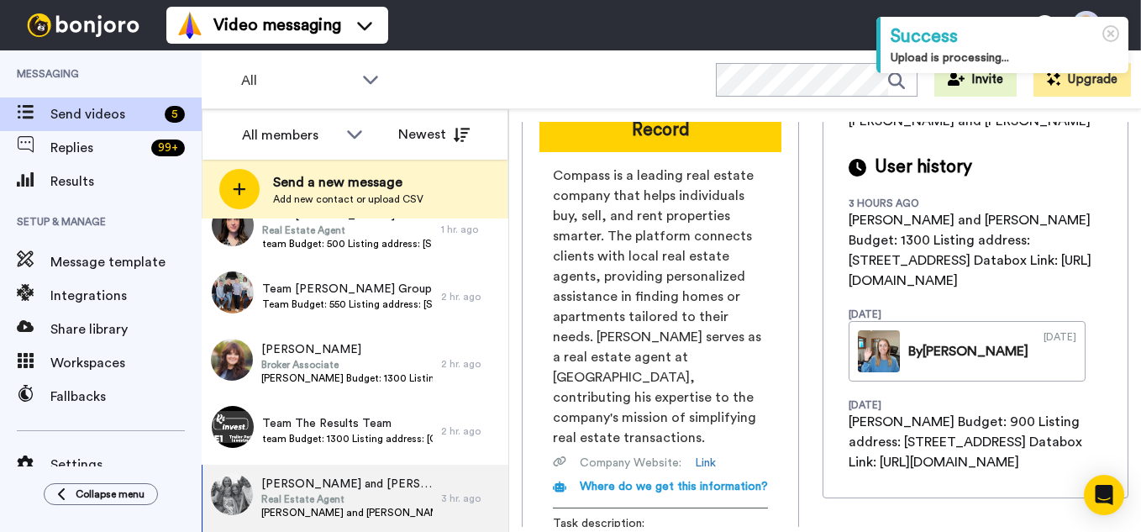
scroll to position [0, 209]
drag, startPoint x: 555, startPoint y: 417, endPoint x: 829, endPoint y: 417, distance: 274.0
click at [829, 417] on div "Scott and Barbara Scott Woods and Barbara S. Werner Real Estate Agent scottwood…" at bounding box center [825, 324] width 607 height 405
copy span "https://app.databox.com/datawall/3a5d050704f241e3a9057e7c3139a2635d5d83868caee52"
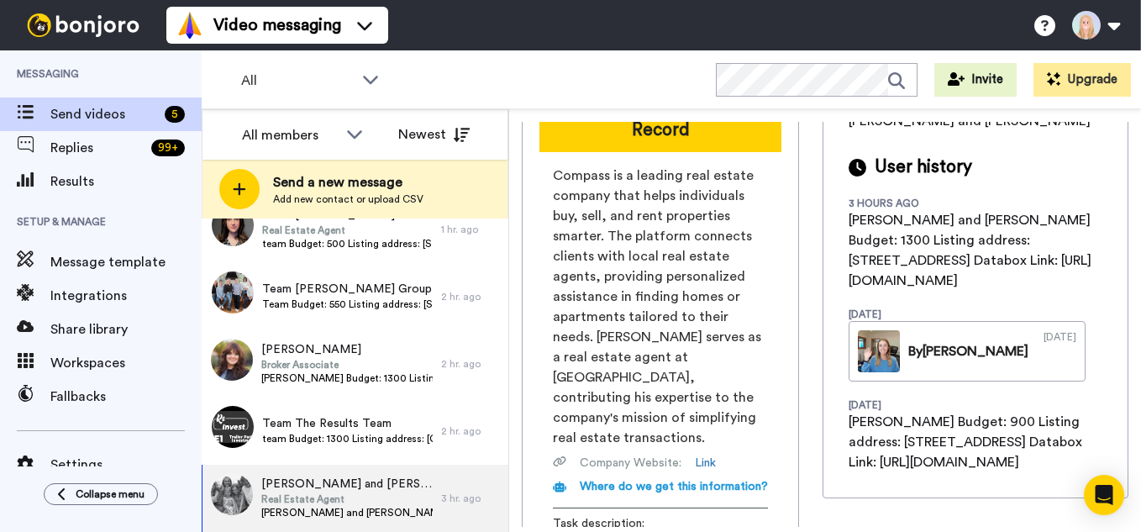
scroll to position [0, 0]
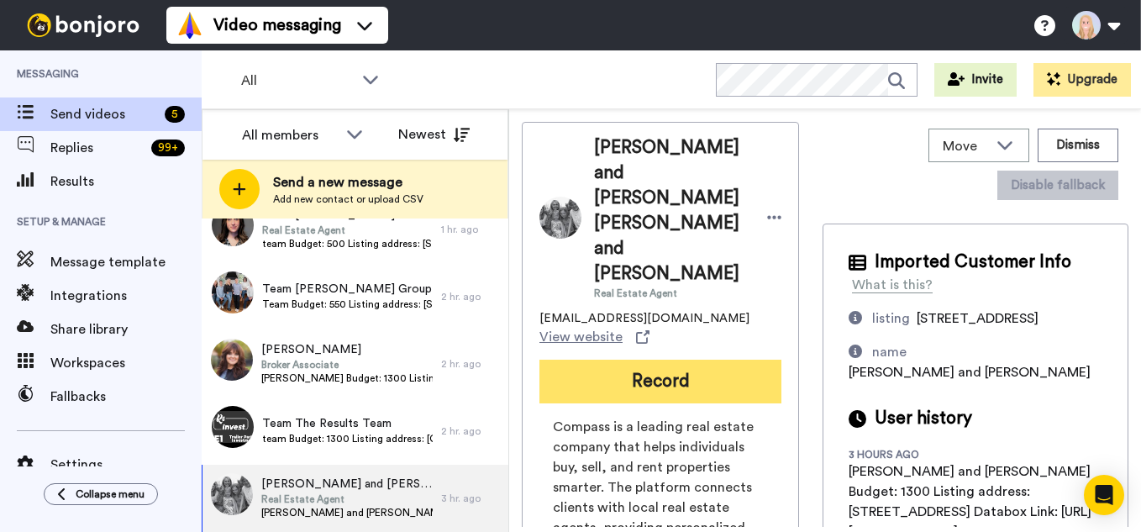
click at [647, 360] on button "Record" at bounding box center [661, 382] width 242 height 44
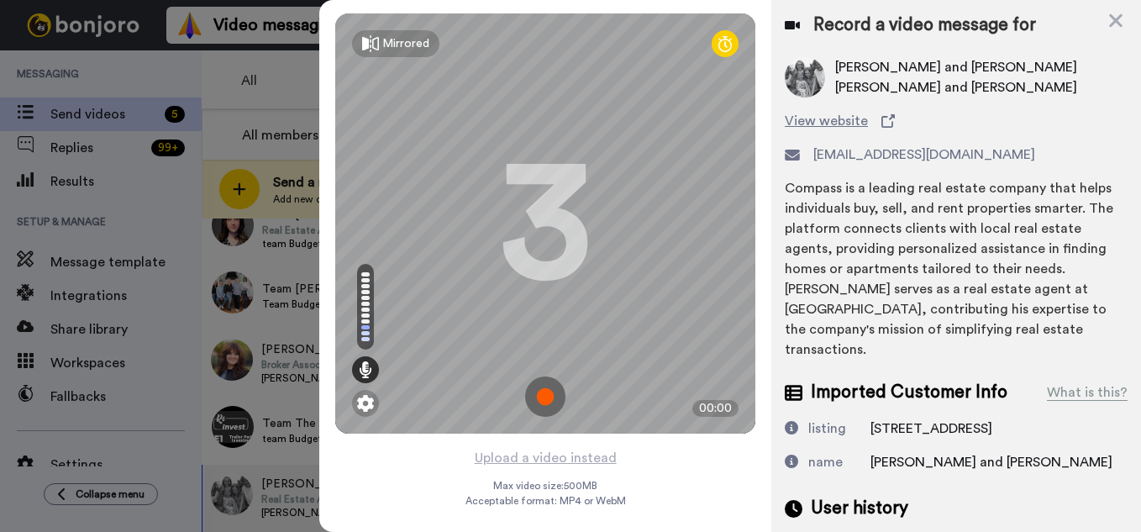
click at [541, 388] on img at bounding box center [545, 396] width 40 height 40
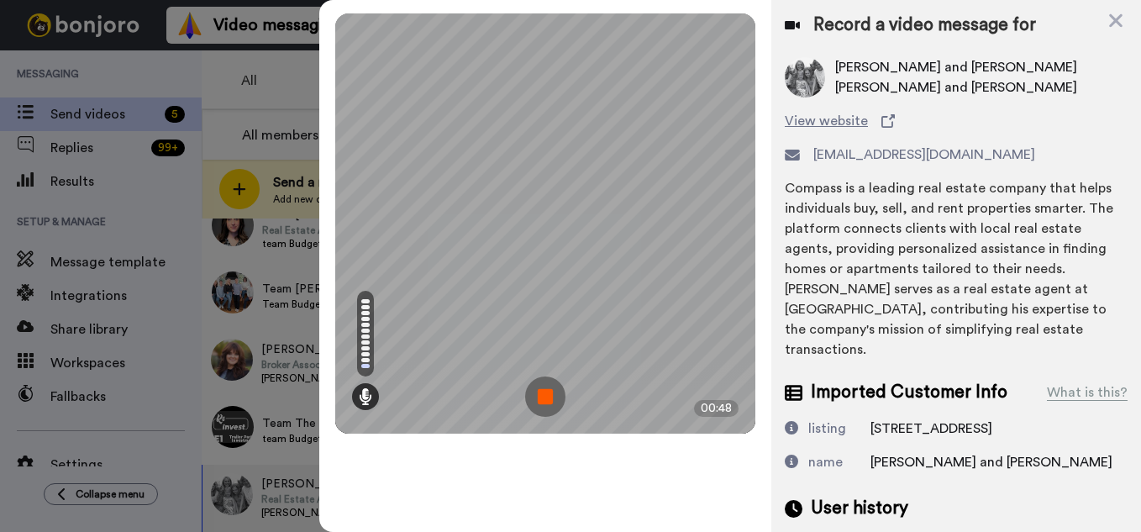
click at [541, 388] on img at bounding box center [545, 396] width 40 height 40
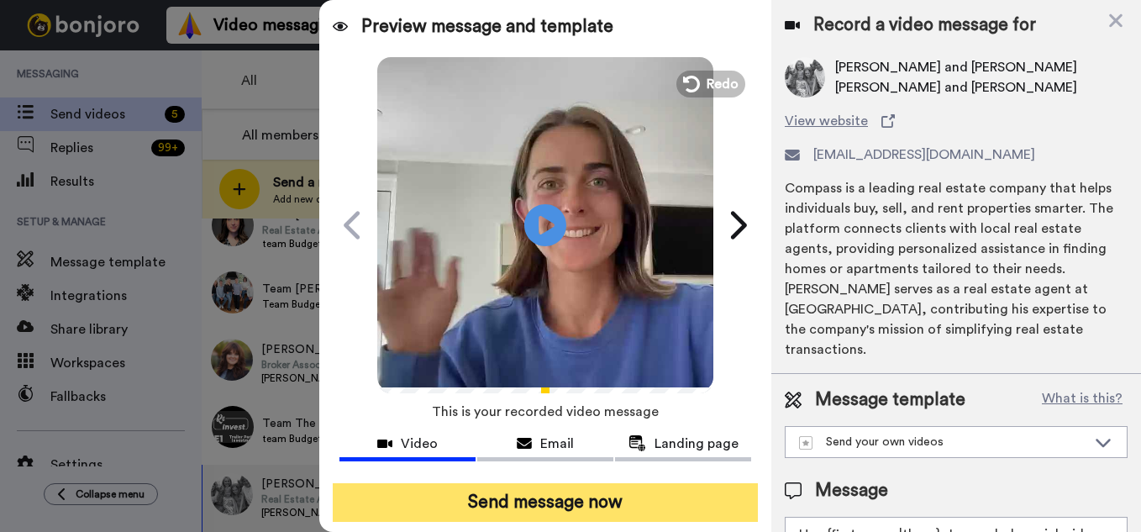
click at [563, 493] on button "Send message now" at bounding box center [545, 502] width 425 height 39
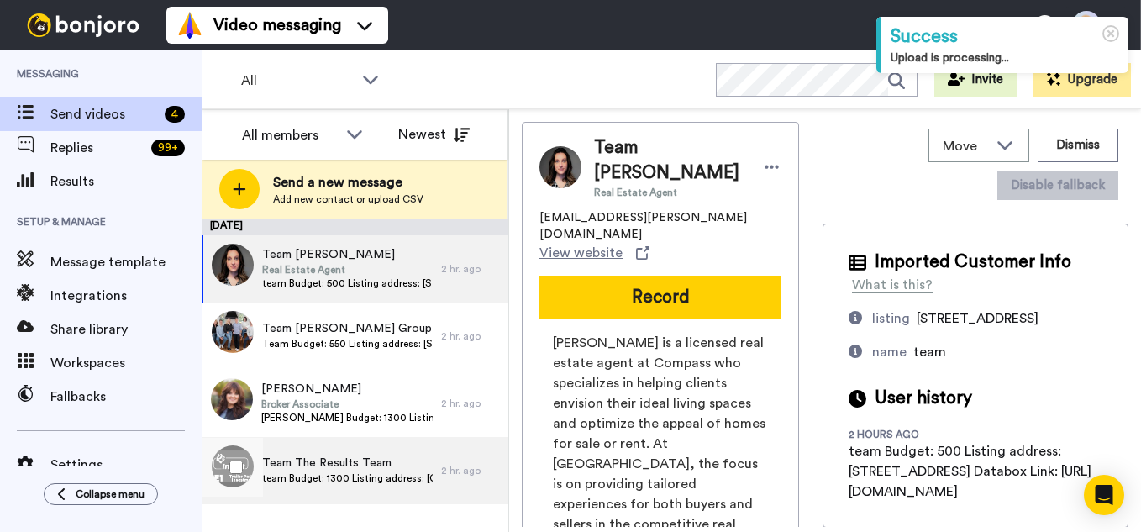
click at [336, 468] on span "Team The Results Team" at bounding box center [347, 463] width 171 height 17
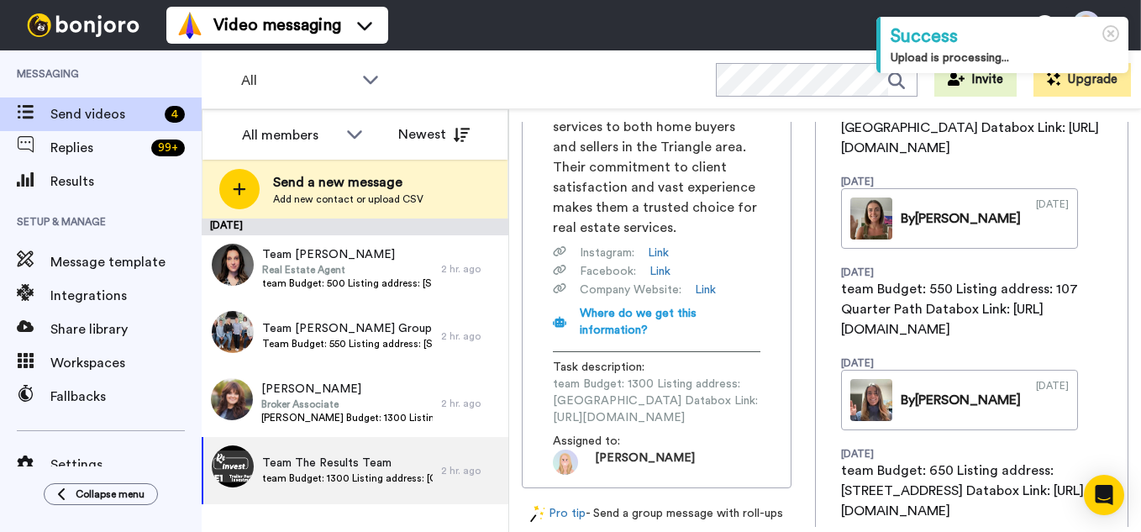
scroll to position [0, 206]
drag, startPoint x: 555, startPoint y: 308, endPoint x: 827, endPoint y: 305, distance: 272.3
click at [827, 305] on div "Team The Results Team [PERSON_NAME][EMAIL_ADDRESS][DOMAIN_NAME] View website Re…" at bounding box center [825, 324] width 607 height 405
copy span "[URL][DOMAIN_NAME]"
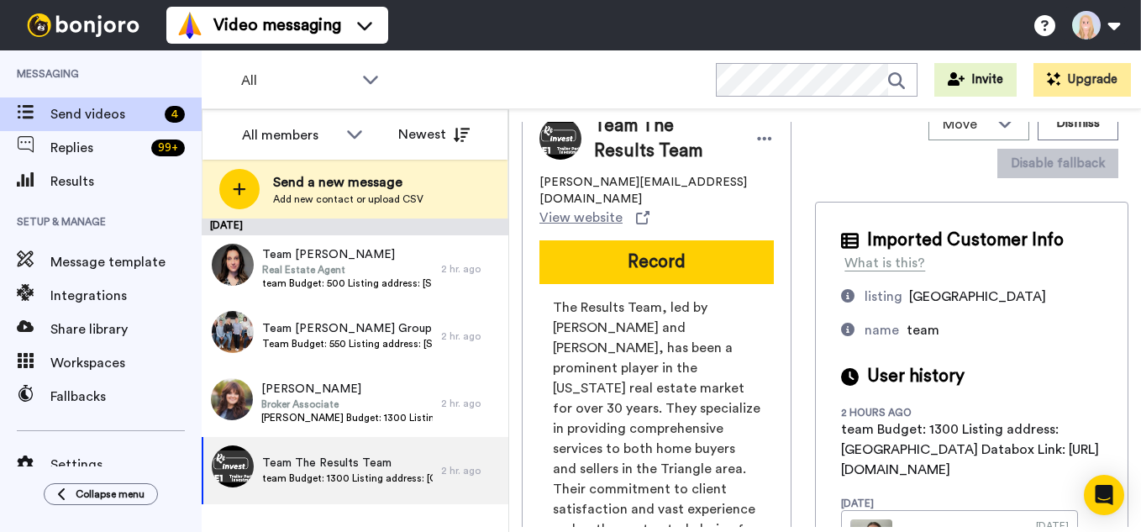
scroll to position [0, 0]
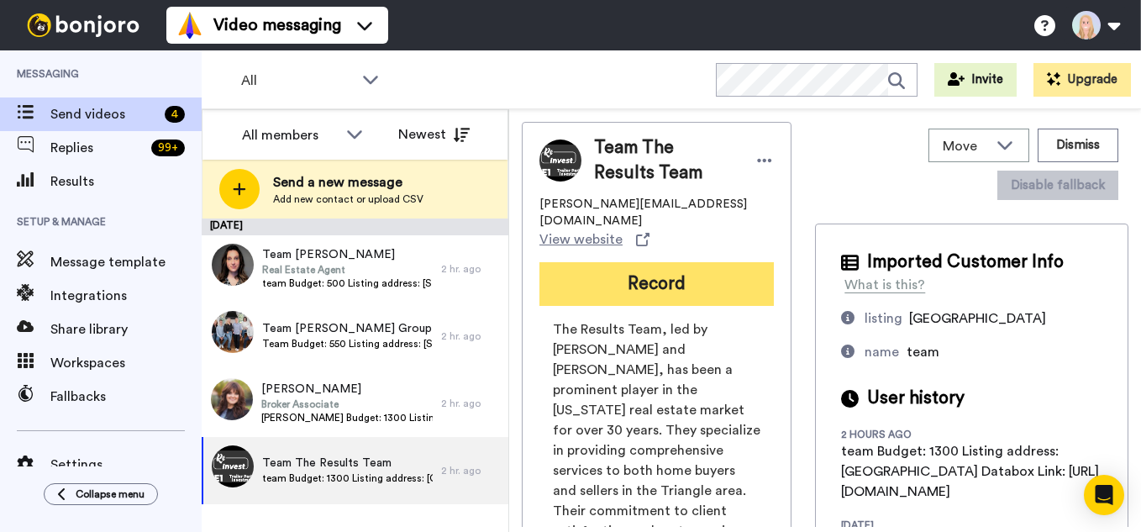
click at [686, 262] on button "Record" at bounding box center [657, 284] width 234 height 44
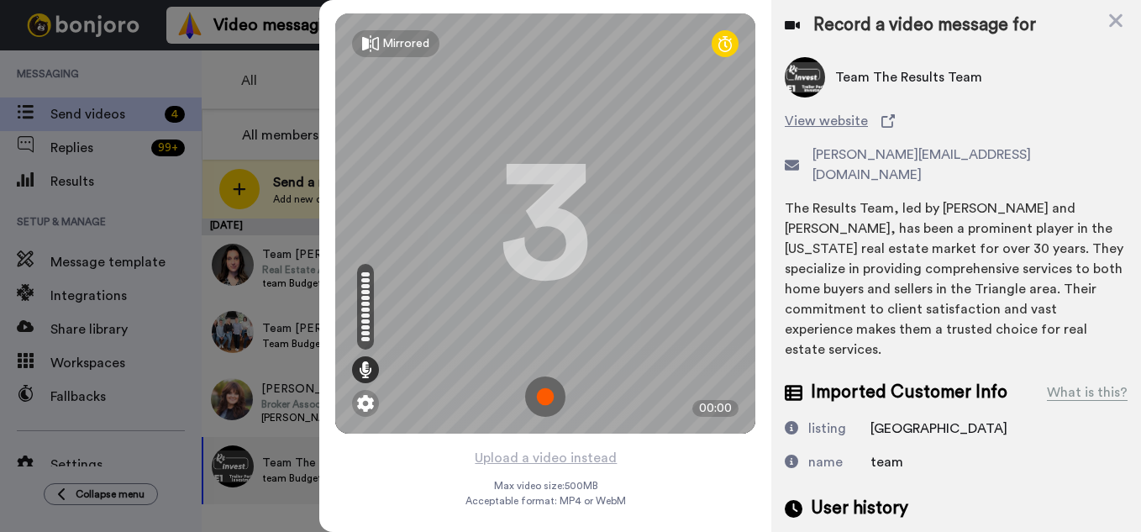
click at [550, 398] on img at bounding box center [545, 396] width 40 height 40
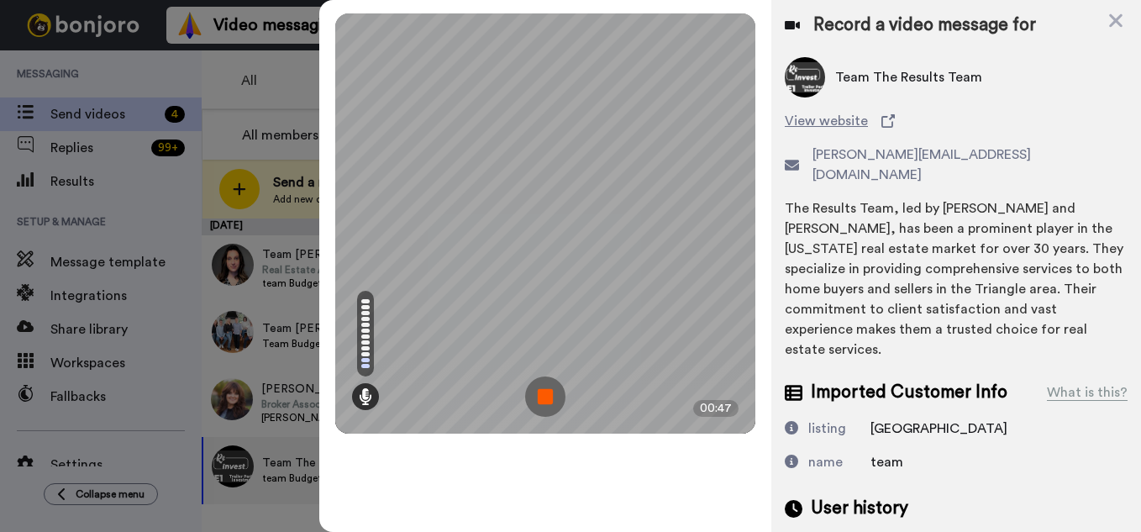
click at [550, 398] on img at bounding box center [545, 396] width 40 height 40
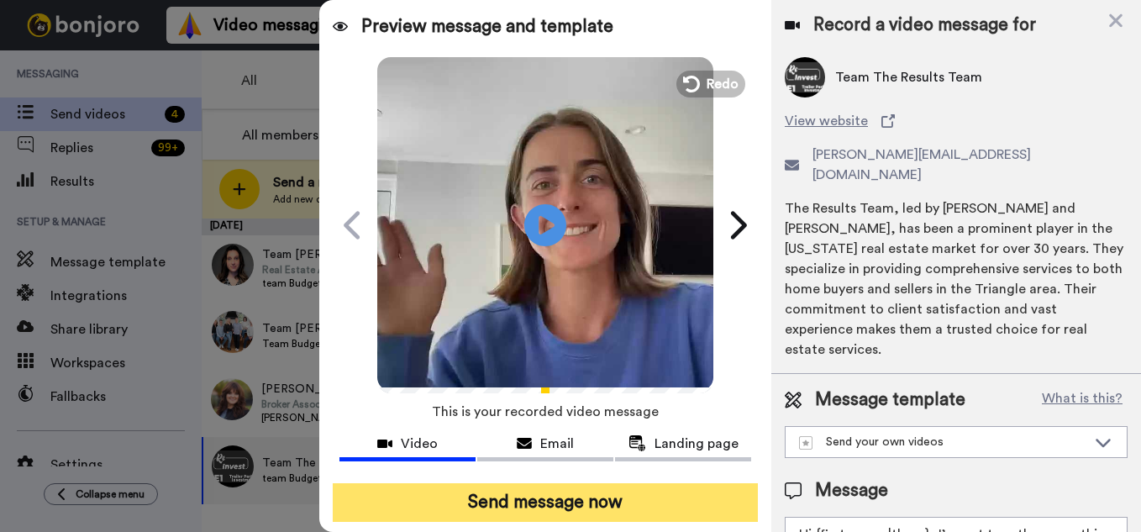
click at [587, 509] on button "Send message now" at bounding box center [545, 502] width 425 height 39
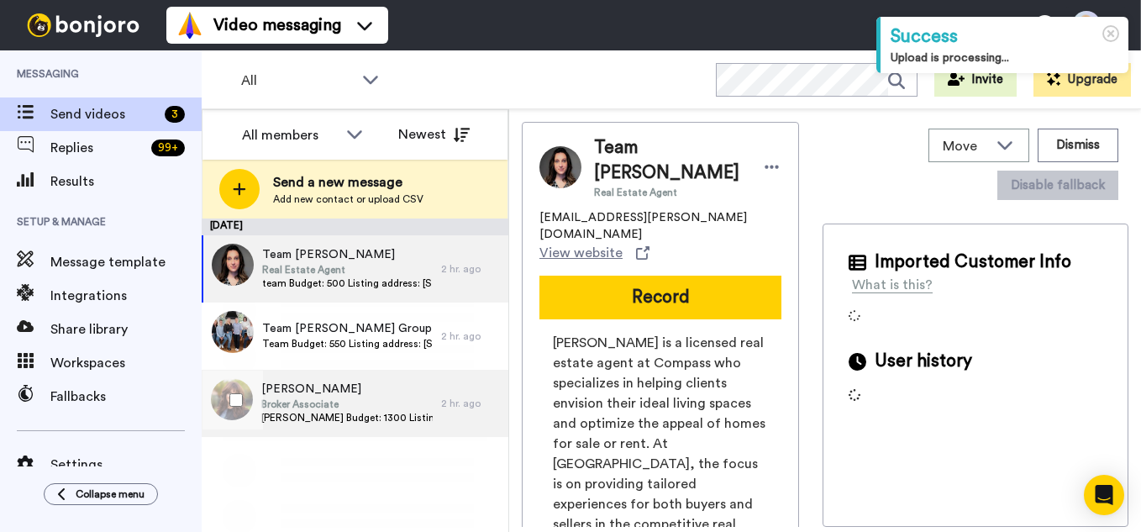
click at [341, 392] on span "[PERSON_NAME]" at bounding box center [346, 389] width 171 height 17
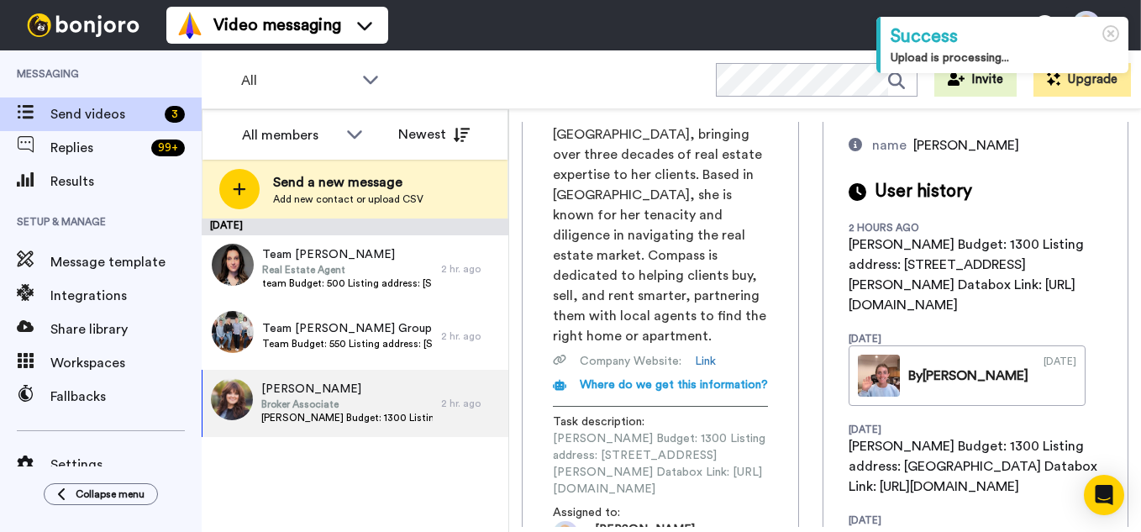
scroll to position [0, 203]
drag, startPoint x: 553, startPoint y: 378, endPoint x: 834, endPoint y: 376, distance: 280.7
click at [834, 376] on div "Julie Julie Larsen Broker Associate julie.larsen@compass.com View website Recor…" at bounding box center [825, 324] width 607 height 405
copy span "https://app.databox.com/datawall/076422aef49e80eea1ec26517fadd3c1536ad5868cb0140"
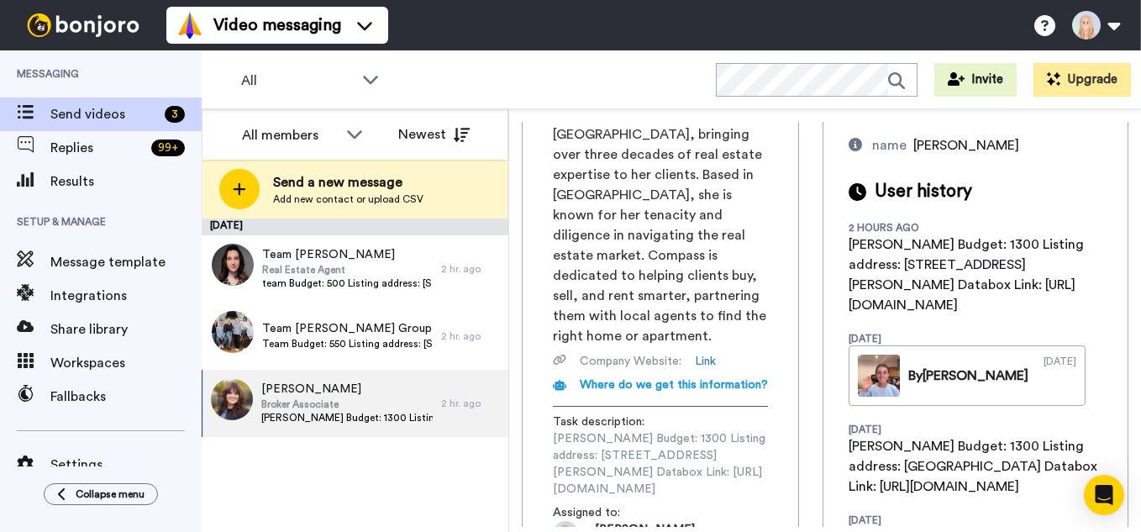
scroll to position [0, 0]
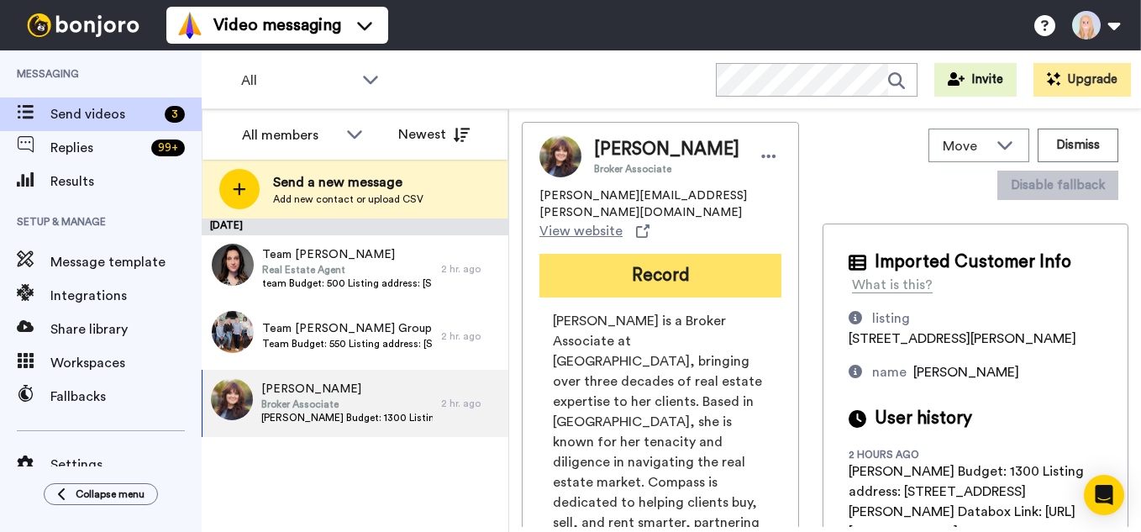
click at [650, 254] on button "Record" at bounding box center [661, 276] width 242 height 44
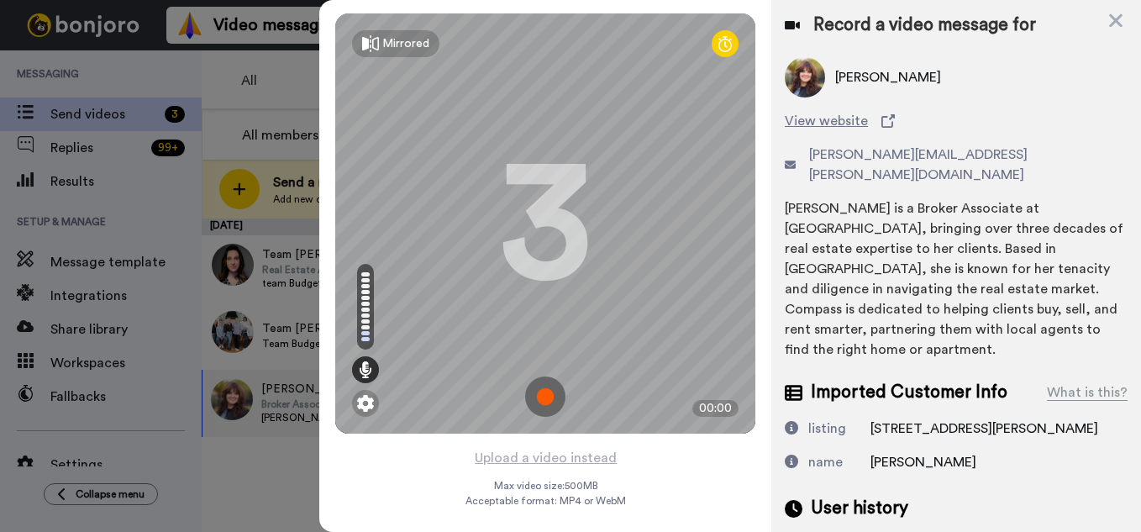
click at [545, 400] on img at bounding box center [545, 396] width 40 height 40
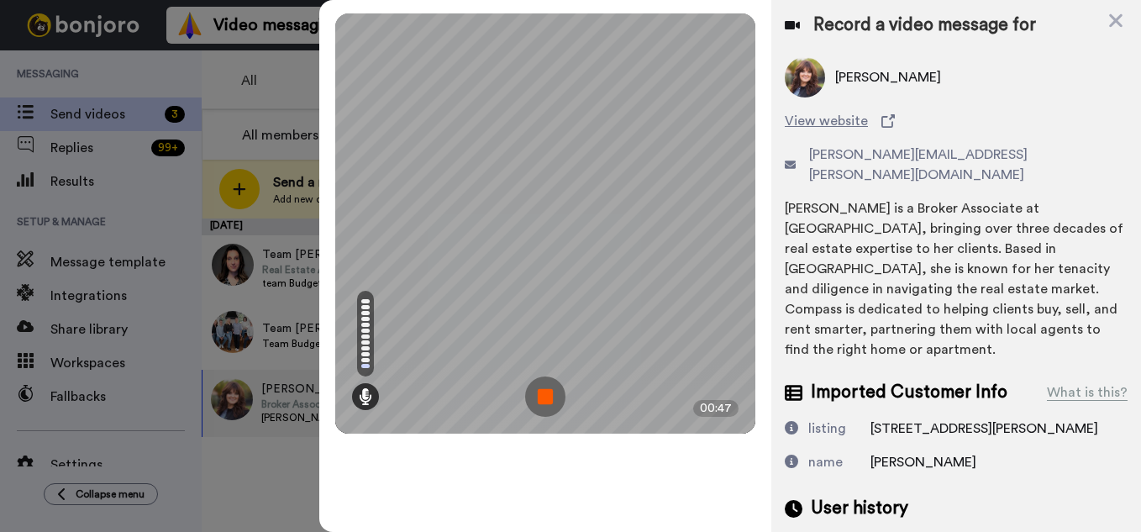
click at [545, 400] on img at bounding box center [545, 396] width 40 height 40
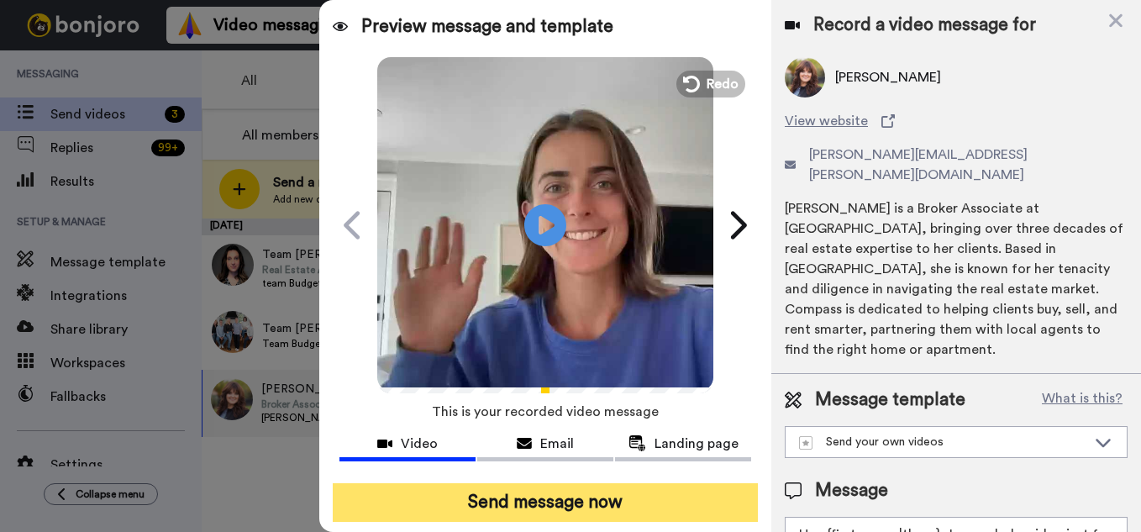
click at [557, 493] on button "Send message now" at bounding box center [545, 502] width 425 height 39
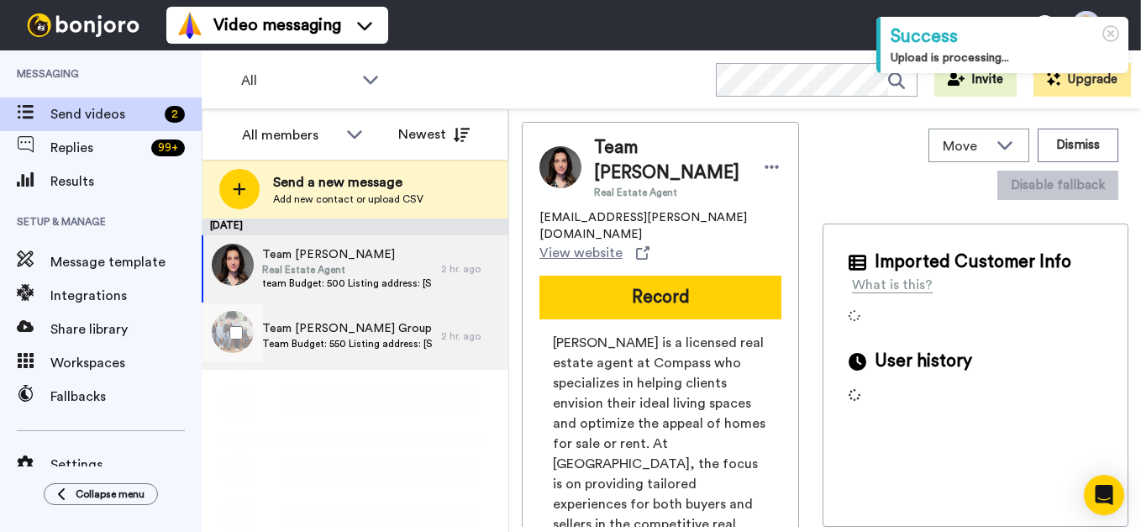
click at [386, 339] on span "Team Budget: 550 Listing address: [STREET_ADDRESS] Databox Link: [URL][DOMAIN_N…" at bounding box center [347, 343] width 171 height 13
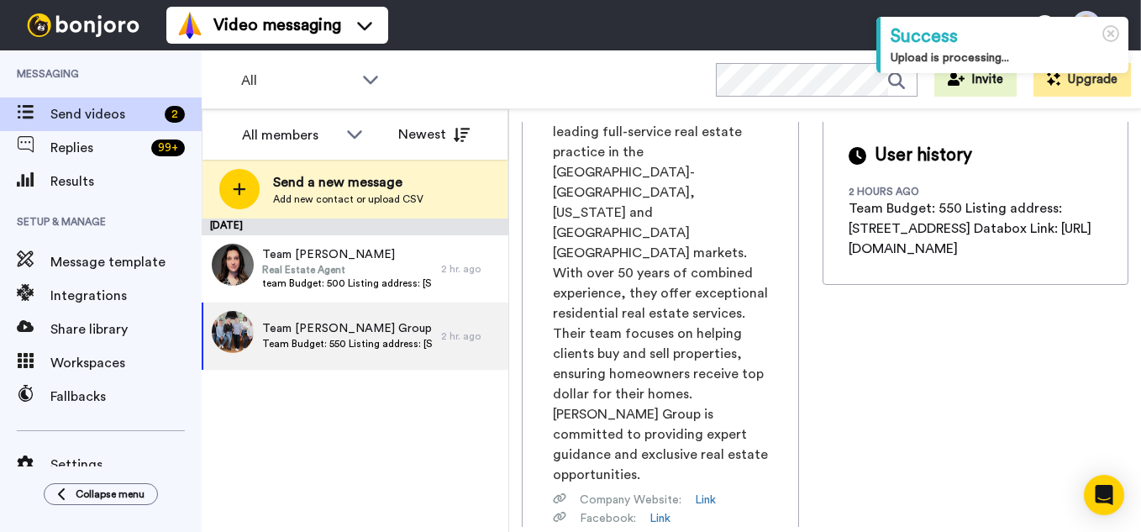
scroll to position [0, 203]
drag, startPoint x: 552, startPoint y: 421, endPoint x: 829, endPoint y: 416, distance: 277.4
click at [829, 416] on div "Team [PERSON_NAME] Group [PERSON_NAME][EMAIL_ADDRESS][DOMAIN_NAME] View website…" at bounding box center [825, 324] width 607 height 405
copy span "[URL][DOMAIN_NAME]"
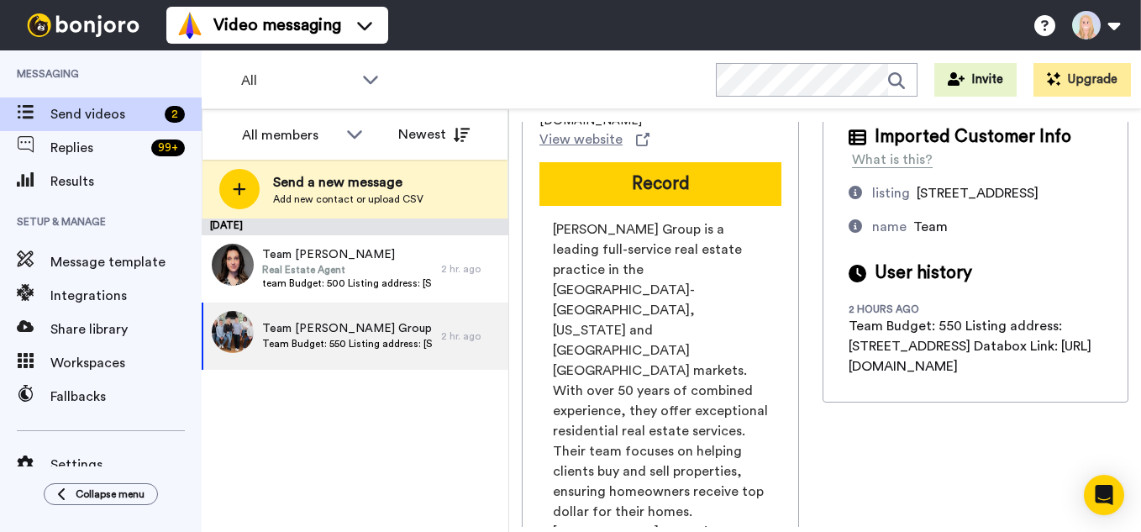
scroll to position [0, 0]
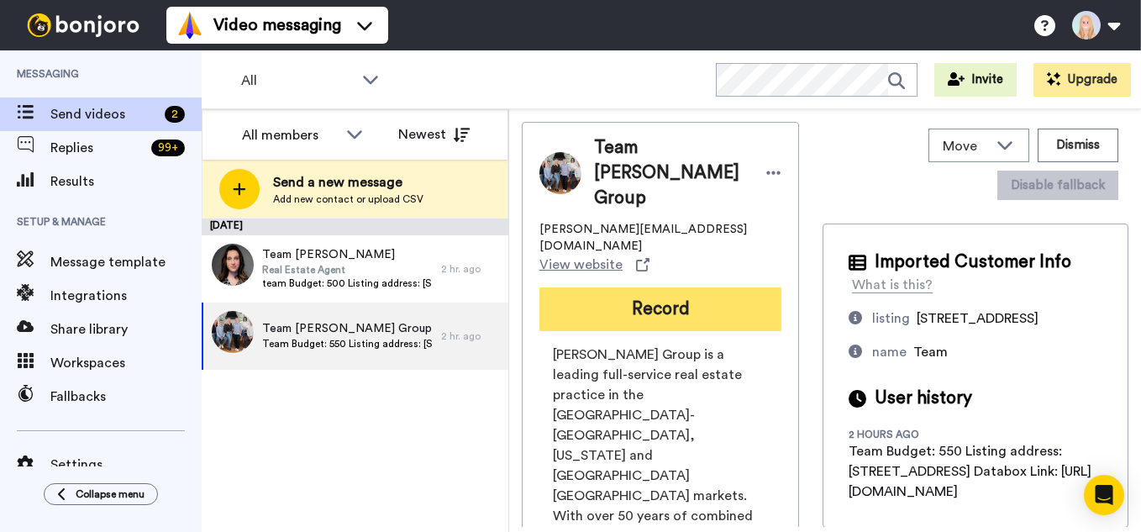
click at [666, 287] on button "Record" at bounding box center [661, 309] width 242 height 44
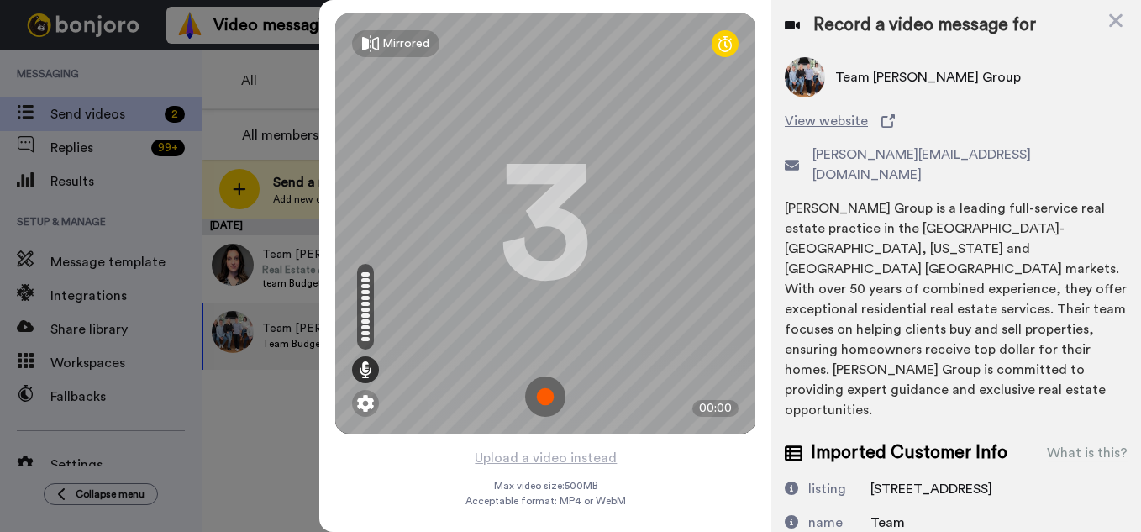
click at [545, 393] on img at bounding box center [545, 396] width 40 height 40
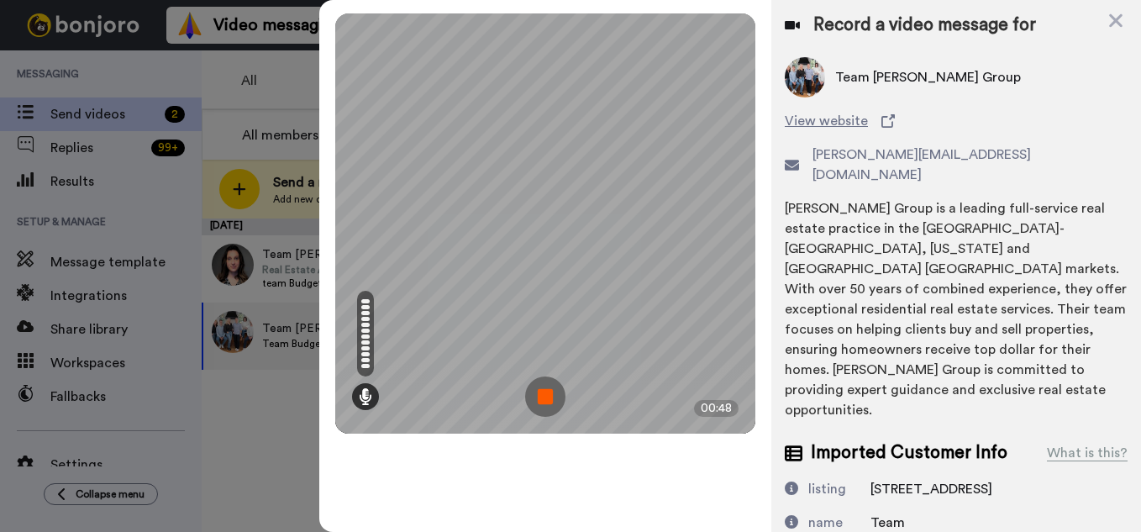
click at [545, 395] on img at bounding box center [545, 396] width 40 height 40
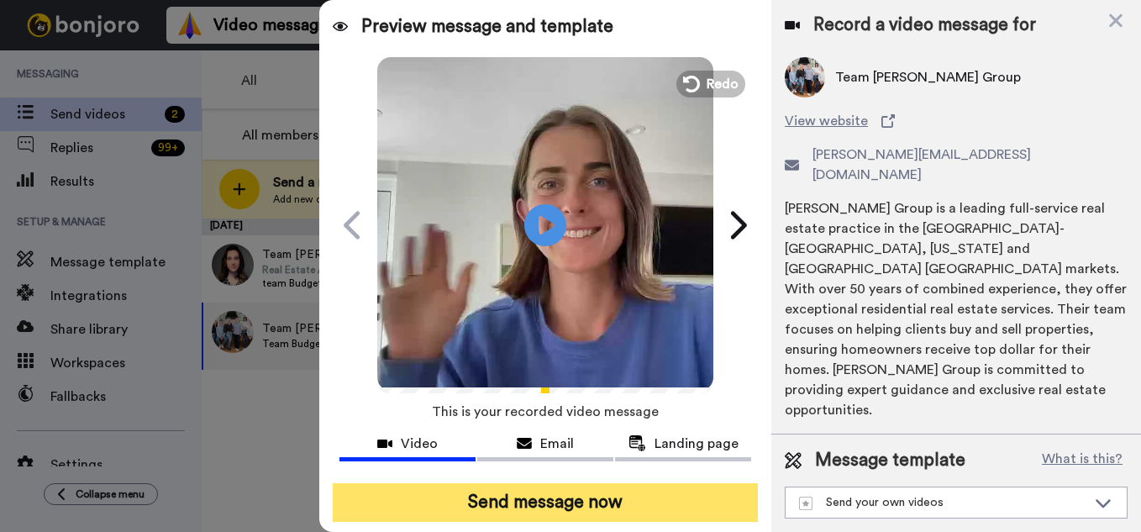
click at [541, 502] on button "Send message now" at bounding box center [545, 502] width 425 height 39
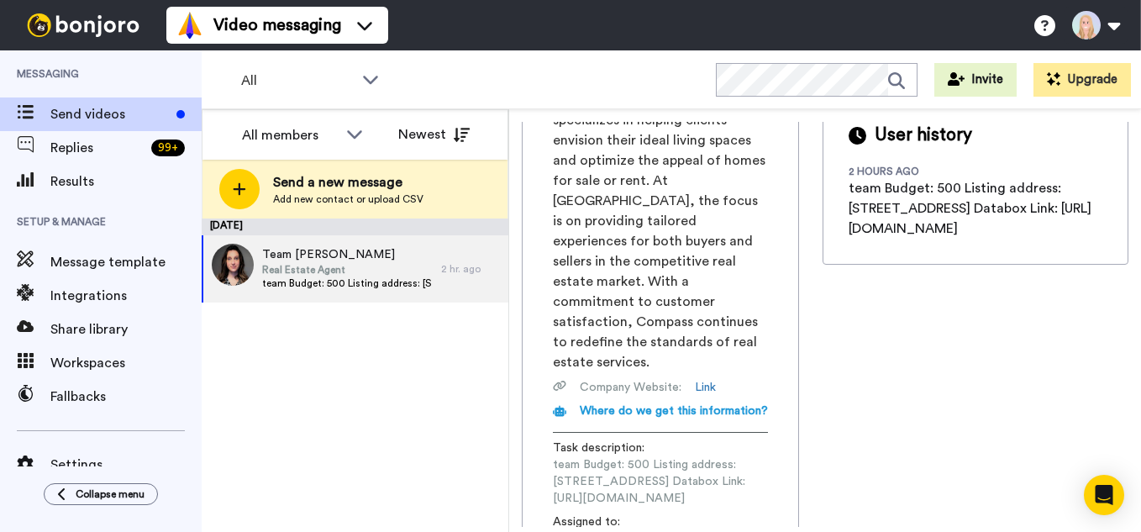
scroll to position [0, 207]
drag, startPoint x: 552, startPoint y: 425, endPoint x: 834, endPoint y: 418, distance: 281.6
click at [834, 418] on div "Team Becca Schreiber Real Estate Agent becca.schreiber@compass.com View website…" at bounding box center [825, 324] width 607 height 405
copy span "https://app.databox.com/datawall/2170600fef768dd893fc0c5db041a421439caac68cb0649"
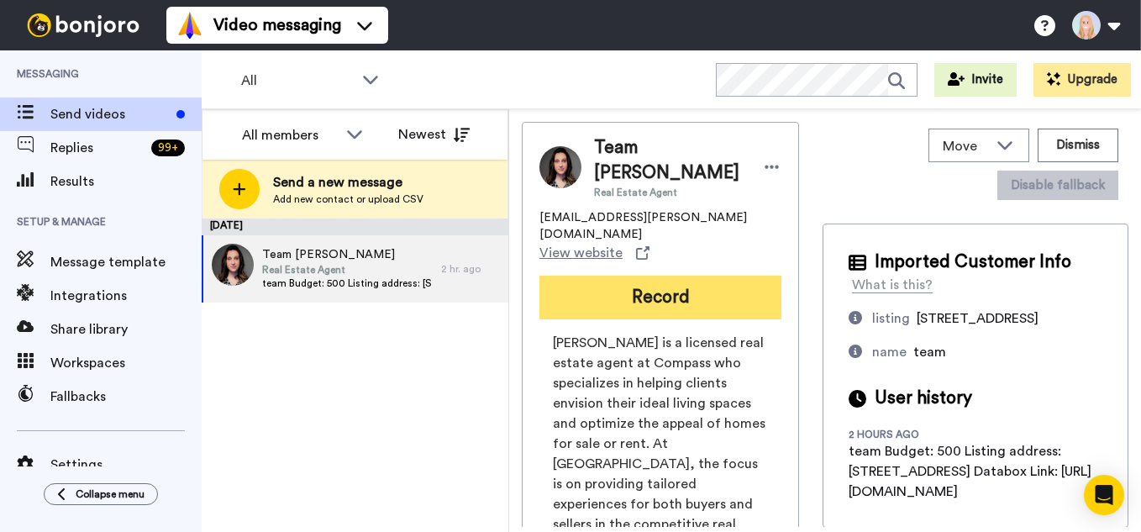
click at [540, 279] on button "Record" at bounding box center [661, 298] width 242 height 44
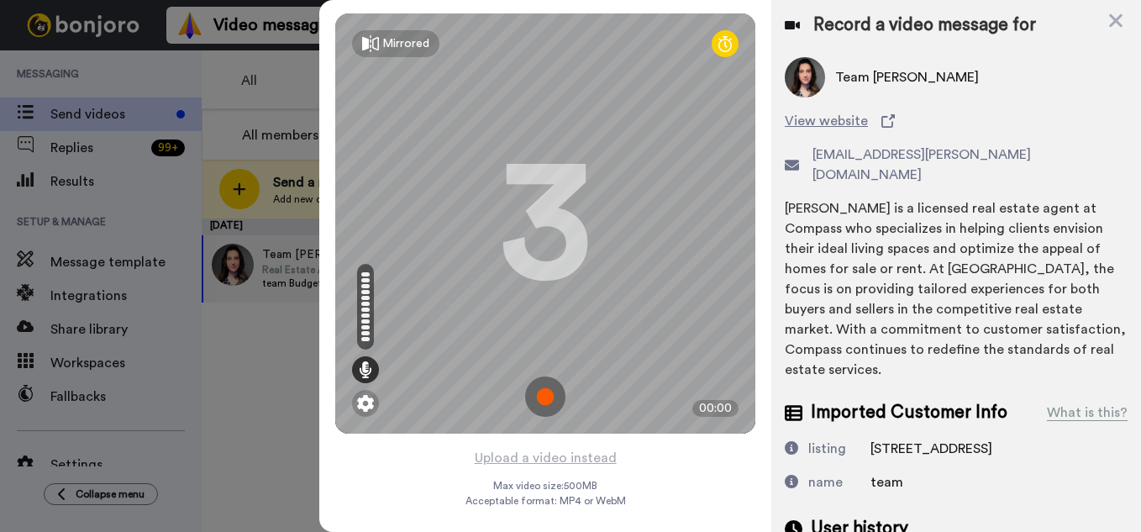
click at [544, 397] on img at bounding box center [545, 396] width 40 height 40
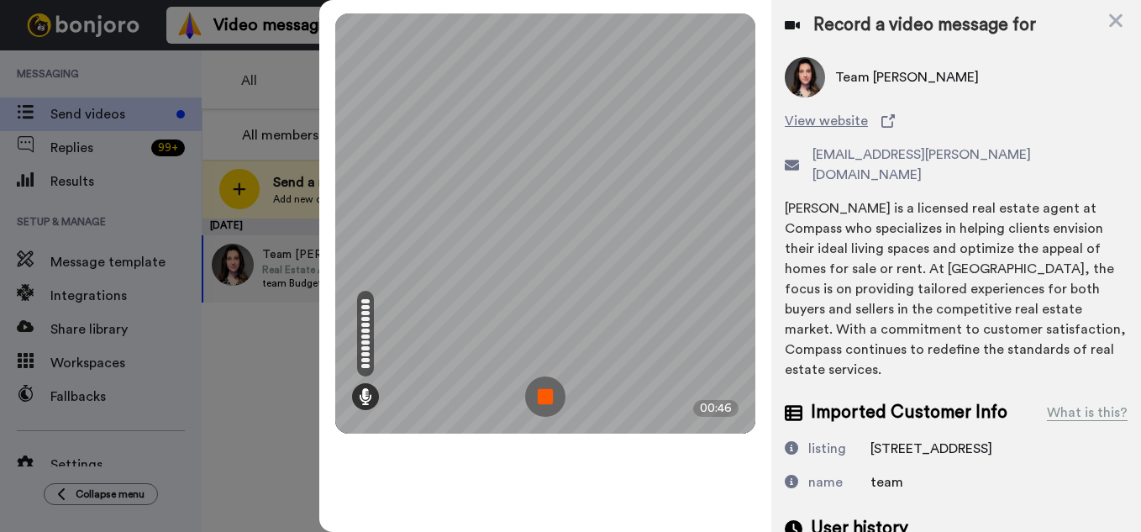
click at [544, 397] on img at bounding box center [545, 396] width 40 height 40
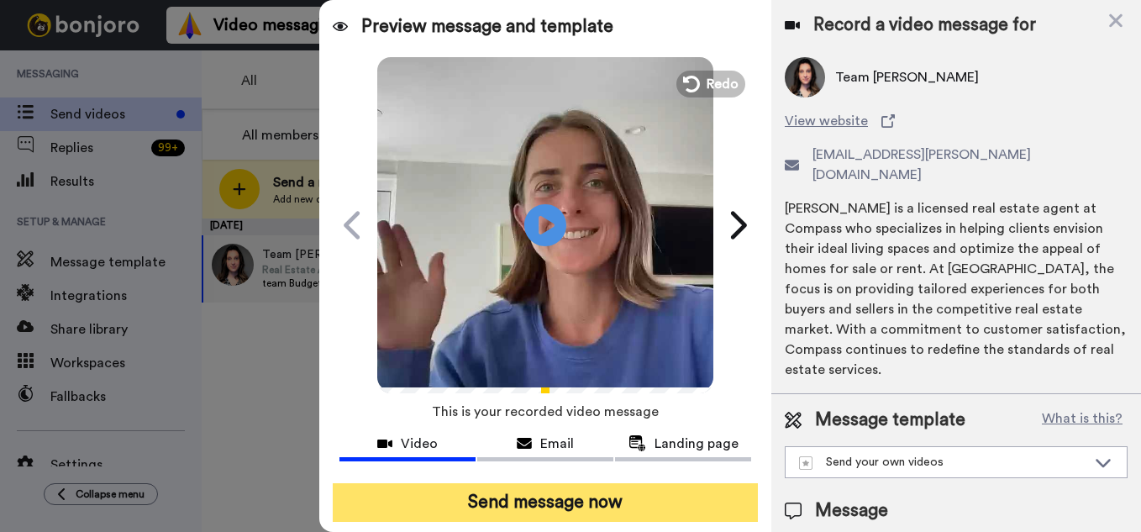
click at [559, 501] on button "Send message now" at bounding box center [545, 502] width 425 height 39
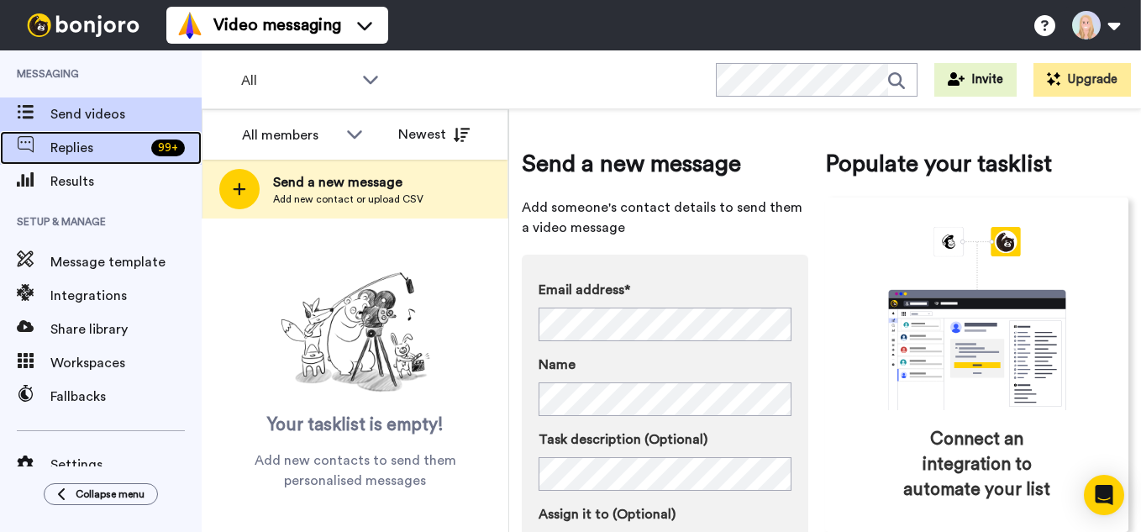
click at [154, 149] on div "99 +" at bounding box center [168, 148] width 34 height 17
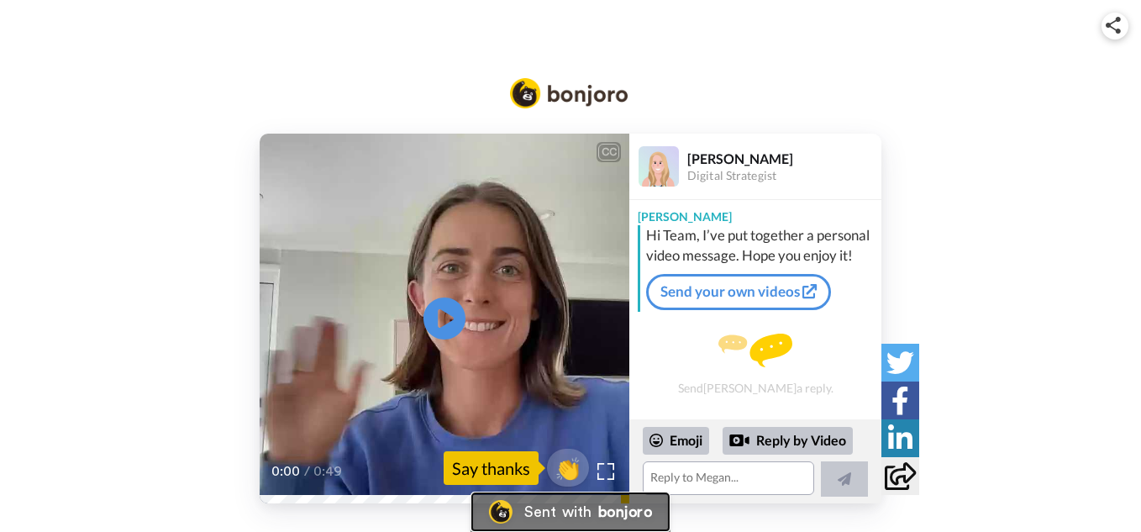
click at [569, 513] on div "Sent with" at bounding box center [557, 511] width 67 height 15
click at [423, 338] on video at bounding box center [445, 319] width 370 height 370
click at [430, 329] on icon at bounding box center [445, 319] width 45 height 45
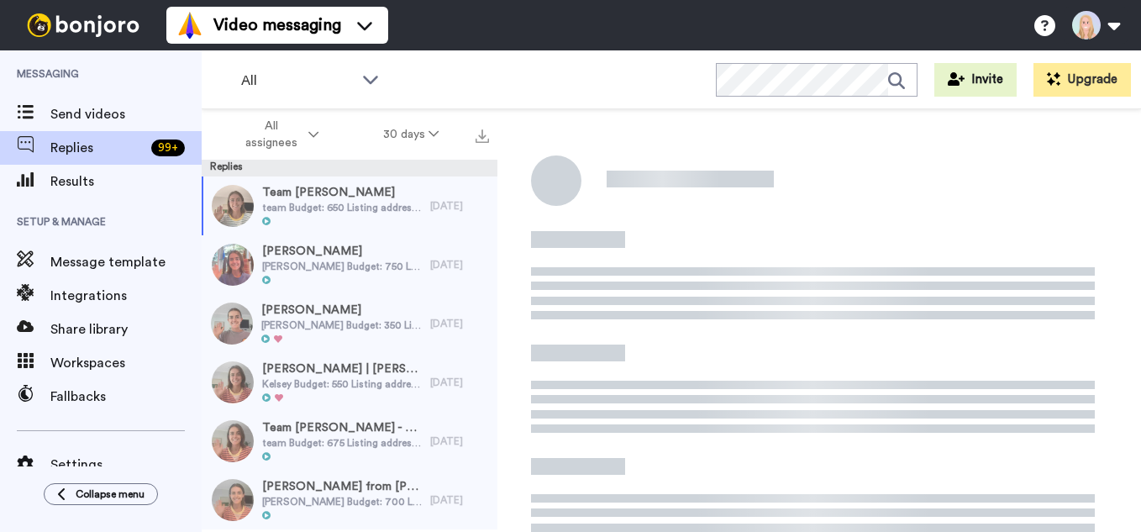
scroll to position [14, 0]
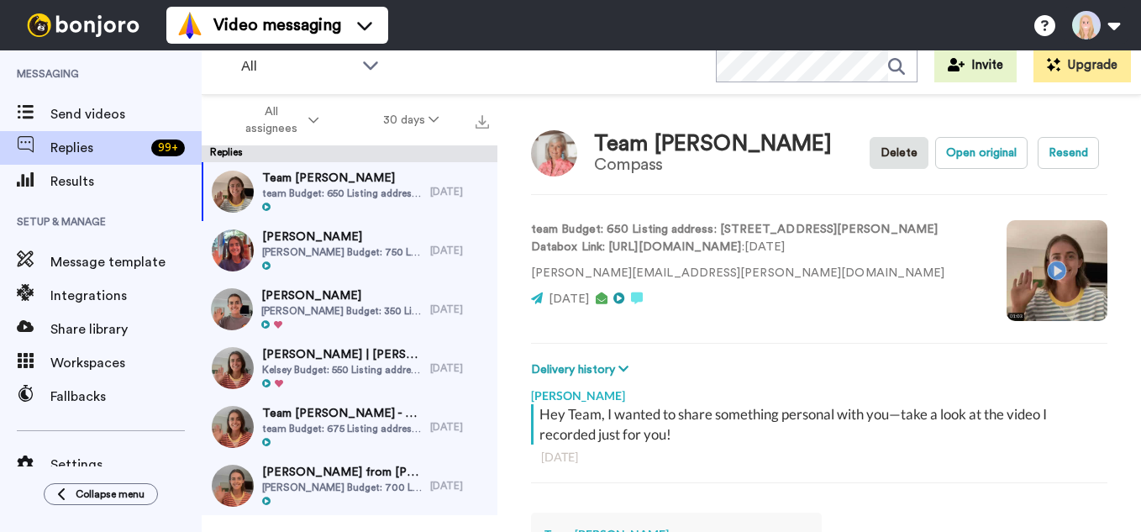
type textarea "x"
